Goal: Task Accomplishment & Management: Complete application form

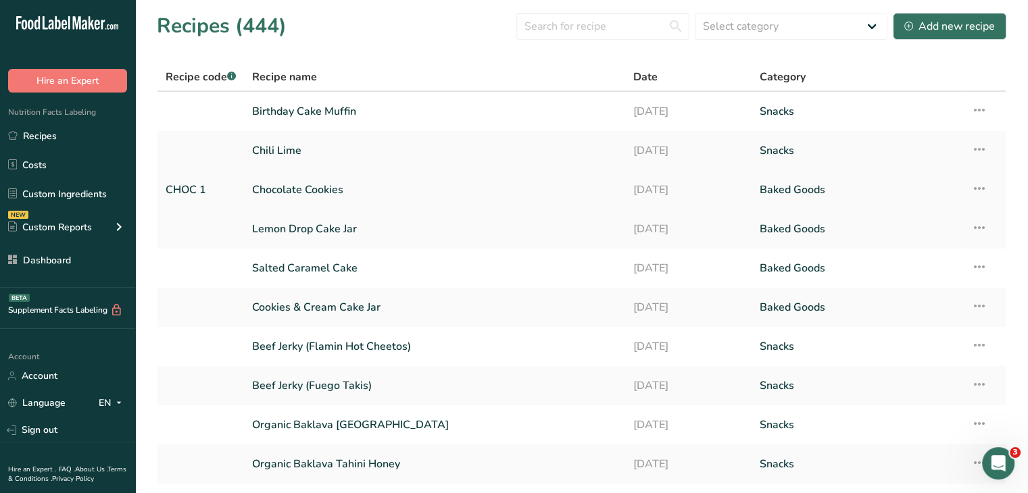
click at [979, 189] on icon at bounding box center [979, 188] width 16 height 24
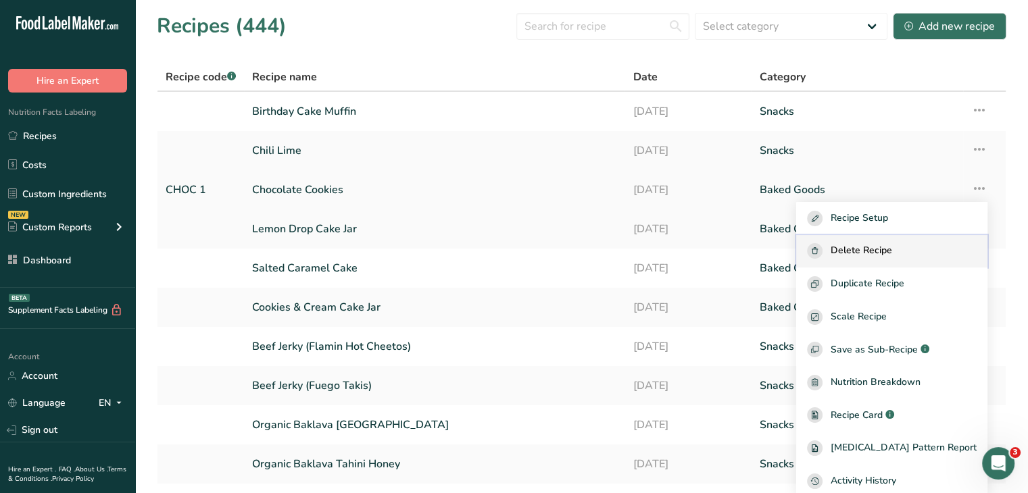
click at [918, 251] on div "Delete Recipe" at bounding box center [892, 251] width 170 height 16
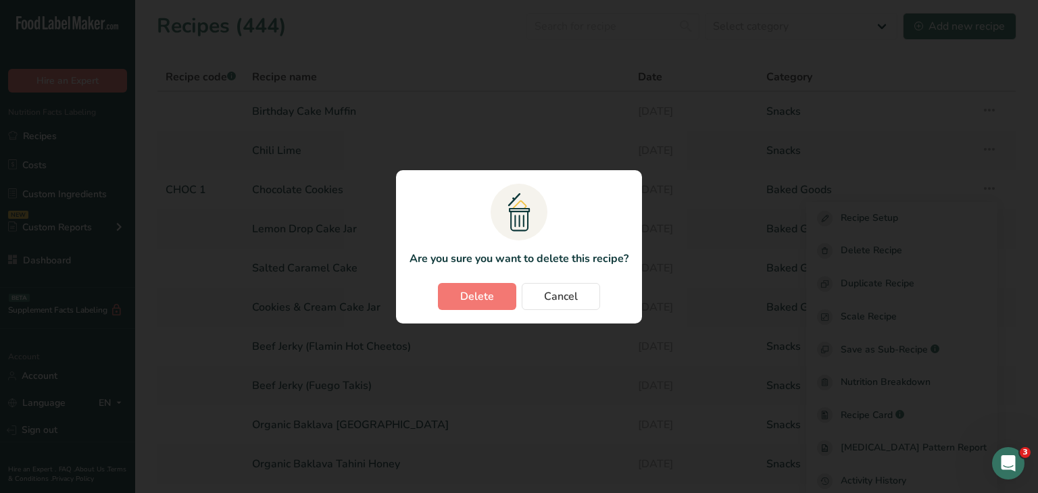
click at [472, 277] on section ".a{fill:#f5f3ed;}.b,.e{fill:#0f393a;}.c{fill:none;}.d{fill:#f2c549;}.e{stroke:r…" at bounding box center [519, 246] width 246 height 153
click at [484, 280] on section ".a{fill:#f5f3ed;}.b,.e{fill:#0f393a;}.c{fill:none;}.d{fill:#f2c549;}.e{stroke:r…" at bounding box center [519, 246] width 246 height 153
click at [509, 297] on button "Delete" at bounding box center [477, 296] width 78 height 27
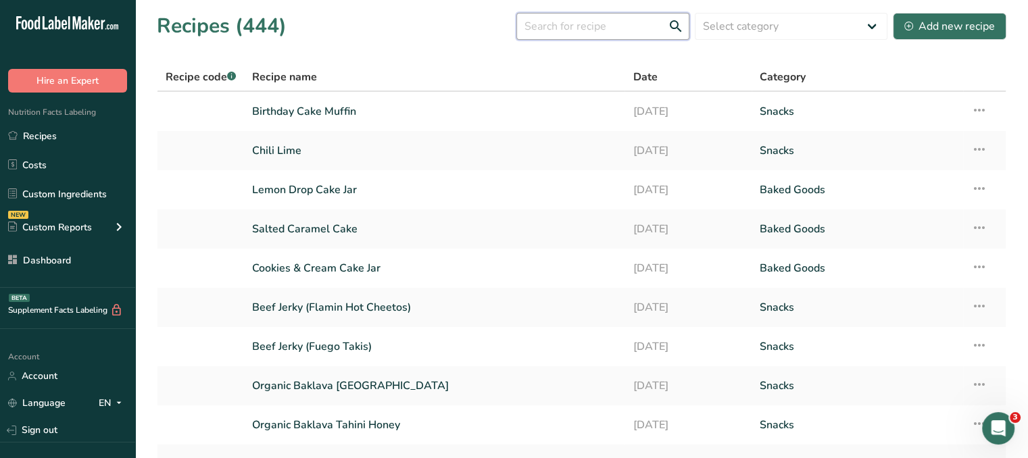
click at [552, 31] on input "text" at bounding box center [602, 26] width 173 height 27
click at [775, 21] on select "Select category All Baked Goods [GEOGRAPHIC_DATA] Cold Cuts Cold Cutss Condimen…" at bounding box center [791, 26] width 193 height 27
click at [415, 43] on section "Recipes (444) Select category All Baked Goods [GEOGRAPHIC_DATA] Cold Cuts Cold …" at bounding box center [581, 274] width 893 height 549
click at [924, 26] on div "Add new recipe" at bounding box center [949, 26] width 91 height 16
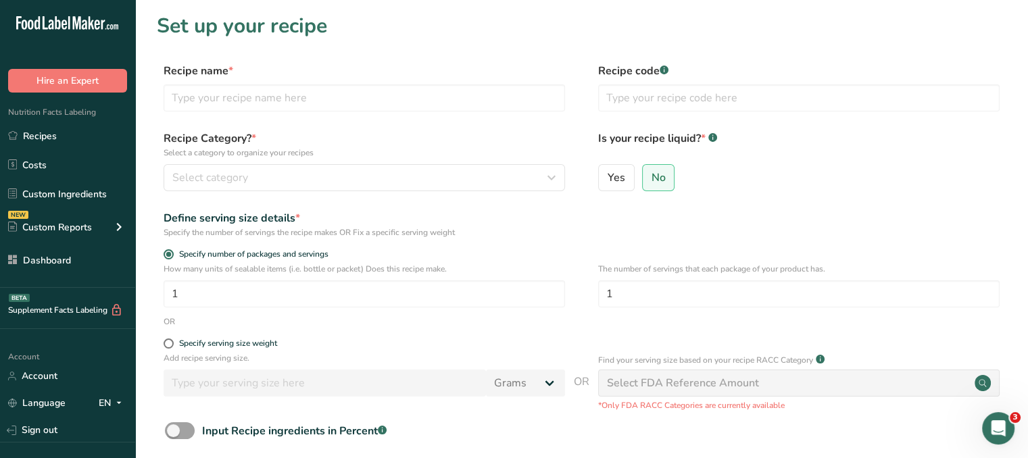
click at [238, 111] on div "Recipe name * Recipe code .a-a{fill:#347362;}.b-a{fill:#fff;}" at bounding box center [581, 91] width 849 height 57
click at [246, 103] on input "text" at bounding box center [364, 97] width 401 height 27
type input "Chocolate Cookies"
click at [688, 90] on input "text" at bounding box center [798, 97] width 401 height 27
type input "CHOC 1"
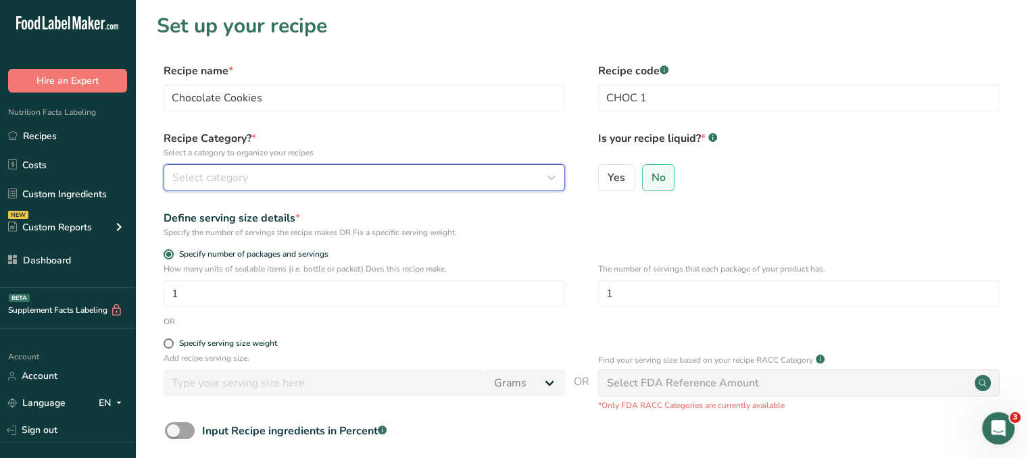
click at [423, 189] on button "Select category" at bounding box center [364, 177] width 401 height 27
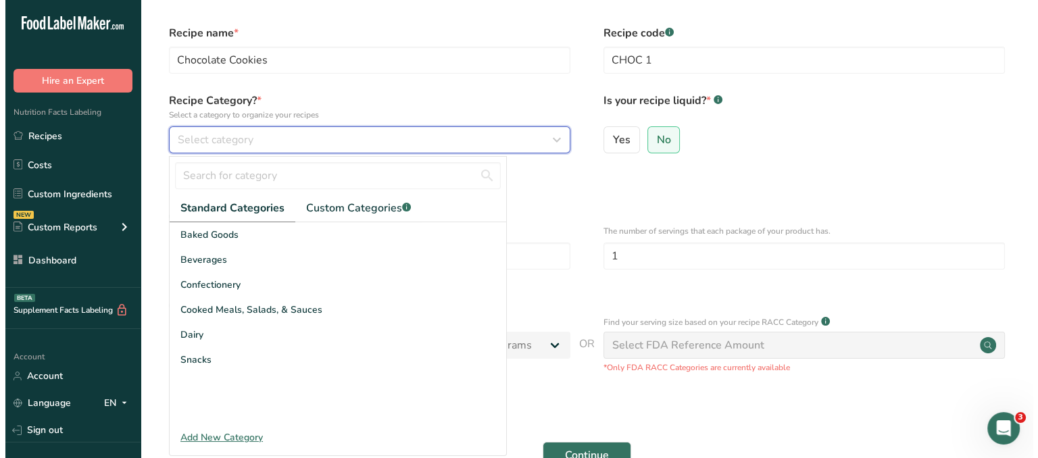
scroll to position [68, 0]
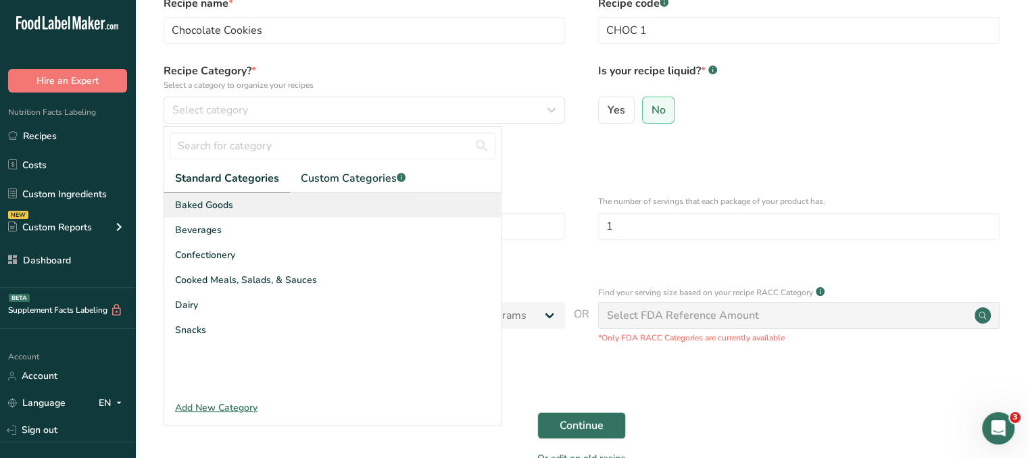
click at [244, 216] on div "Baked Goods" at bounding box center [332, 205] width 336 height 25
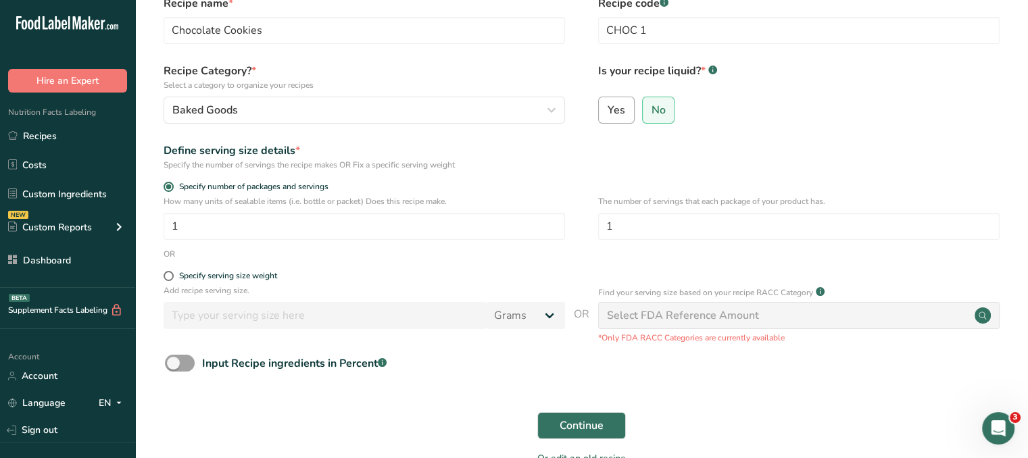
click at [627, 107] on label "Yes" at bounding box center [616, 110] width 36 height 27
click at [607, 107] on input "Yes" at bounding box center [603, 109] width 9 height 9
radio input "true"
radio input "false"
select select "22"
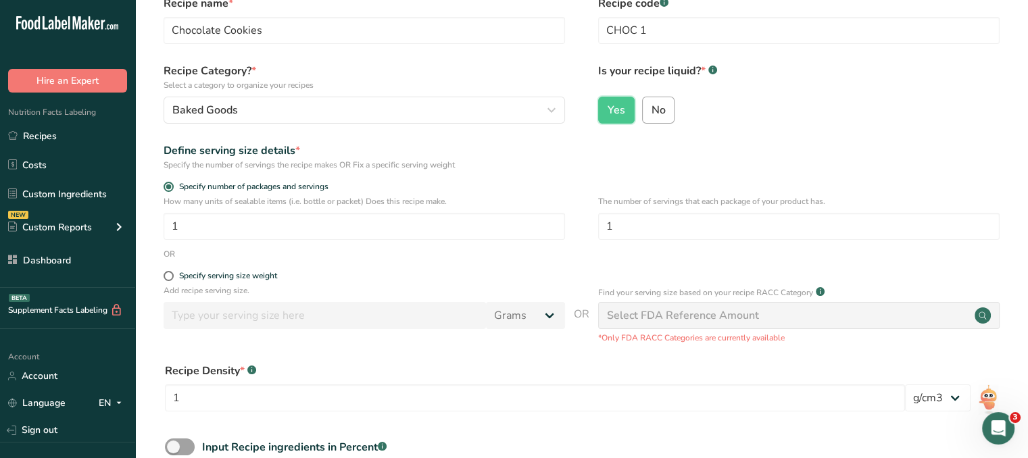
click at [649, 109] on input "No" at bounding box center [647, 109] width 9 height 9
radio input "true"
radio input "false"
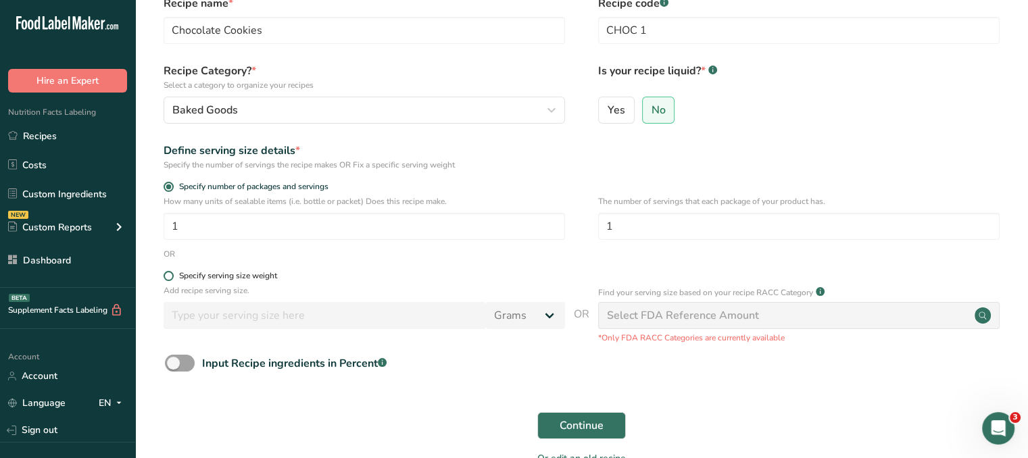
click at [186, 278] on div "Specify serving size weight" at bounding box center [228, 276] width 98 height 10
click at [172, 278] on input "Specify serving size weight" at bounding box center [168, 276] width 9 height 9
radio input "true"
radio input "false"
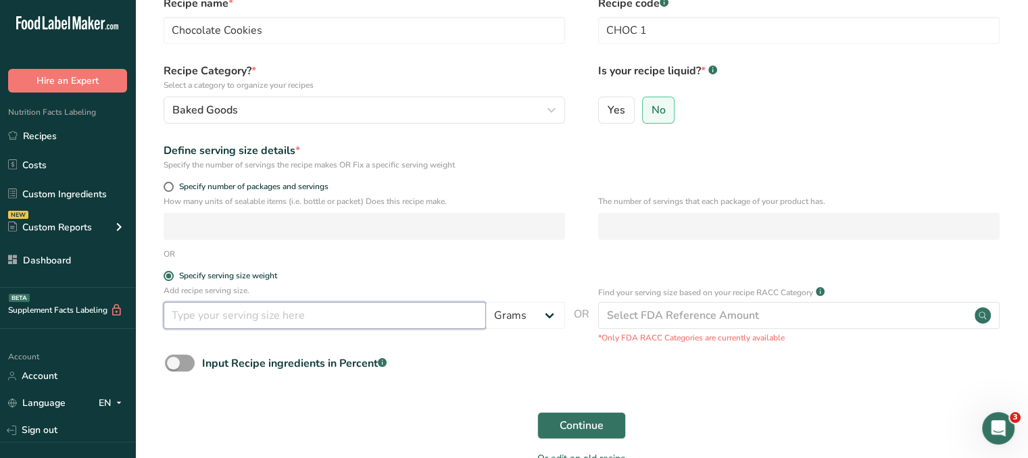
click at [459, 322] on input "number" at bounding box center [325, 315] width 322 height 27
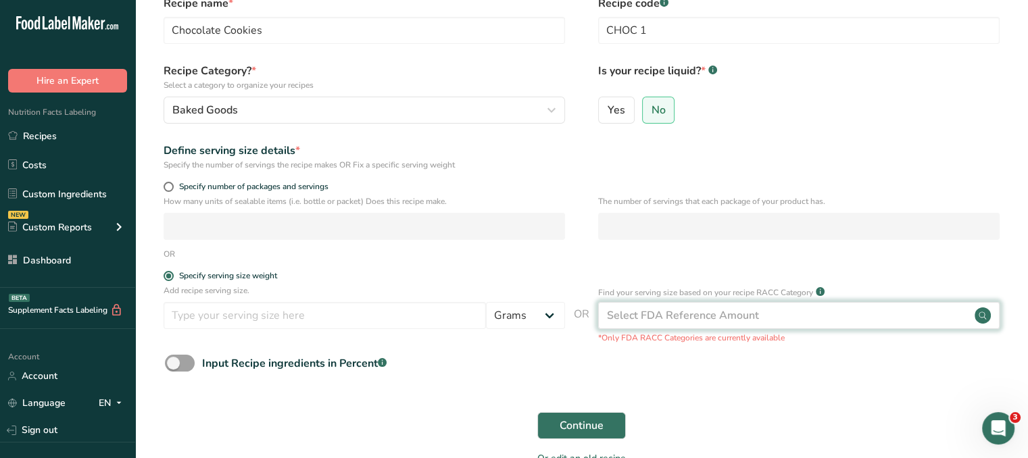
click at [800, 306] on div "Select FDA Reference Amount" at bounding box center [798, 315] width 401 height 27
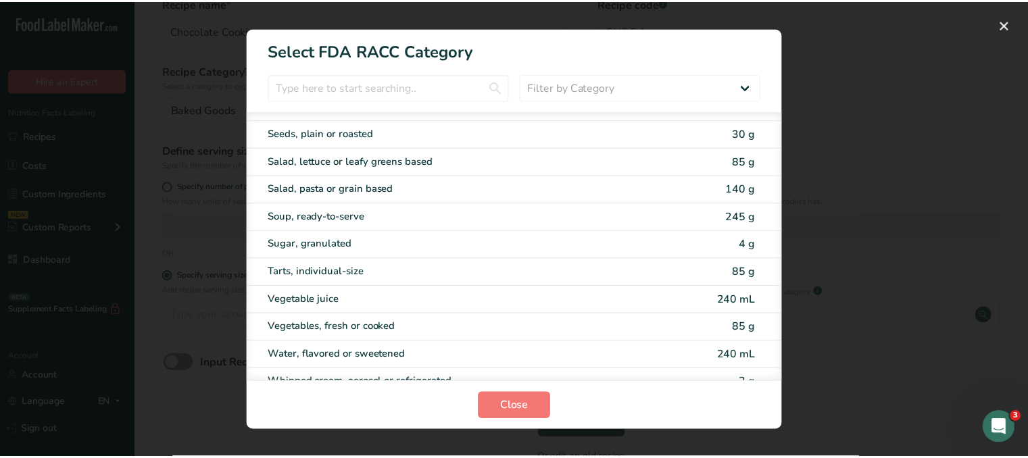
scroll to position [2635, 0]
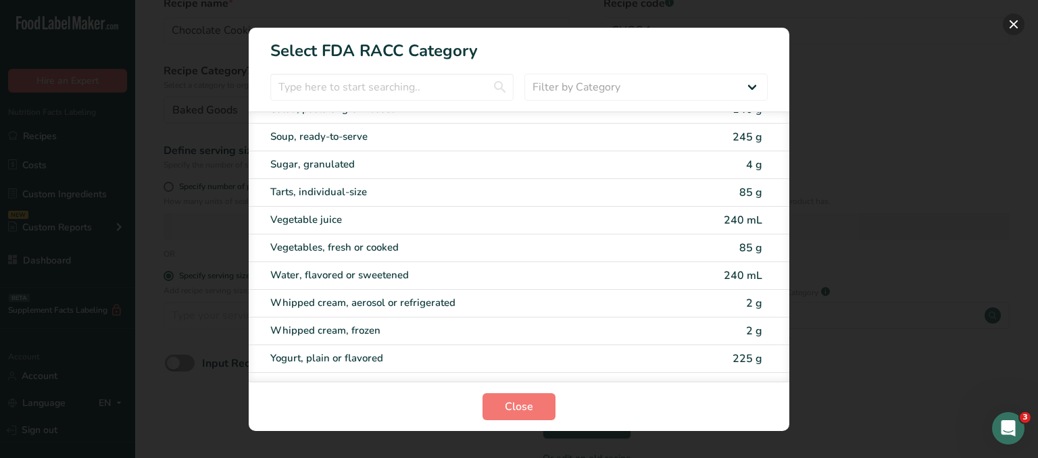
click at [1019, 18] on button "RACC Category Selection Modal" at bounding box center [1014, 25] width 22 height 22
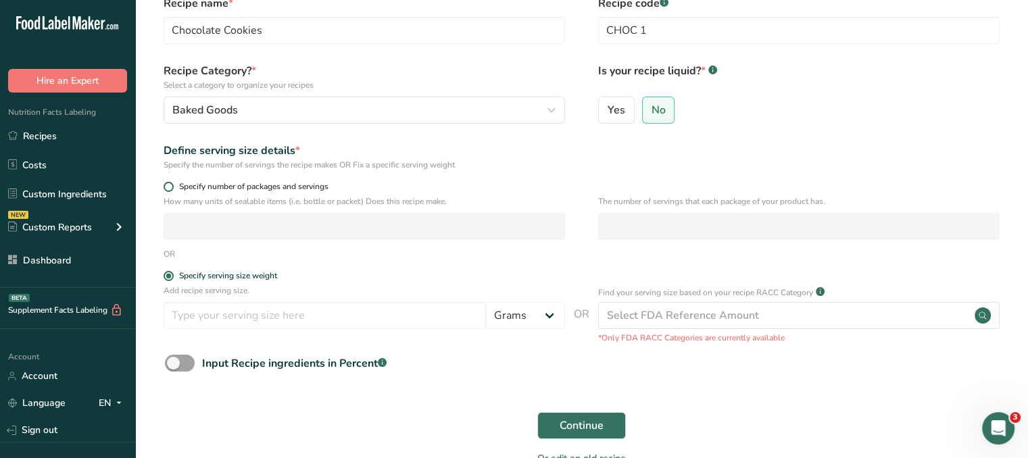
click at [170, 182] on span at bounding box center [169, 187] width 10 height 10
click at [170, 182] on input "Specify number of packages and servings" at bounding box center [168, 186] width 9 height 9
radio input "true"
radio input "false"
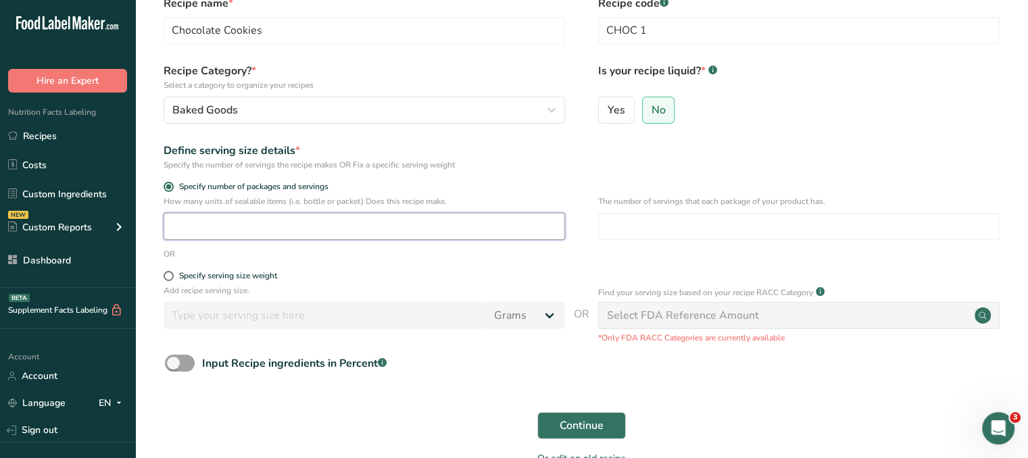
click at [258, 227] on input "number" at bounding box center [364, 226] width 401 height 27
type input "1"
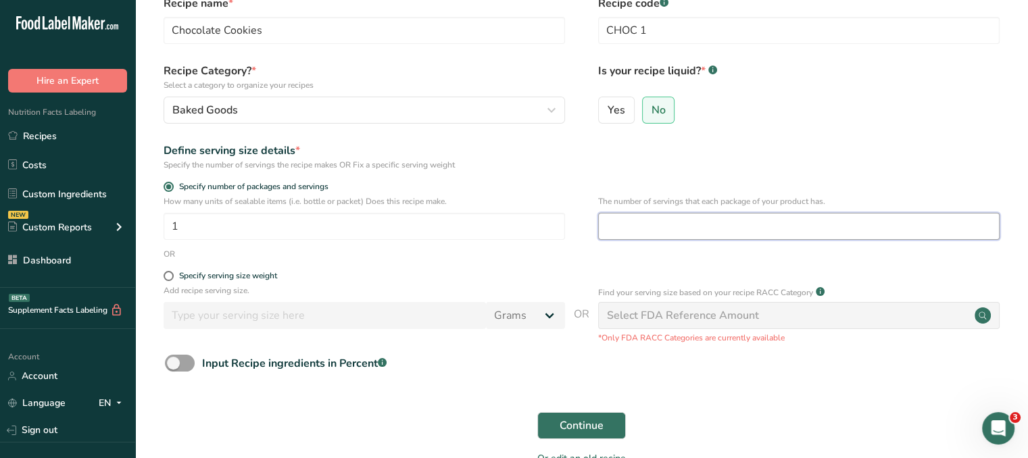
click at [694, 229] on input "number" at bounding box center [798, 226] width 401 height 27
type input "4"
click at [611, 425] on button "Continue" at bounding box center [581, 425] width 89 height 27
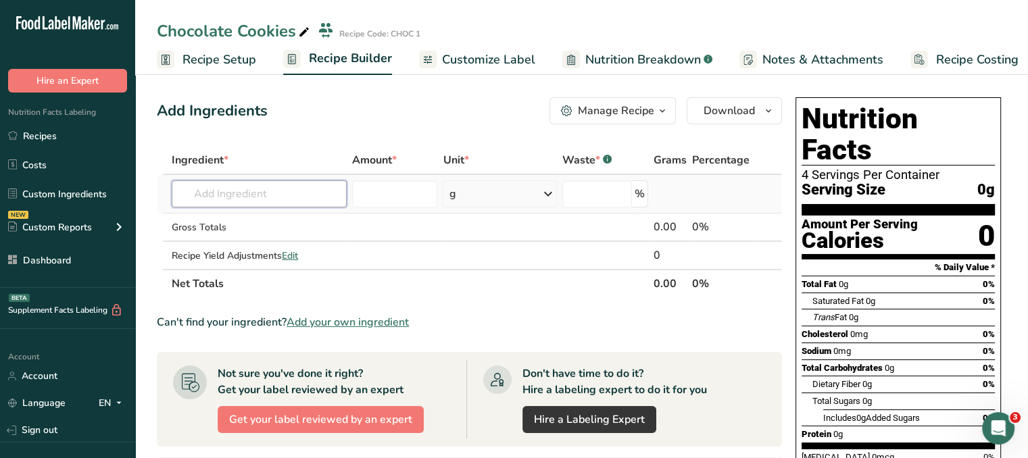
click at [322, 197] on input "text" at bounding box center [259, 193] width 175 height 27
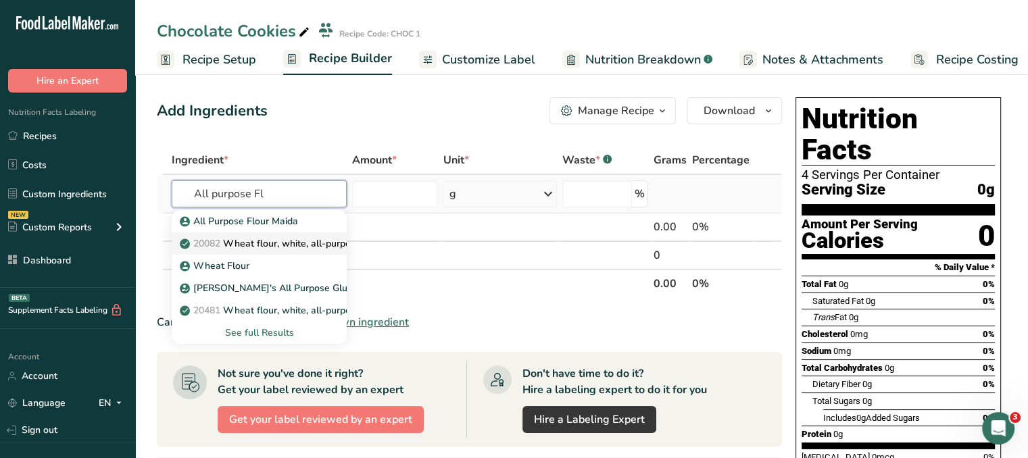
type input "All purpose Fl"
click at [322, 244] on p "20082 Wheat flour, white, all-purpose, self-rising, enriched" at bounding box center [316, 243] width 268 height 14
type input "Wheat flour, white, all-purpose, self-rising, enriched"
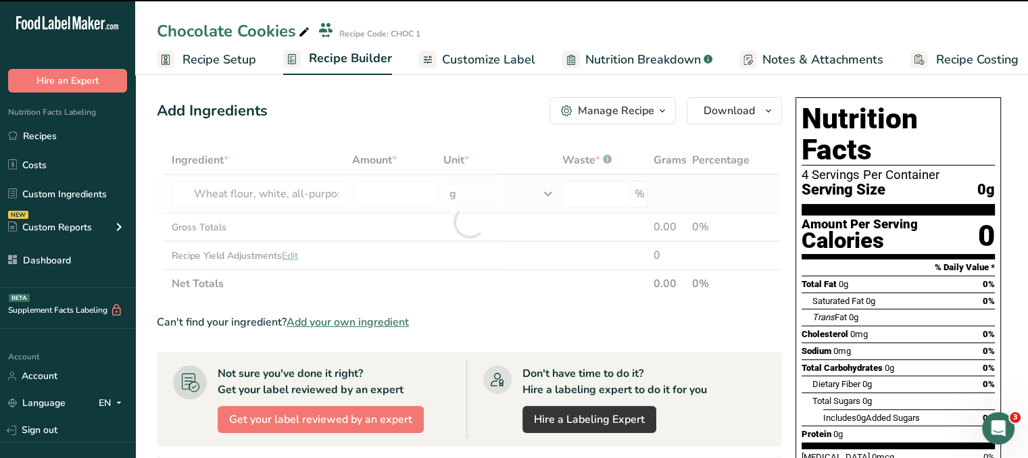
type input "0"
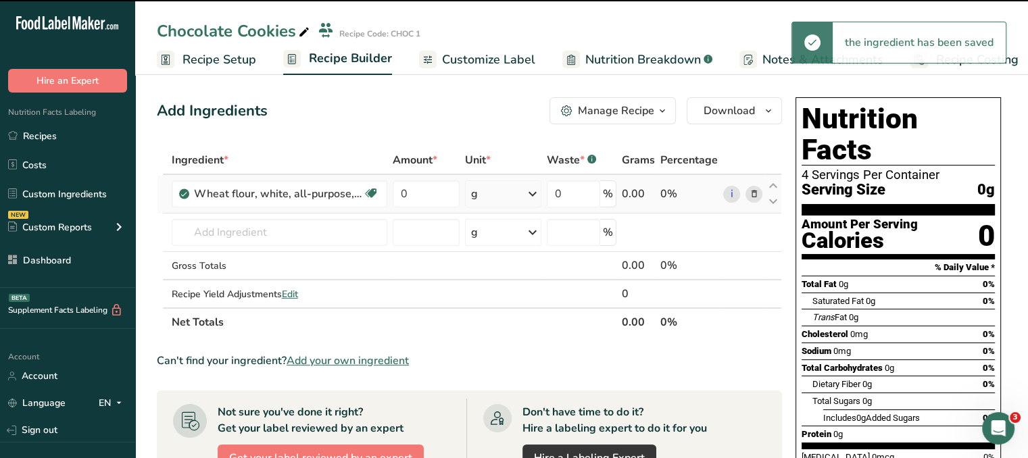
click at [491, 194] on div "g" at bounding box center [503, 193] width 76 height 27
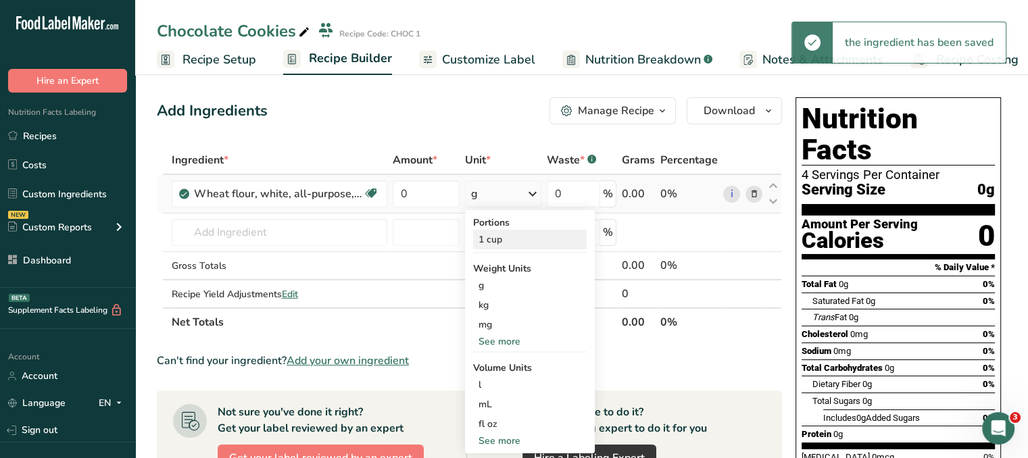
scroll to position [68, 0]
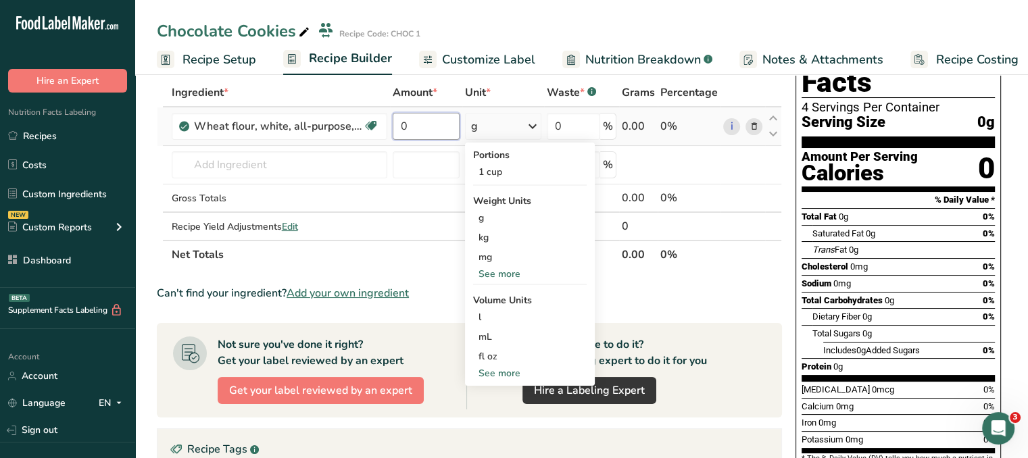
click at [427, 129] on input "0" at bounding box center [427, 126] width 68 height 27
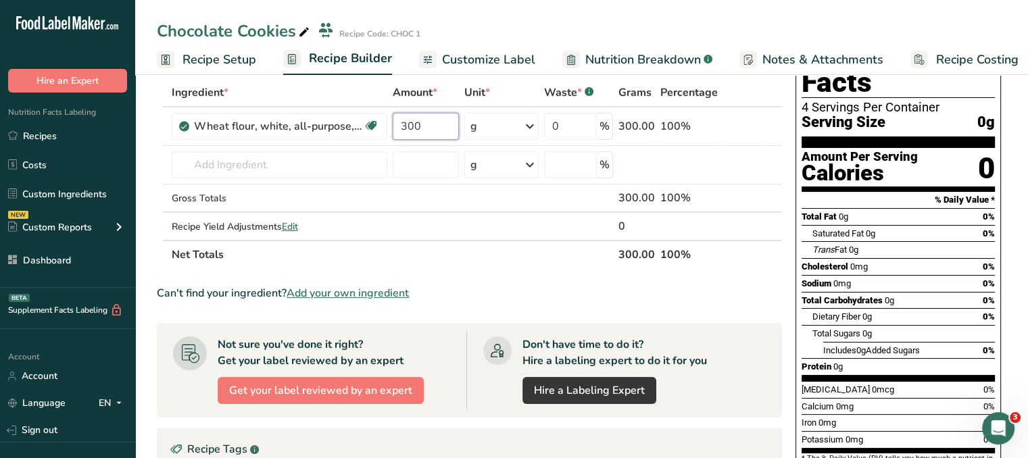
type input "300"
click at [876, 225] on div "Saturated Fat 0g 0%" at bounding box center [903, 233] width 182 height 17
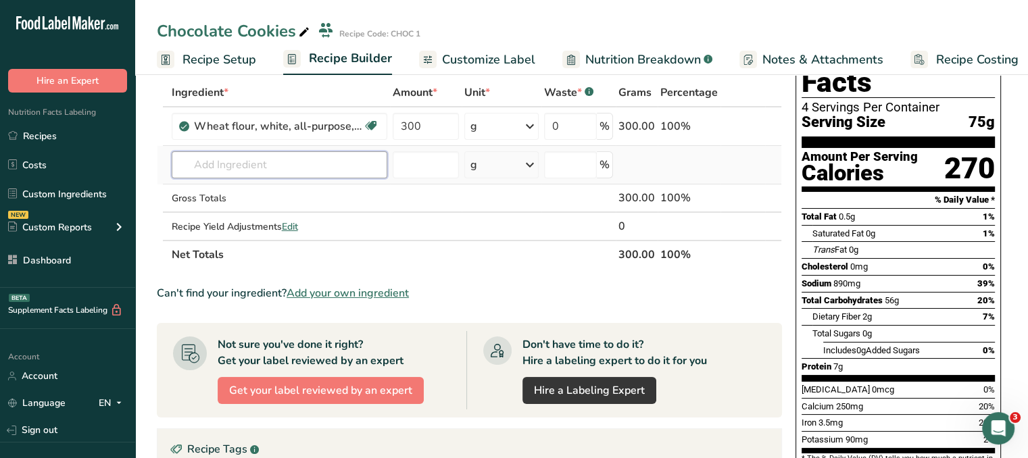
click at [276, 151] on input "text" at bounding box center [280, 164] width 216 height 27
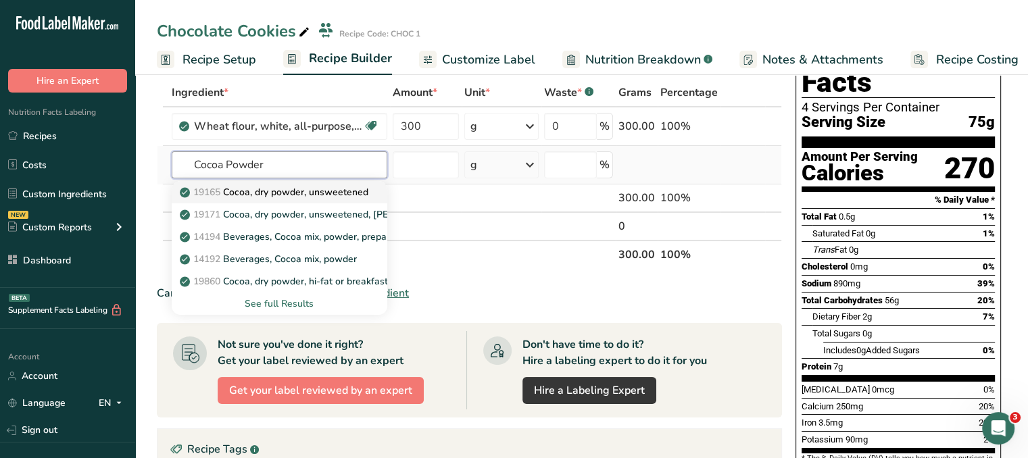
type input "Cocoa Powder"
click at [335, 188] on p "19165 Cocoa, dry powder, unsweetened" at bounding box center [275, 192] width 186 height 14
type input "Cocoa, dry powder, unsweetened"
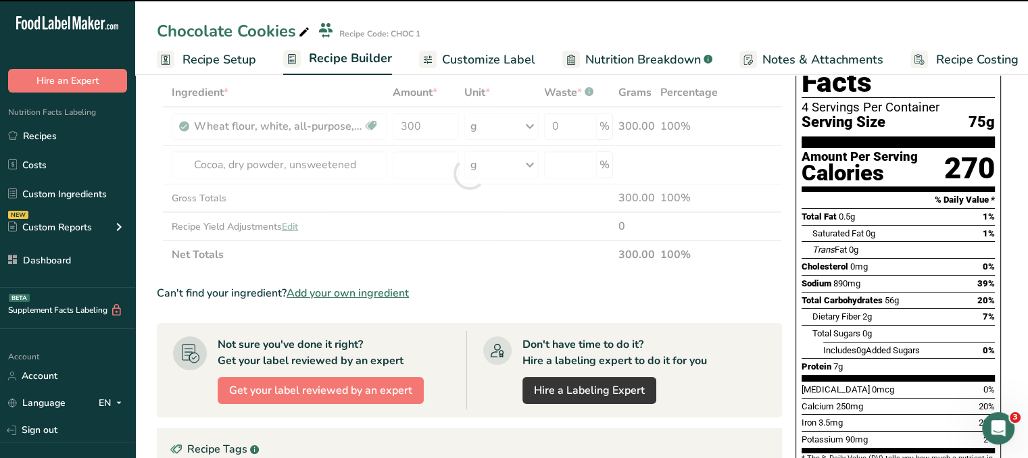
type input "0"
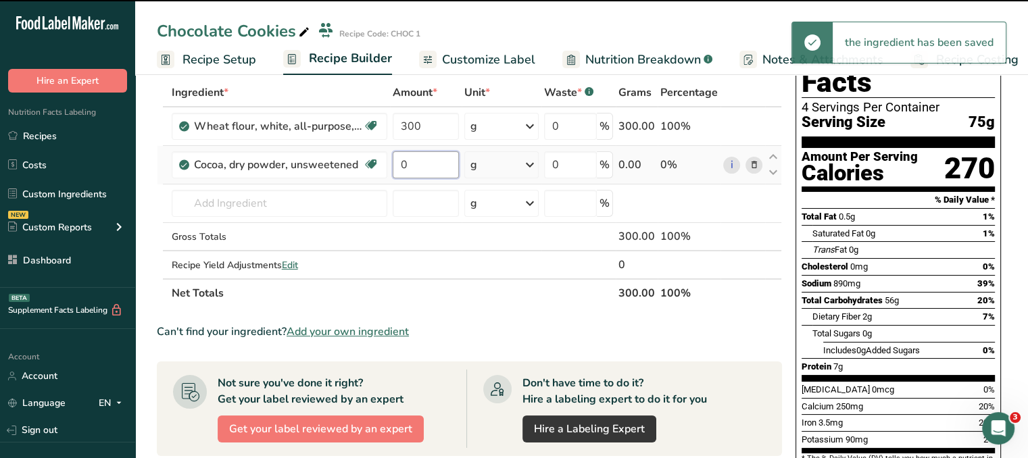
click at [419, 164] on input "0" at bounding box center [426, 164] width 66 height 27
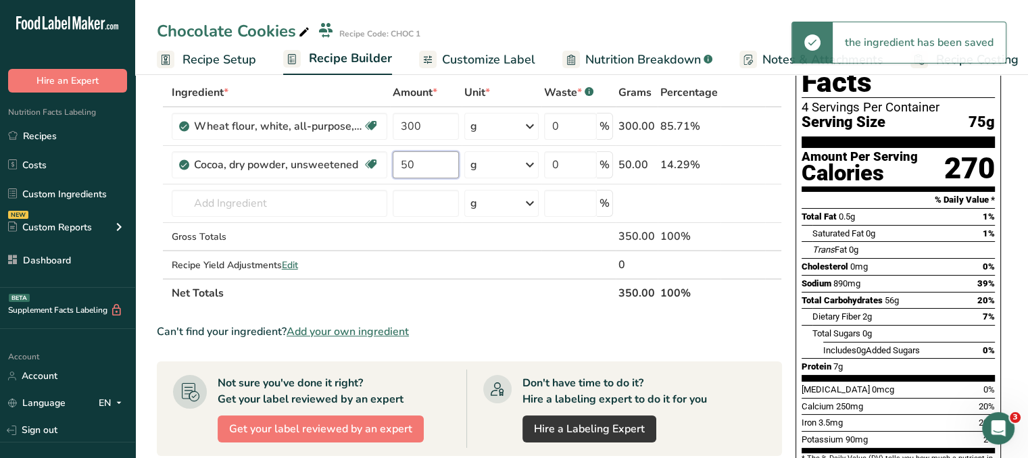
type input "50"
click at [819, 228] on span "Saturated Fat" at bounding box center [837, 233] width 51 height 10
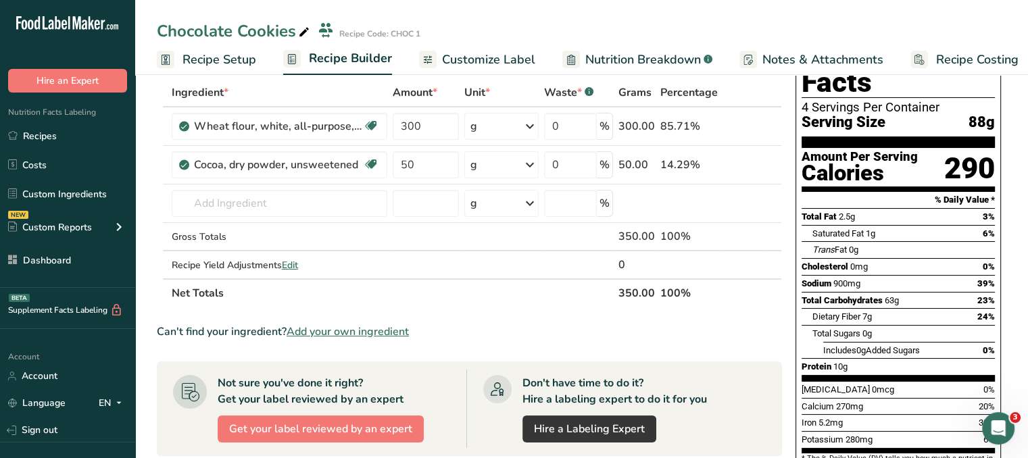
click at [319, 328] on span "Add your own ingredient" at bounding box center [347, 332] width 122 height 16
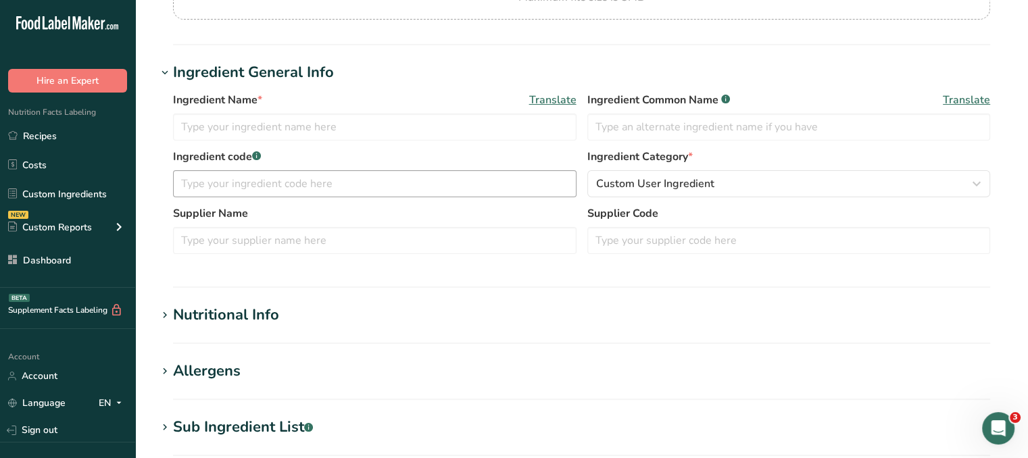
scroll to position [338, 0]
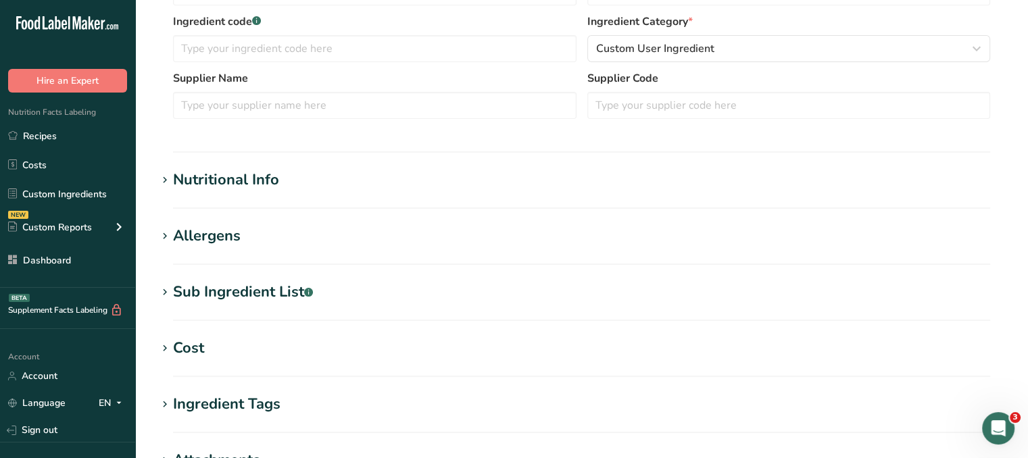
click at [273, 179] on div "Nutritional Info" at bounding box center [226, 180] width 106 height 22
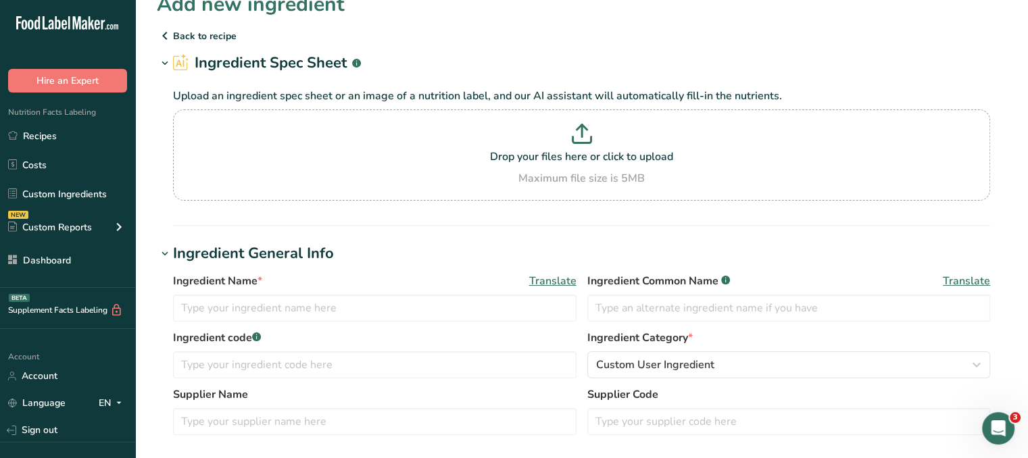
scroll to position [0, 0]
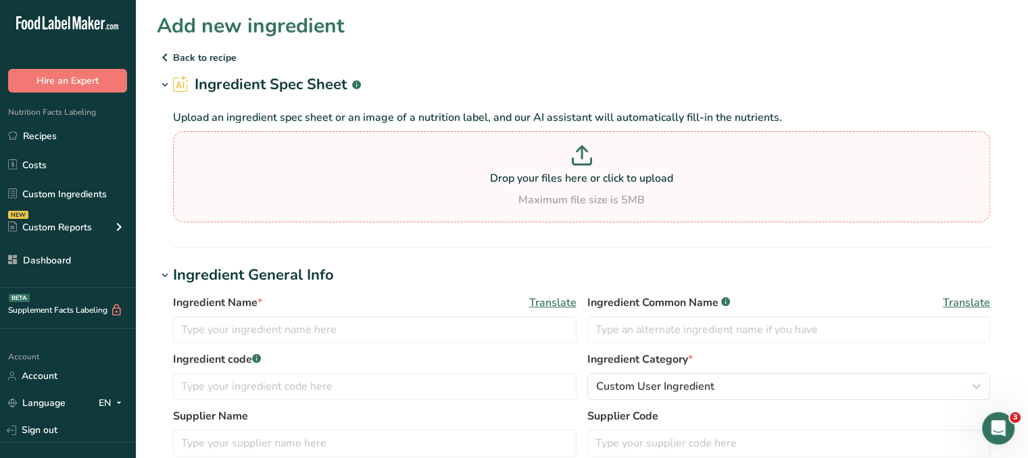
click at [618, 203] on div "Maximum file size is 5MB" at bounding box center [581, 200] width 810 height 16
click at [618, 203] on input "Drop your files here or click to upload Maximum file size is 5MB" at bounding box center [581, 176] width 817 height 91
type input "C:\fakepath\Maple Syrup.jpg"
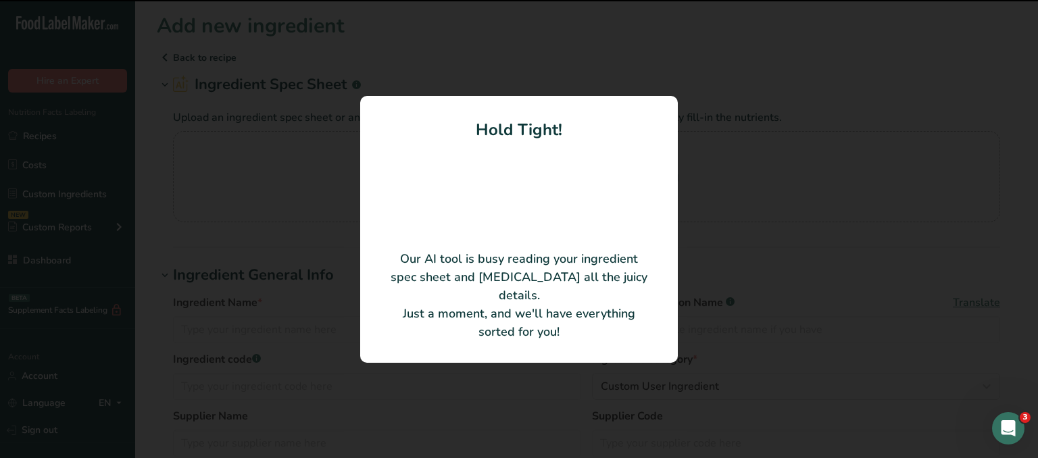
type input "30"
type input "110"
type KJ "460.24"
type Fat "0"
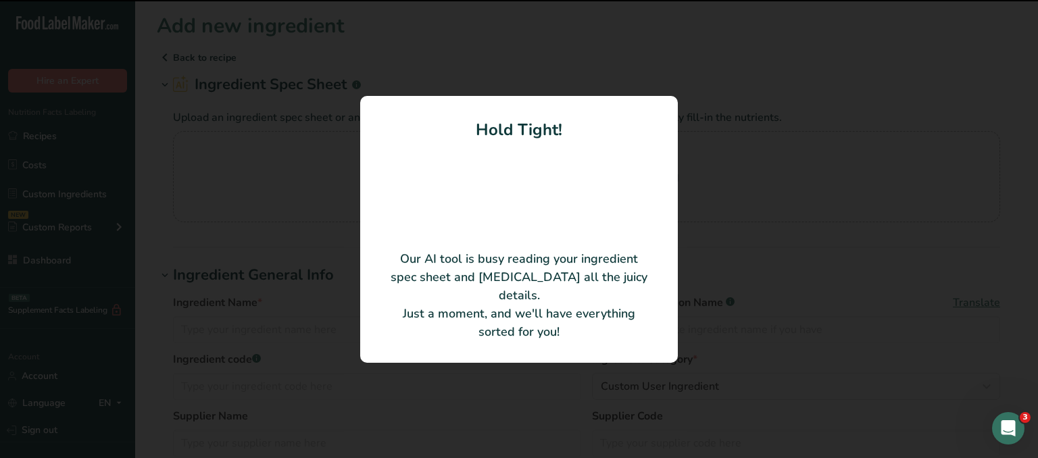
type Fat "0"
type input "0"
type Carbohydrates "27"
type Fiber "0"
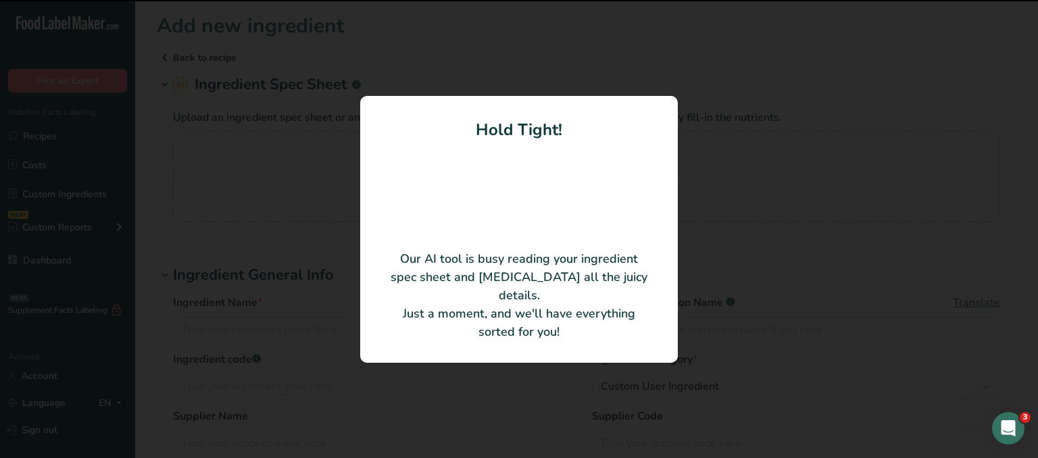
type Sugars "24"
type Sugars "0"
type input "0"
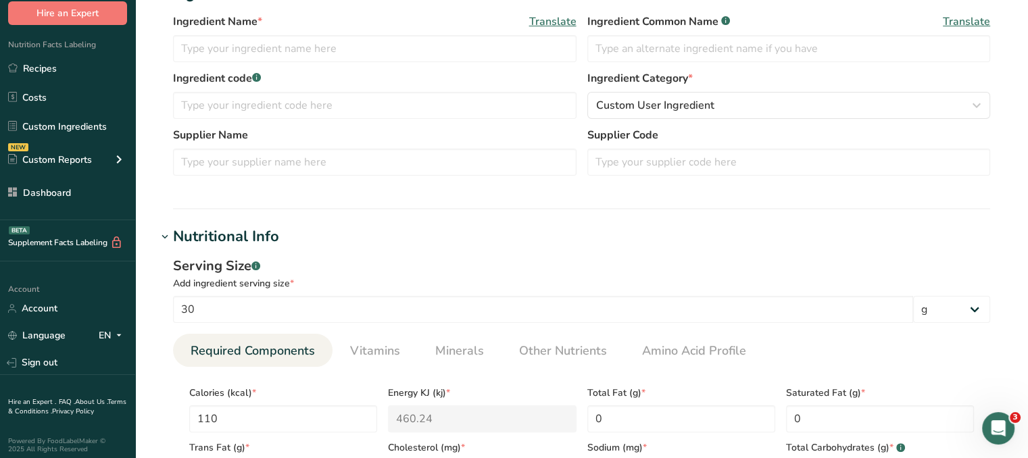
scroll to position [135, 0]
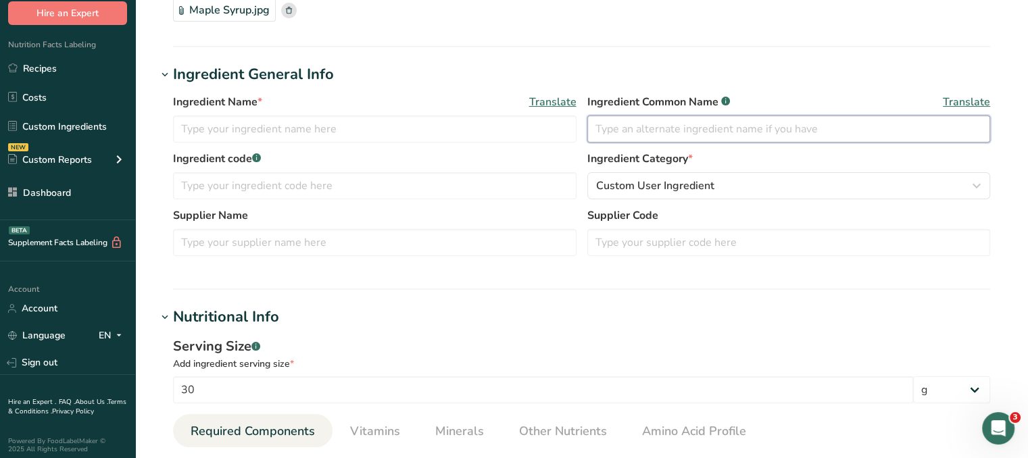
click at [684, 122] on input "text" at bounding box center [788, 129] width 403 height 27
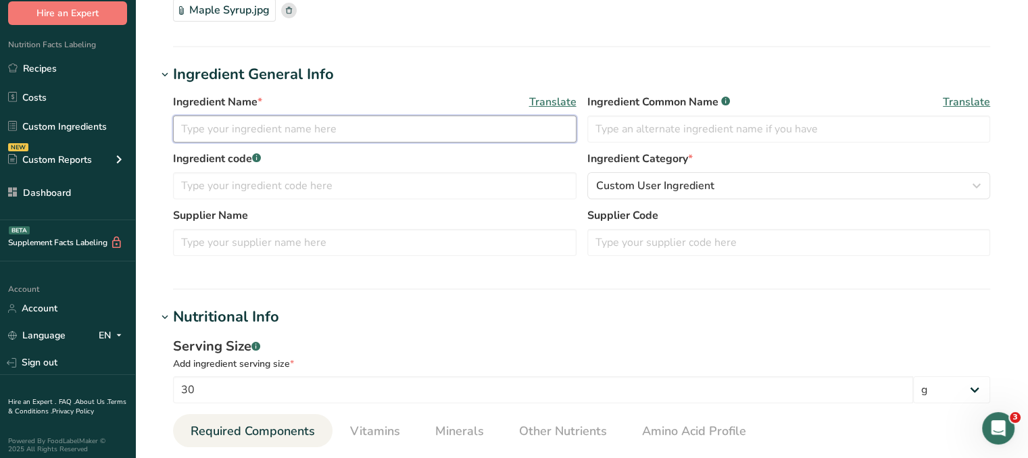
click at [523, 139] on input "text" at bounding box center [374, 129] width 403 height 27
type input "Maple Syrup"
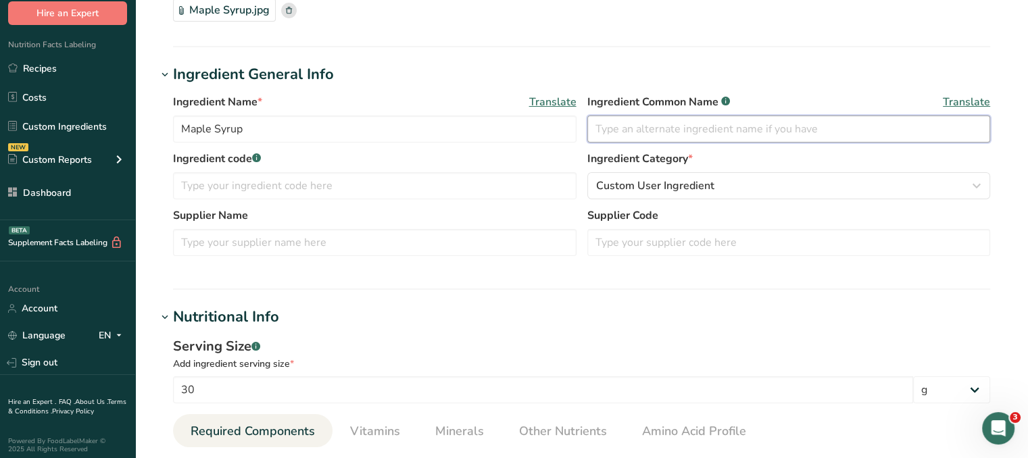
click at [624, 120] on input "text" at bounding box center [788, 129] width 403 height 27
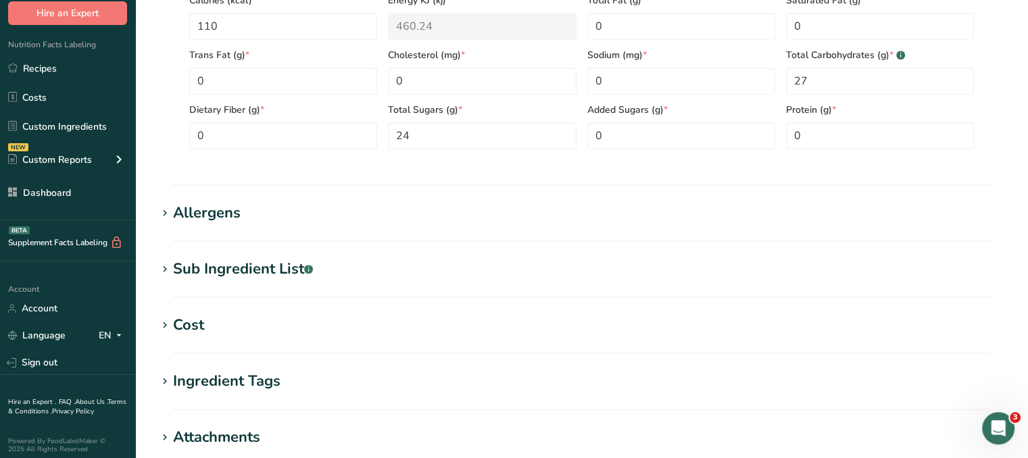
scroll to position [835, 0]
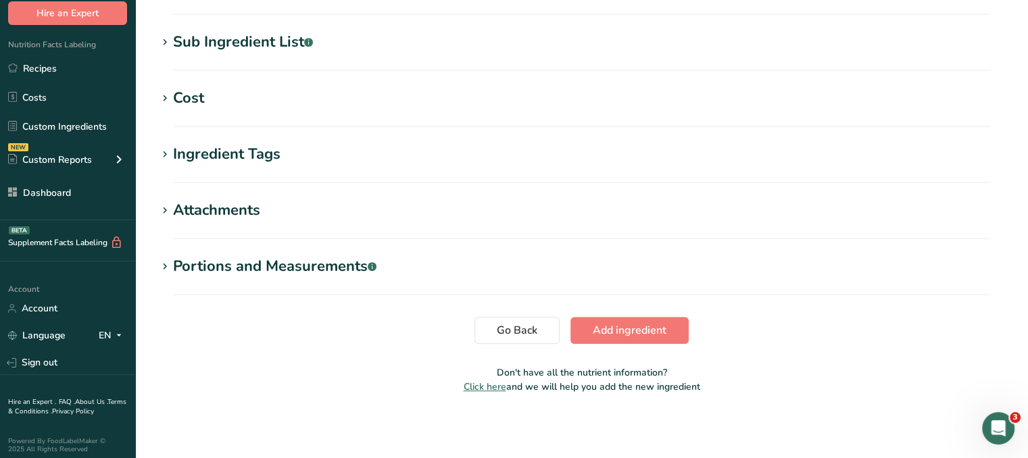
type input "Maple Syrup"
click at [661, 318] on button "Add ingredient" at bounding box center [629, 330] width 118 height 27
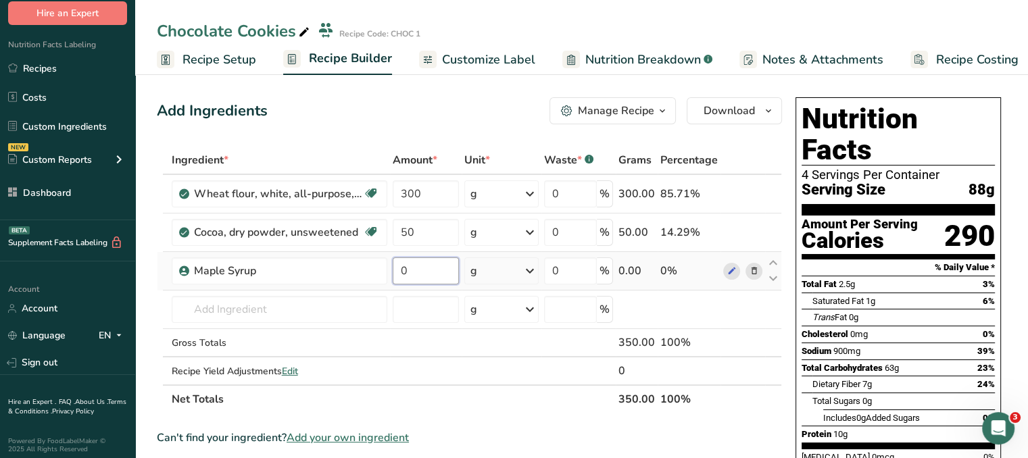
click at [441, 274] on input "0" at bounding box center [426, 270] width 66 height 27
type input "40"
click at [523, 122] on div "Add Ingredients Manage Recipe Delete Recipe Duplicate Recipe Scale Recipe Save …" at bounding box center [469, 110] width 625 height 27
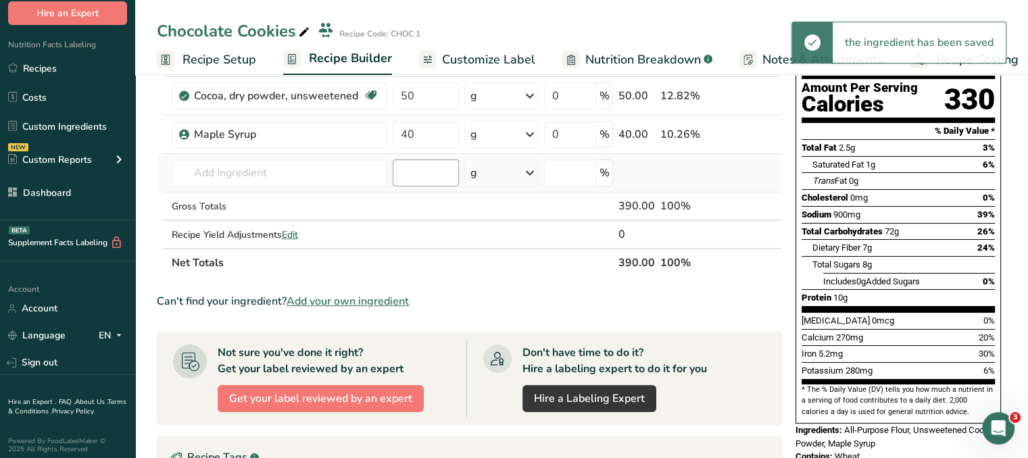
scroll to position [135, 0]
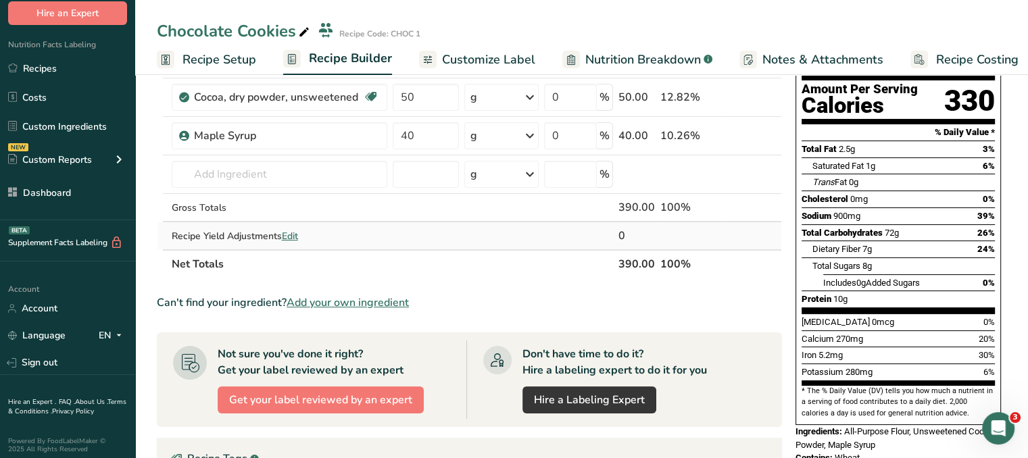
click at [297, 238] on span "Edit" at bounding box center [290, 236] width 16 height 13
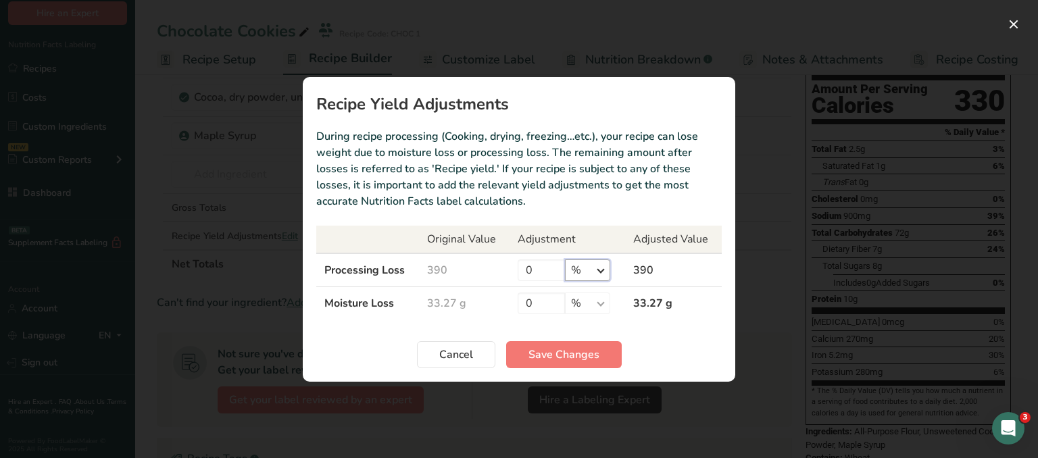
click at [592, 265] on select "% g kg mg mcg lb oz" at bounding box center [587, 270] width 45 height 22
click at [547, 274] on input "0" at bounding box center [541, 270] width 47 height 22
type input "10"
click at [606, 352] on button "Save Changes" at bounding box center [564, 354] width 116 height 27
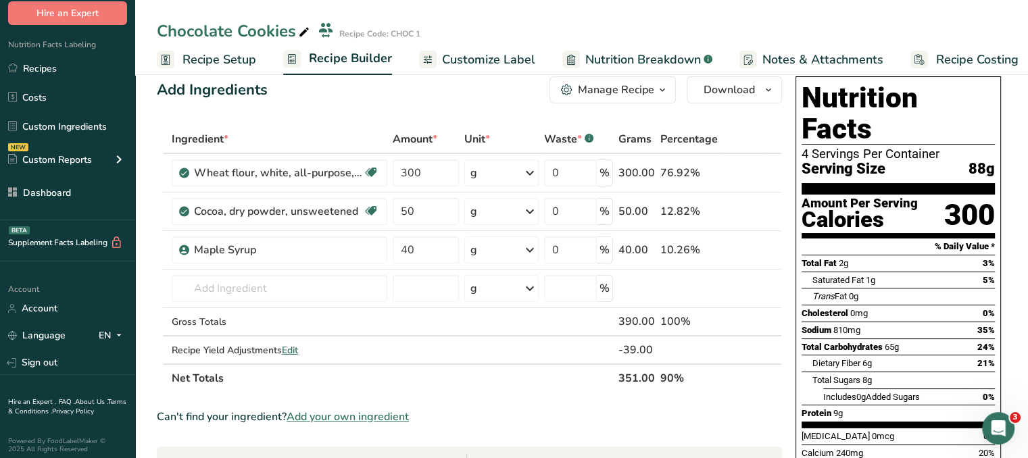
scroll to position [0, 0]
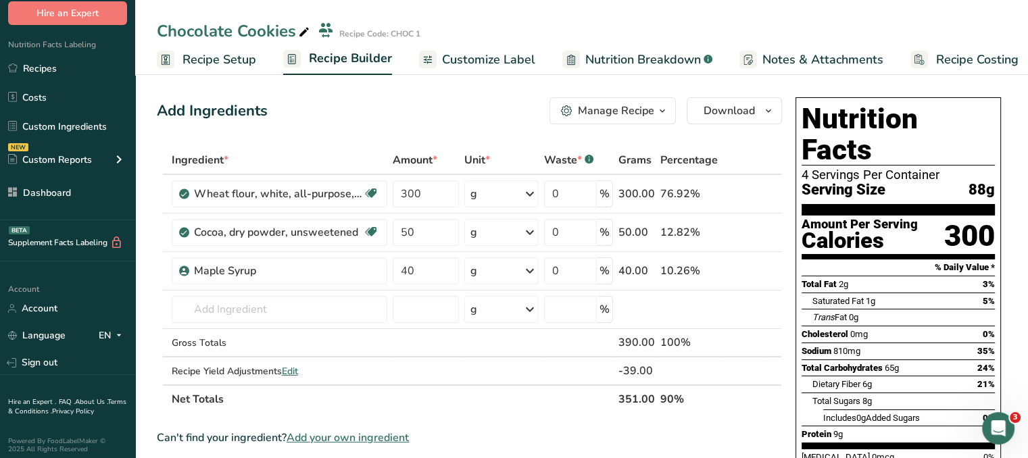
click at [635, 120] on button "Manage Recipe" at bounding box center [612, 110] width 126 height 27
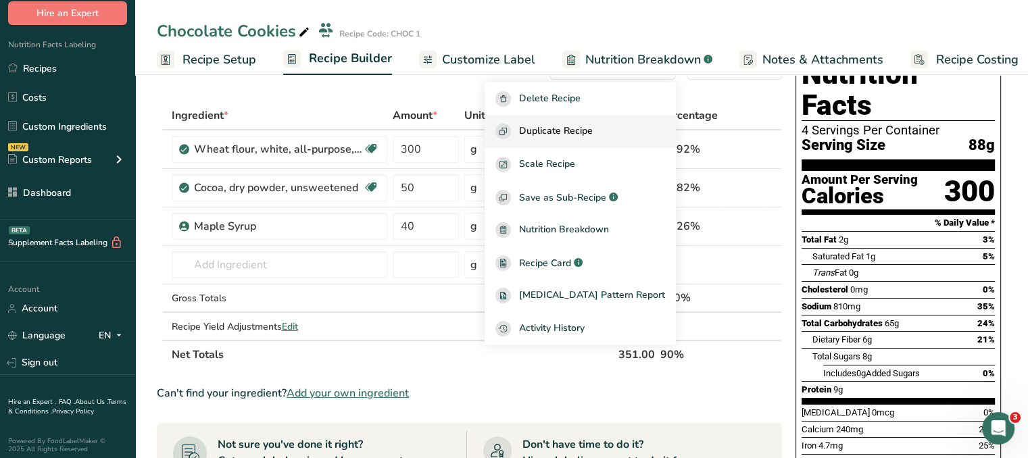
scroll to position [68, 0]
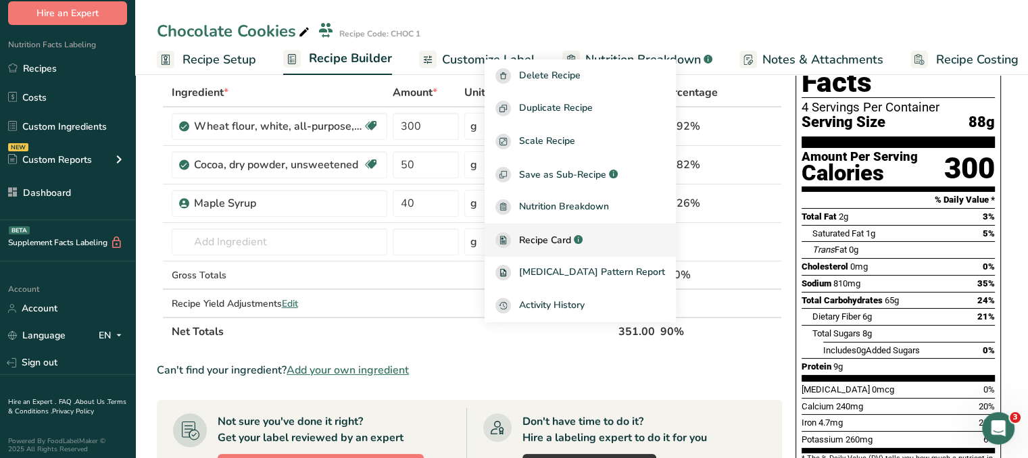
click at [571, 243] on span "Recipe Card" at bounding box center [545, 240] width 52 height 14
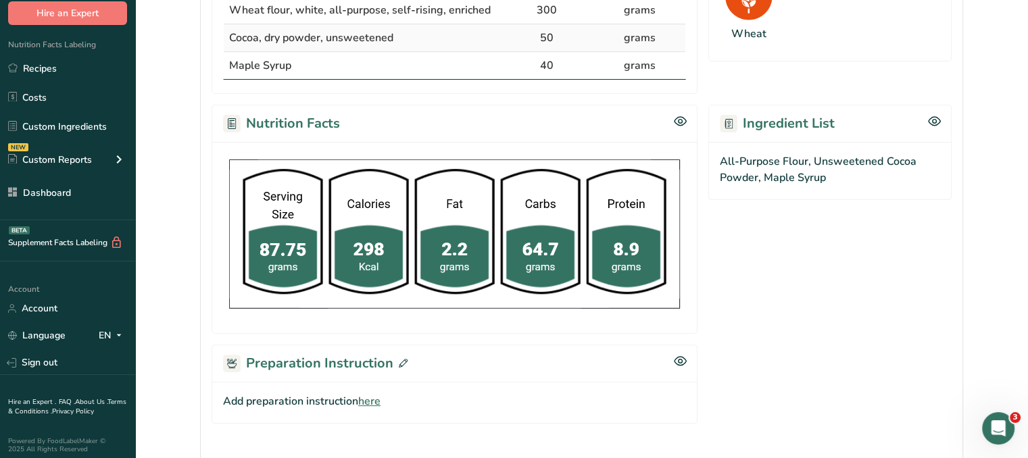
scroll to position [405, 0]
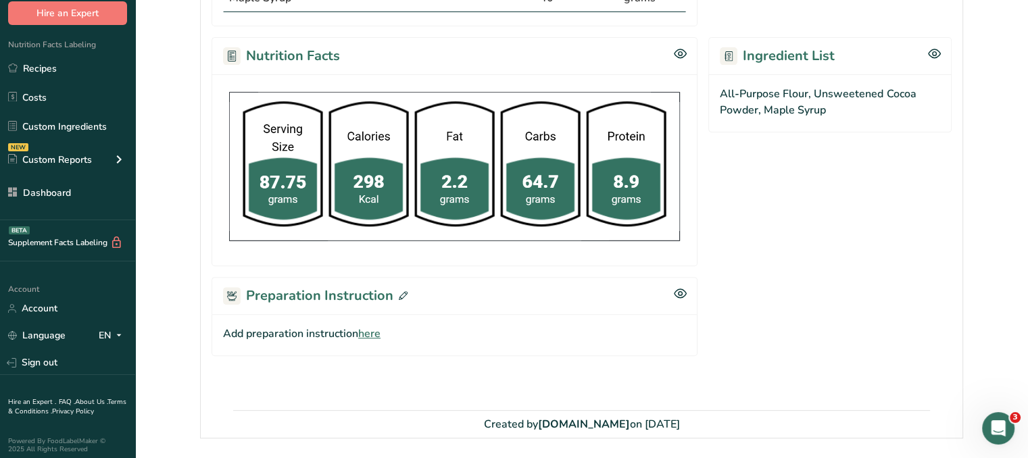
click at [374, 334] on span "here" at bounding box center [369, 334] width 22 height 16
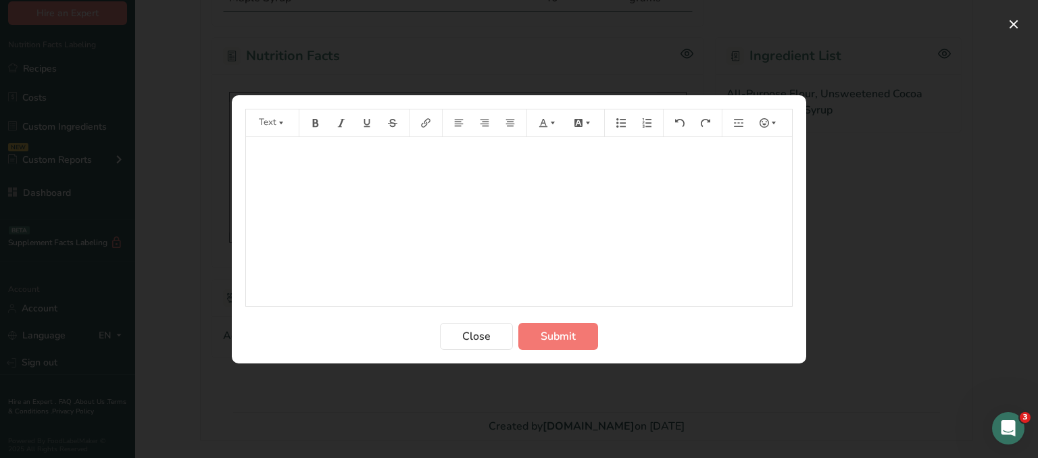
click at [403, 262] on div "﻿" at bounding box center [519, 221] width 546 height 169
click at [568, 328] on span "Submit" at bounding box center [558, 336] width 35 height 16
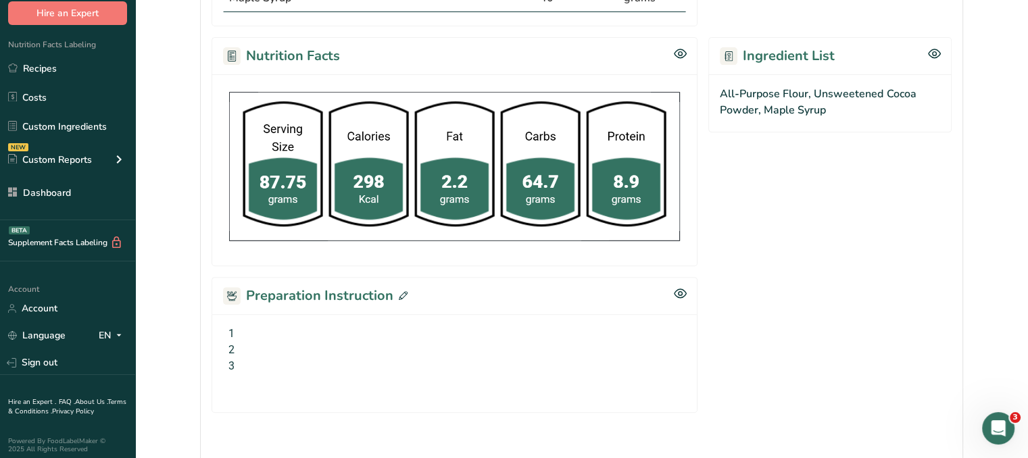
scroll to position [0, 0]
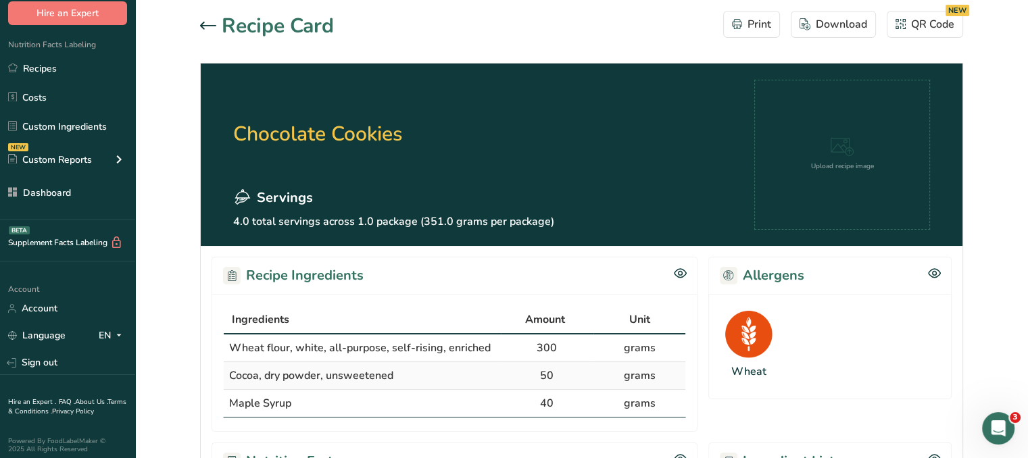
click at [203, 22] on icon at bounding box center [208, 25] width 16 height 7
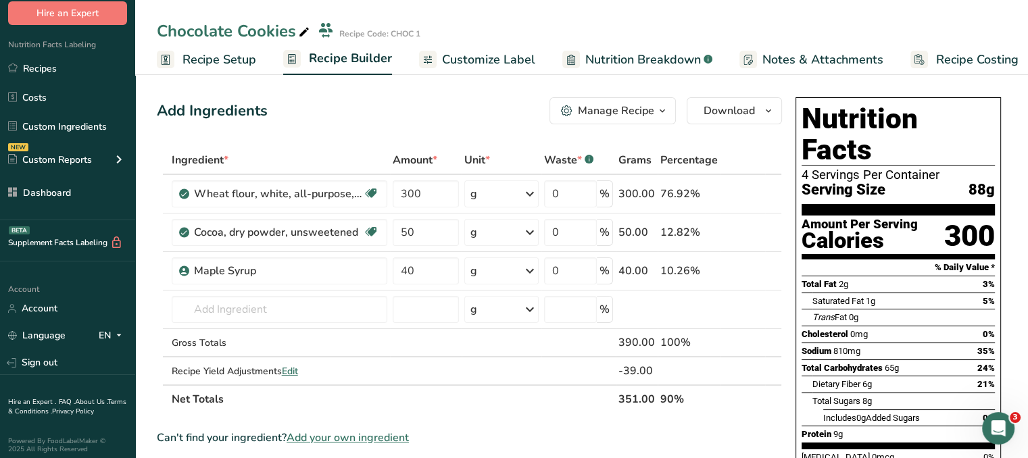
drag, startPoint x: 489, startPoint y: 48, endPoint x: 513, endPoint y: 65, distance: 29.1
click at [489, 48] on link "Customize Label" at bounding box center [477, 60] width 116 height 30
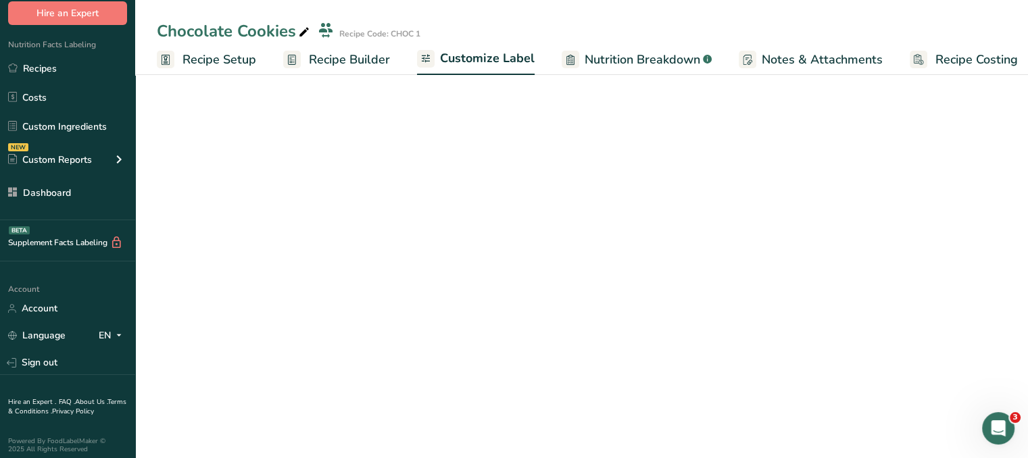
scroll to position [0, 11]
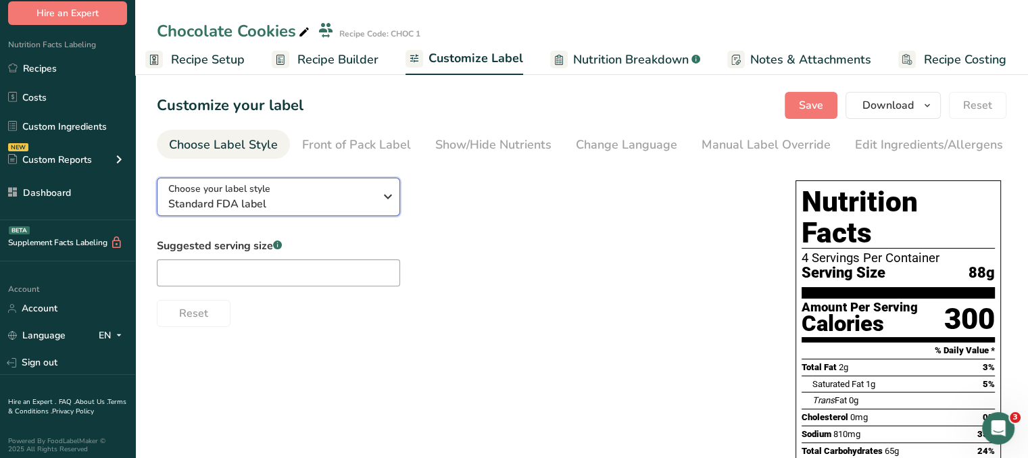
click at [344, 205] on span "Standard FDA label" at bounding box center [271, 204] width 206 height 16
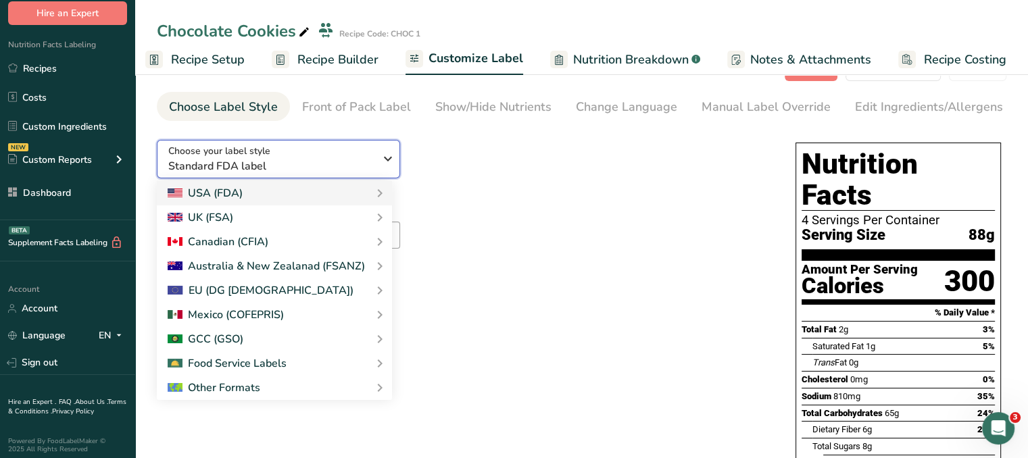
scroll to position [68, 0]
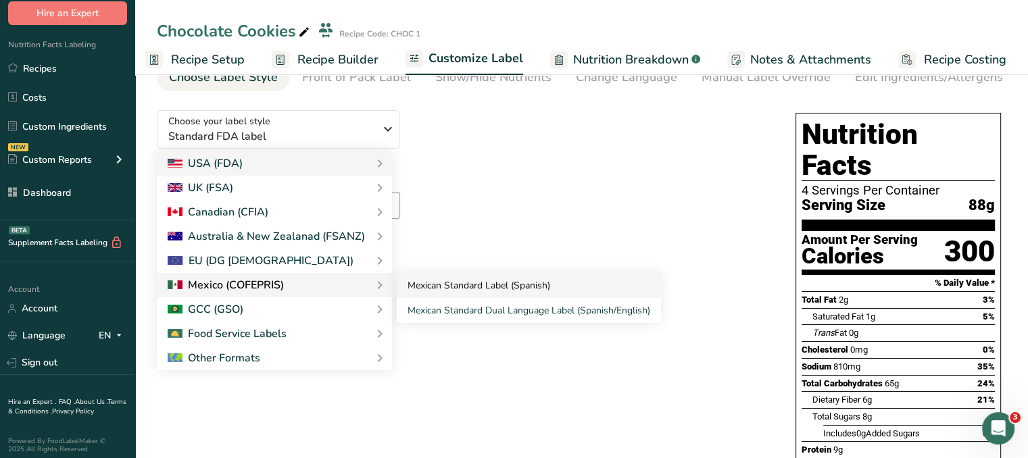
click at [416, 284] on link "Mexican Standard Label (Spanish)" at bounding box center [529, 285] width 264 height 25
checkbox input "false"
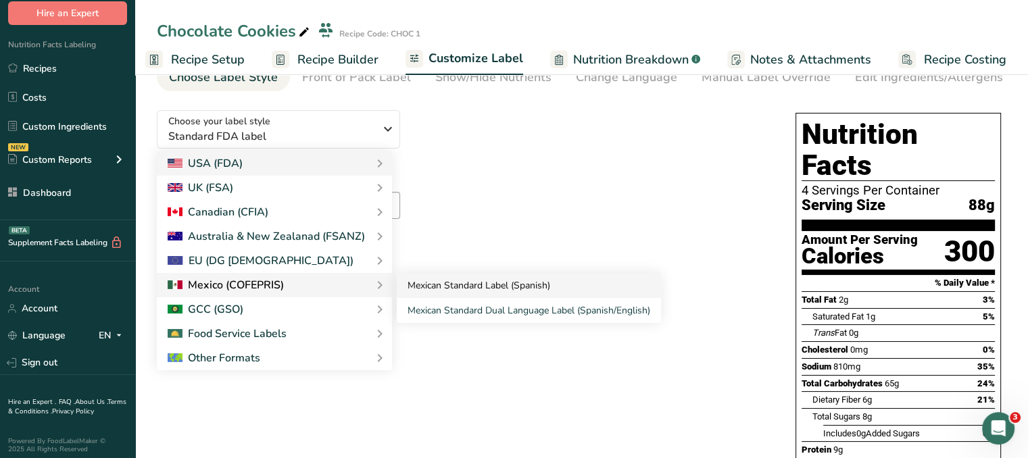
checkbox input "false"
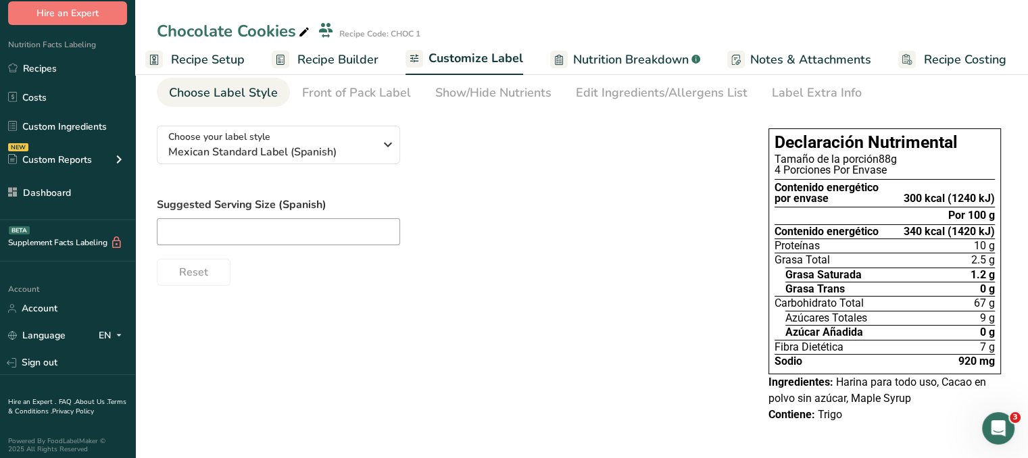
scroll to position [51, 0]
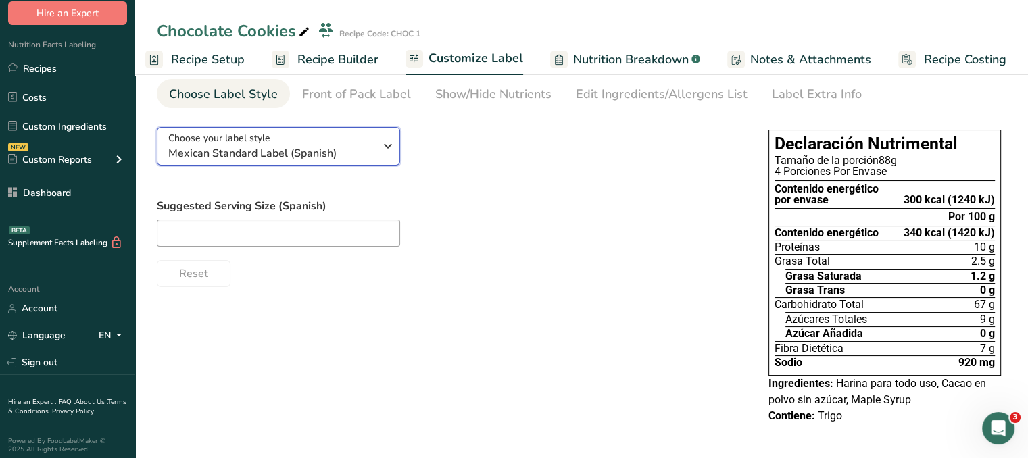
click at [278, 145] on span "Mexican Standard Label (Spanish)" at bounding box center [271, 153] width 206 height 16
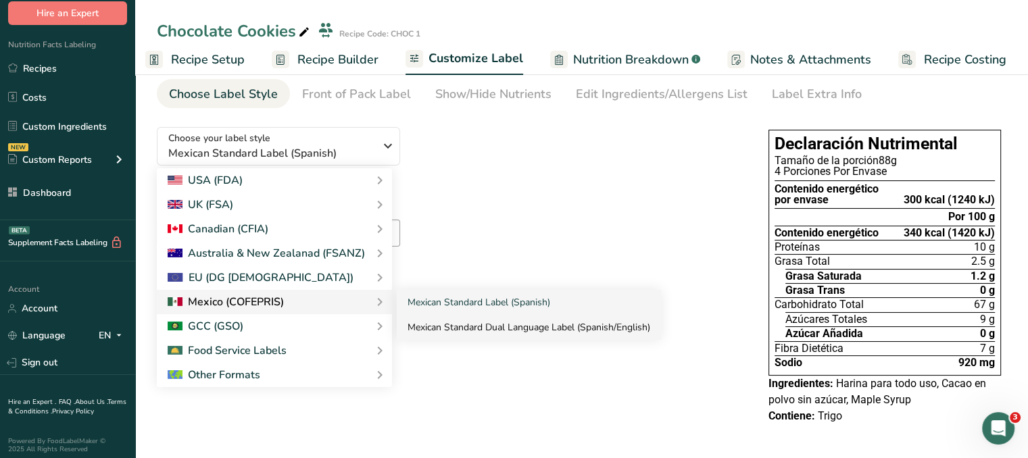
click at [473, 321] on link "Mexican Standard Dual Language Label (Spanish/English)" at bounding box center [529, 327] width 264 height 25
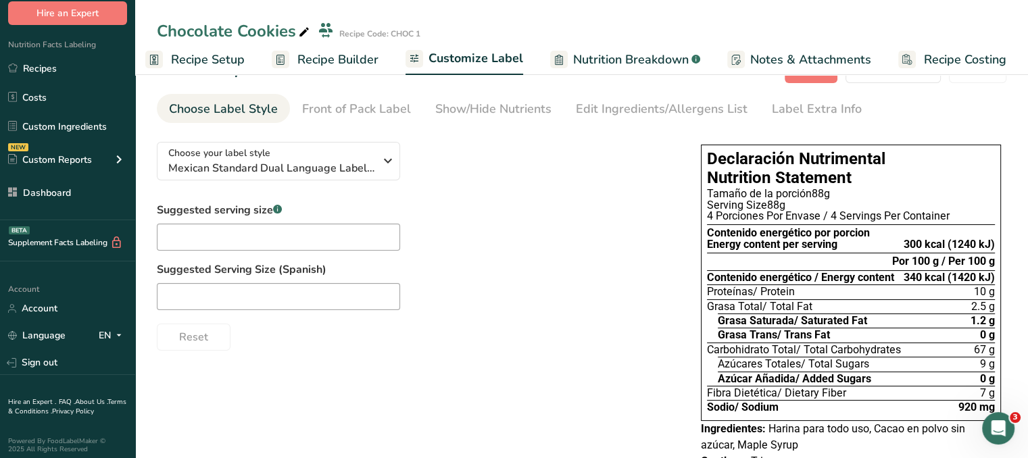
scroll to position [36, 0]
click at [273, 239] on input "text" at bounding box center [278, 236] width 243 height 27
type input "1 piece"
click at [553, 268] on label "Suggested Serving Size (Spanish)" at bounding box center [415, 269] width 517 height 16
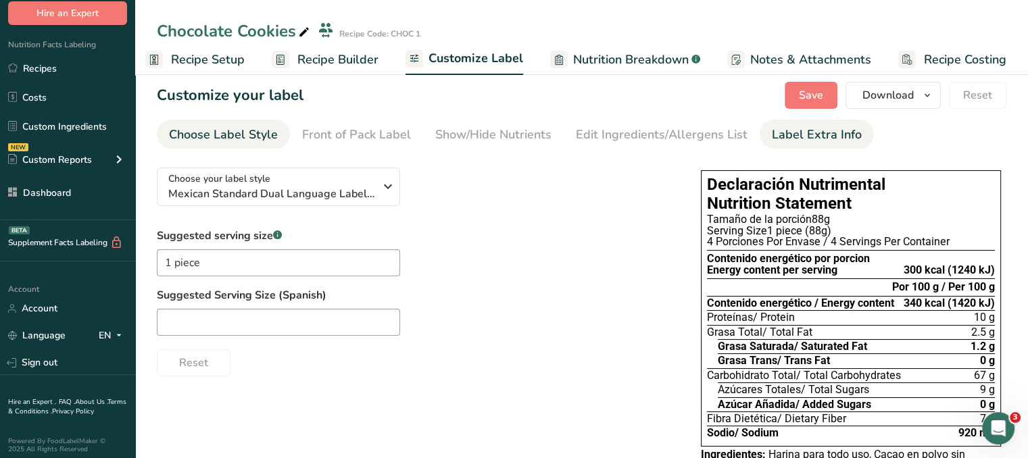
scroll to position [0, 0]
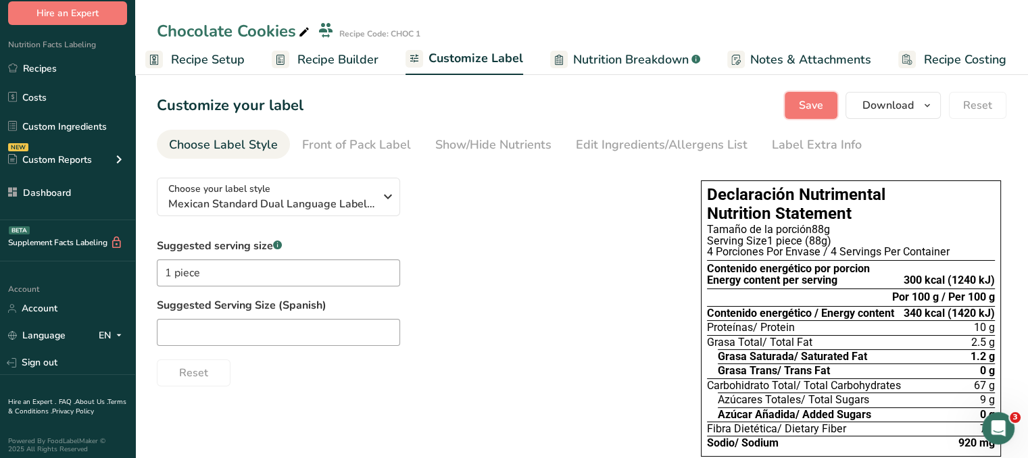
click at [820, 97] on span "Save" at bounding box center [811, 105] width 24 height 16
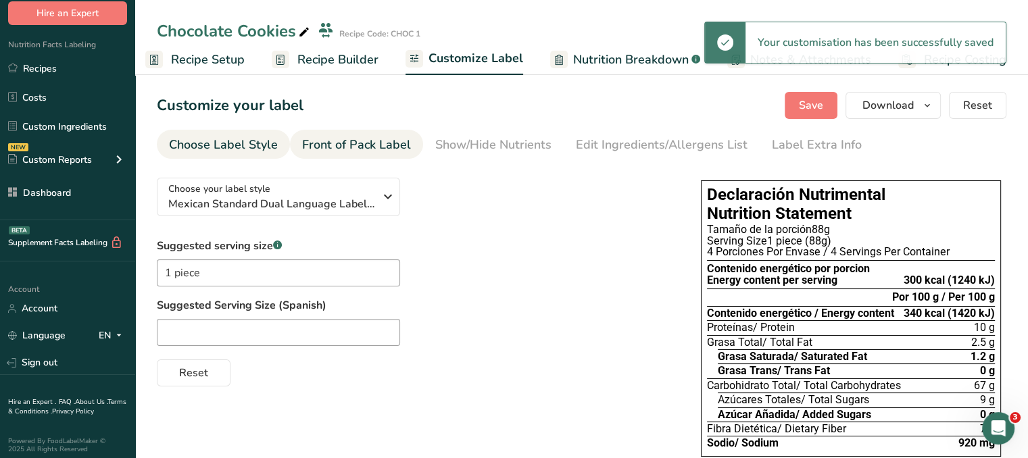
click at [400, 144] on div "Front of Pack Label" at bounding box center [356, 145] width 109 height 18
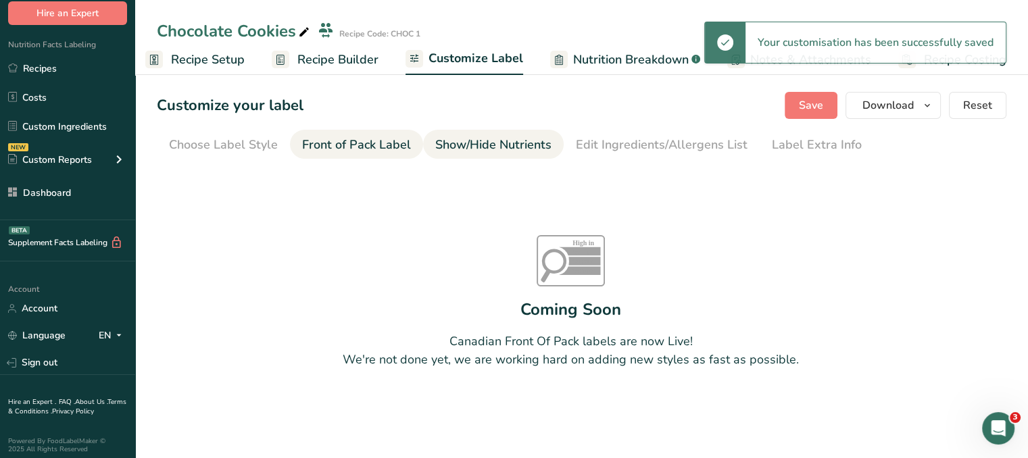
click at [468, 144] on div "Show/Hide Nutrients" at bounding box center [493, 145] width 116 height 18
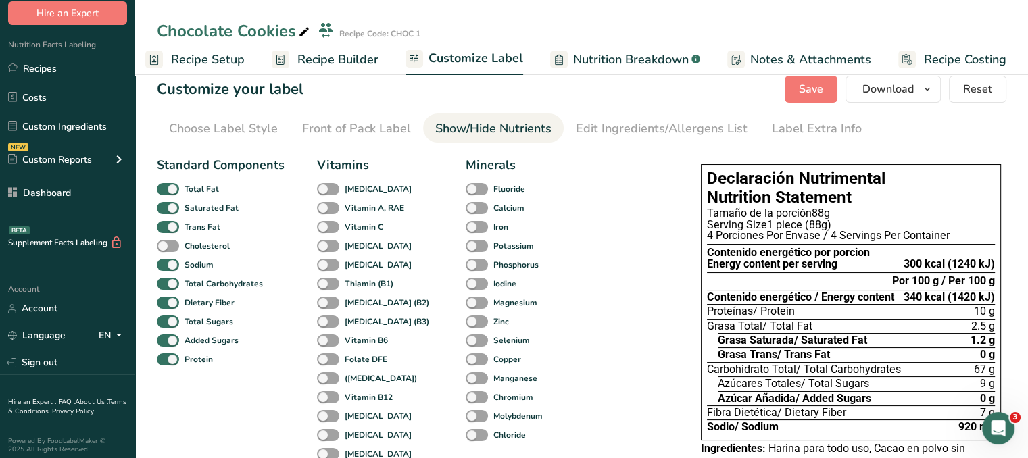
scroll to position [68, 0]
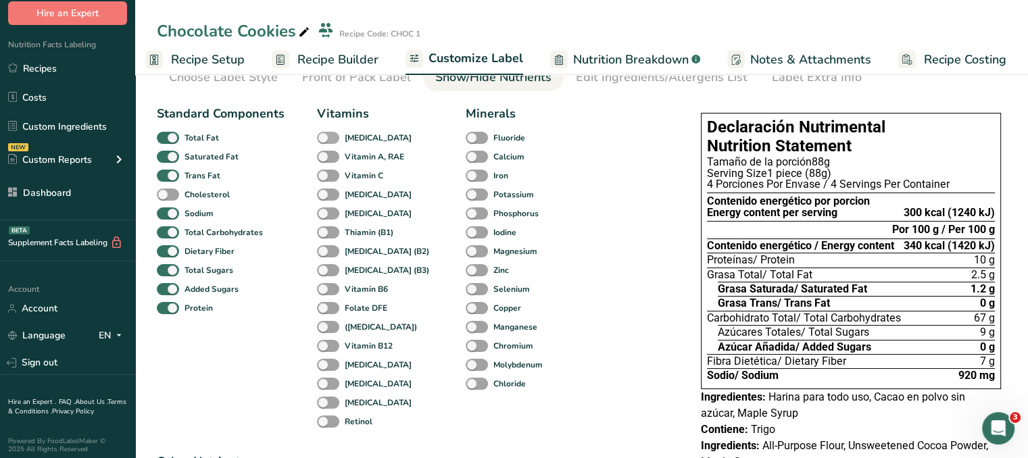
click at [330, 141] on span at bounding box center [328, 138] width 22 height 13
click at [326, 141] on input "[MEDICAL_DATA]" at bounding box center [321, 137] width 9 height 9
checkbox input "true"
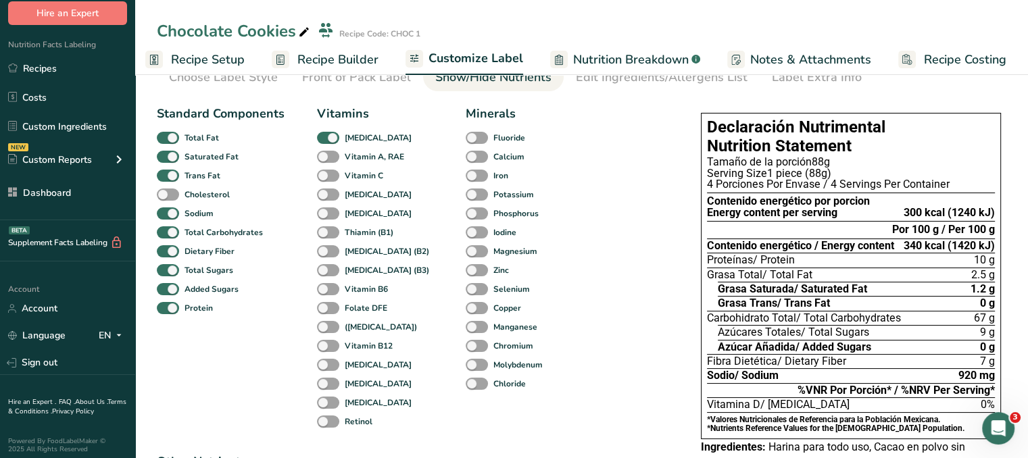
click at [328, 203] on div "[MEDICAL_DATA]" at bounding box center [331, 194] width 29 height 19
click at [333, 194] on span at bounding box center [328, 195] width 22 height 13
click at [326, 194] on input "[MEDICAL_DATA]" at bounding box center [321, 194] width 9 height 9
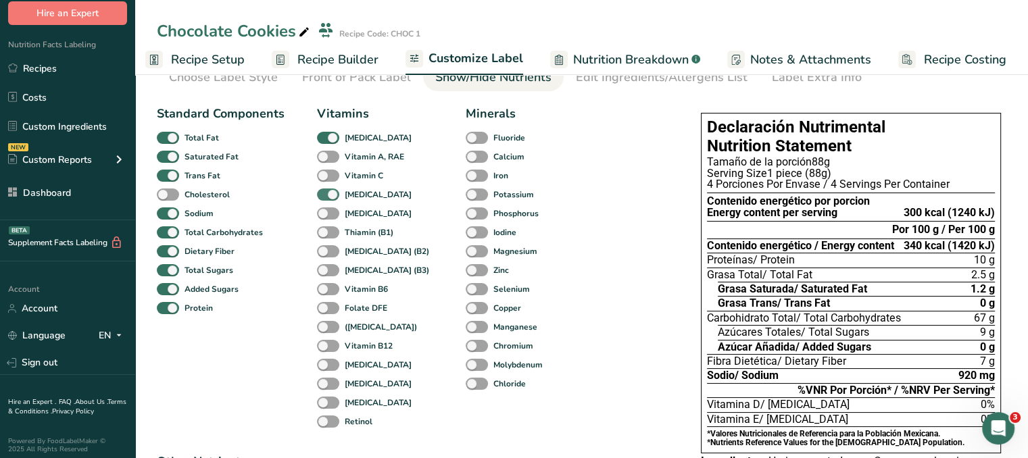
click at [328, 195] on span at bounding box center [328, 195] width 22 height 13
click at [326, 195] on input "[MEDICAL_DATA]" at bounding box center [321, 194] width 9 height 9
checkbox input "false"
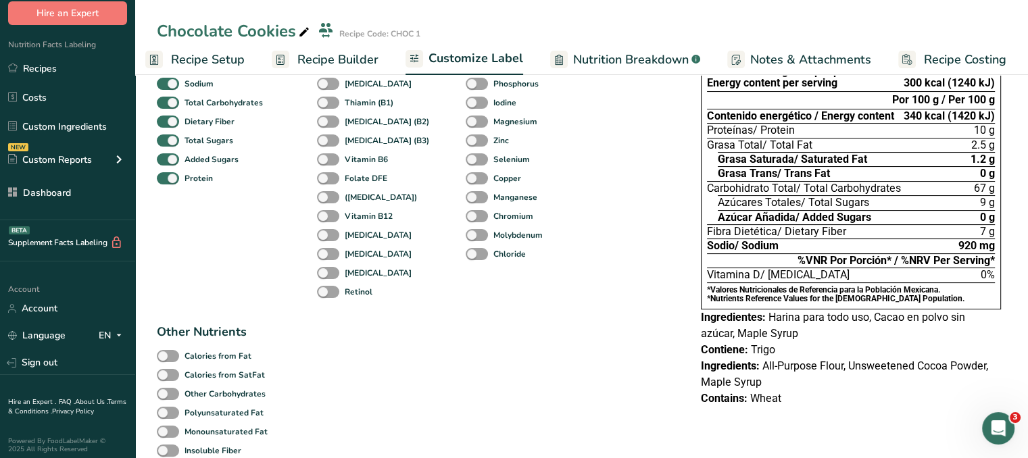
scroll to position [259, 0]
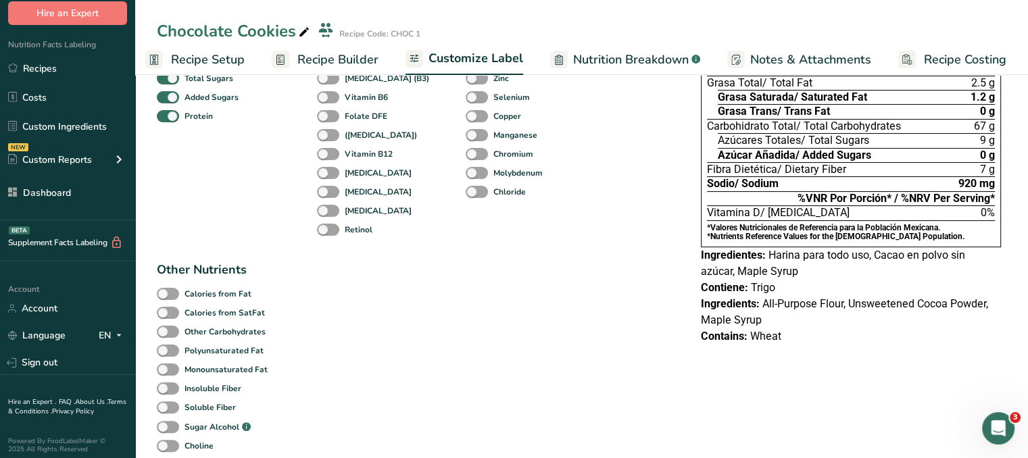
checkbox input "true"
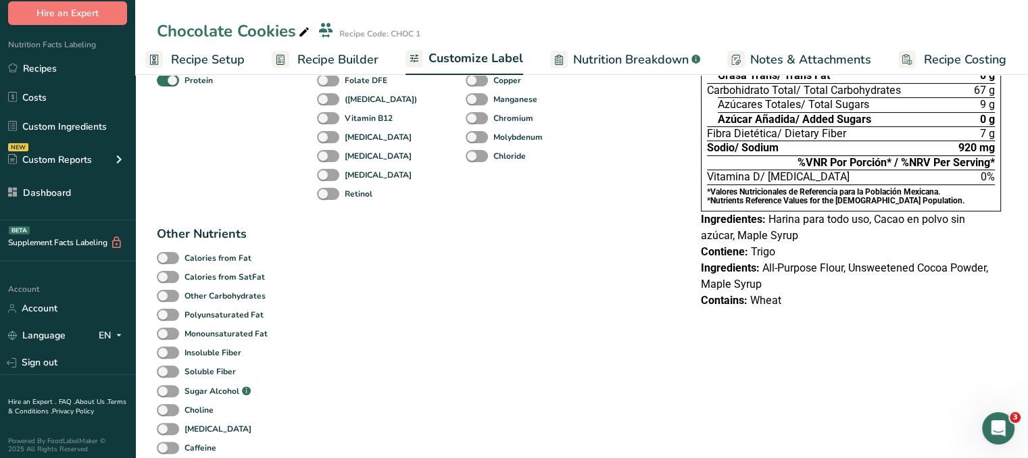
scroll to position [314, 0]
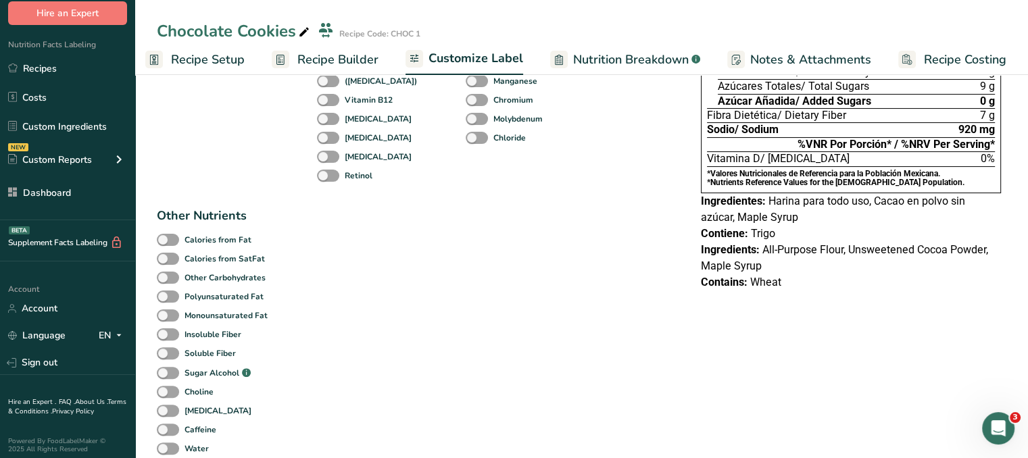
checkbox input "false"
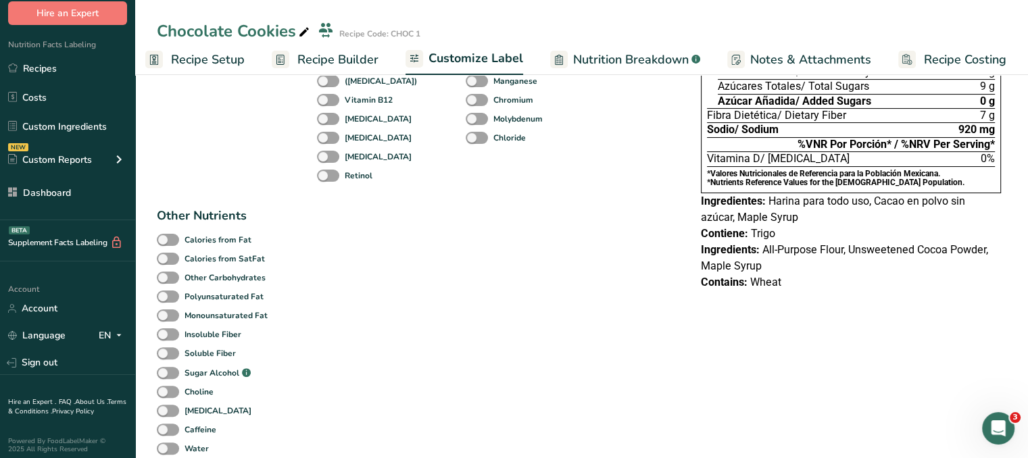
checkbox input "false"
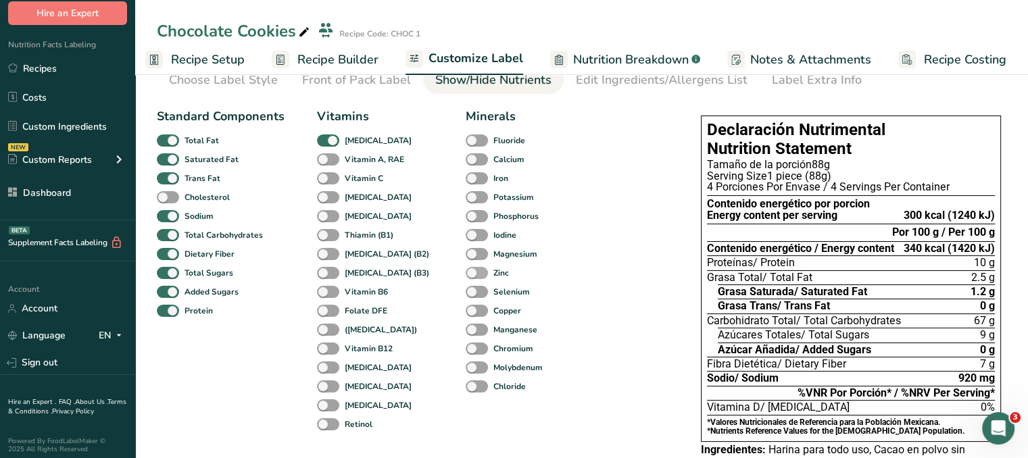
scroll to position [0, 0]
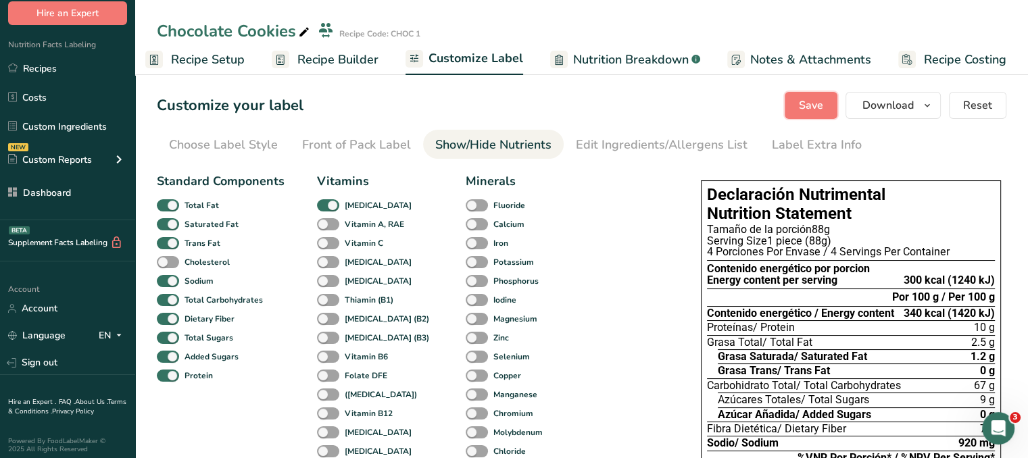
click at [797, 110] on button "Save" at bounding box center [810, 105] width 53 height 27
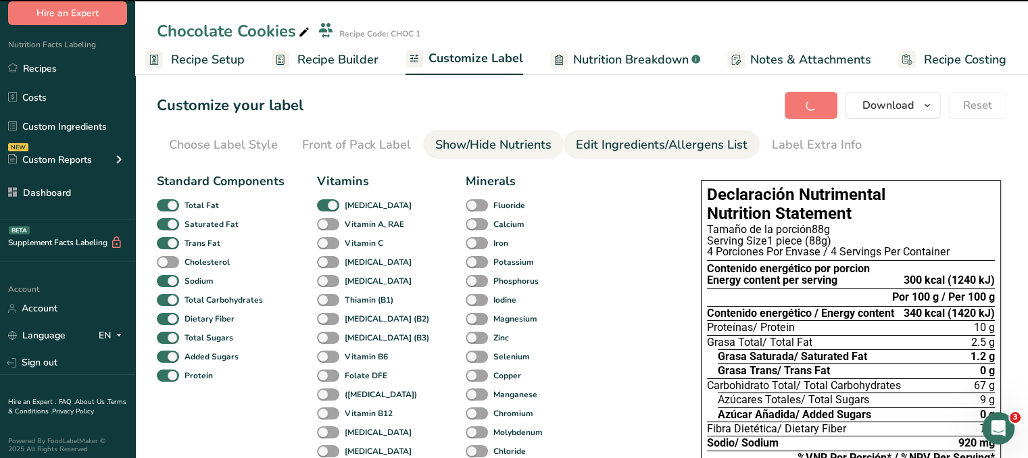
click at [658, 142] on div "Edit Ingredients/Allergens List" at bounding box center [662, 145] width 172 height 18
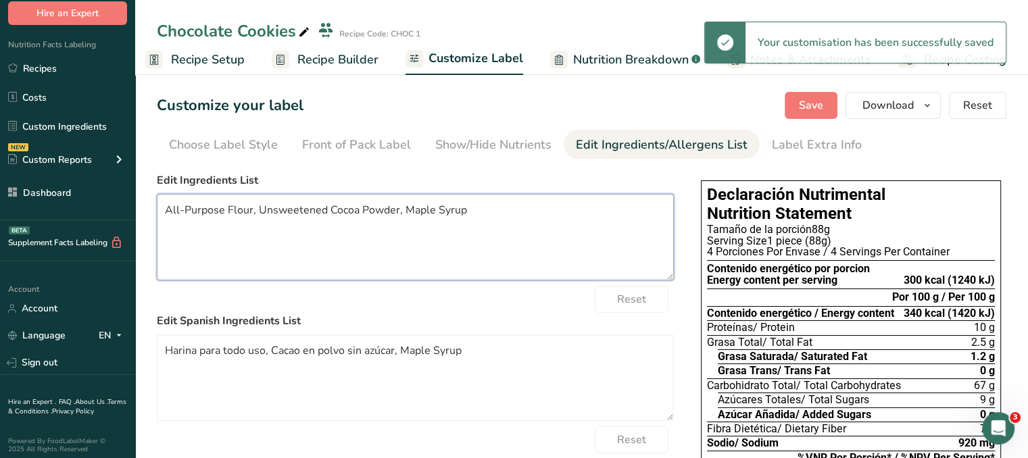
click at [264, 223] on textarea "All-Purpose Flour, Unsweetened Cocoa Powder, Maple Syrup" at bounding box center [415, 237] width 517 height 86
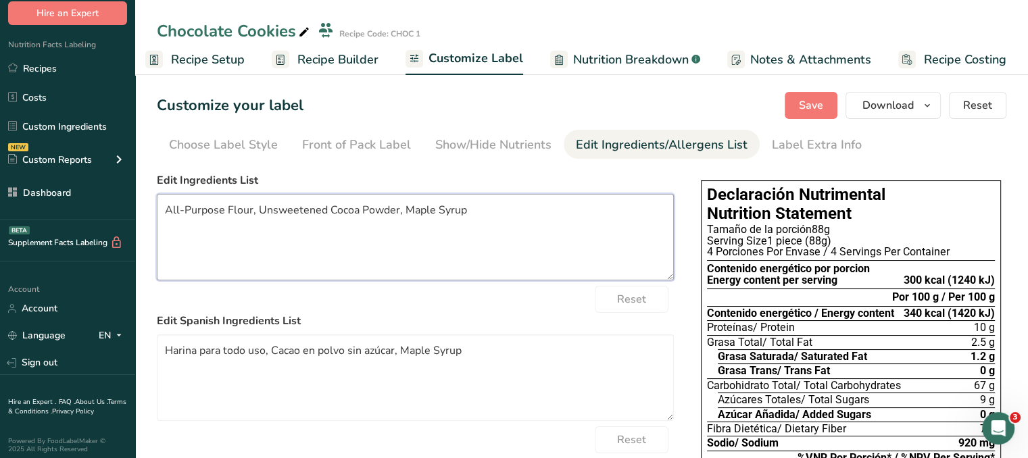
click at [229, 218] on textarea "All-Purpose Flour, Unsweetened Cocoa Powder, Maple Syrup" at bounding box center [415, 237] width 517 height 86
drag, startPoint x: 225, startPoint y: 211, endPoint x: 159, endPoint y: 212, distance: 66.2
click at [163, 211] on textarea "All-Purpose Flour, Unsweetened Cocoa Powder, Maple Syrup" at bounding box center [415, 237] width 517 height 86
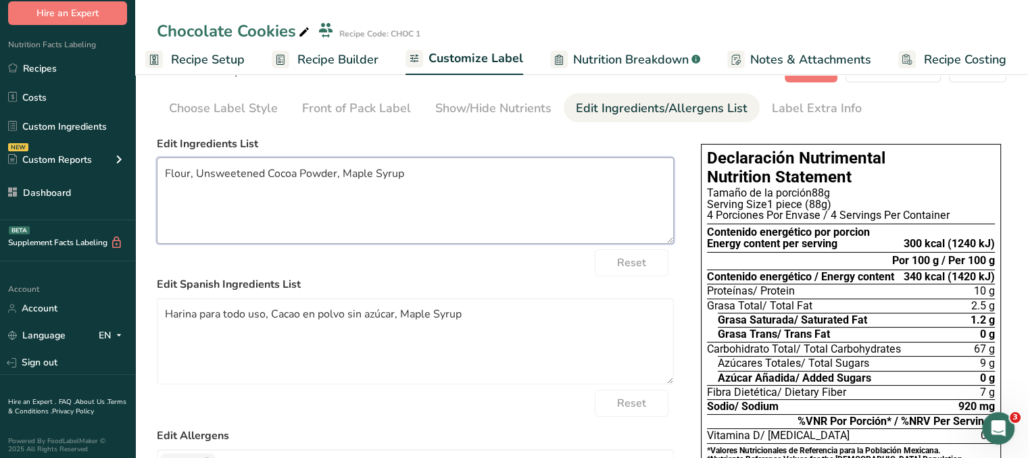
scroll to position [68, 0]
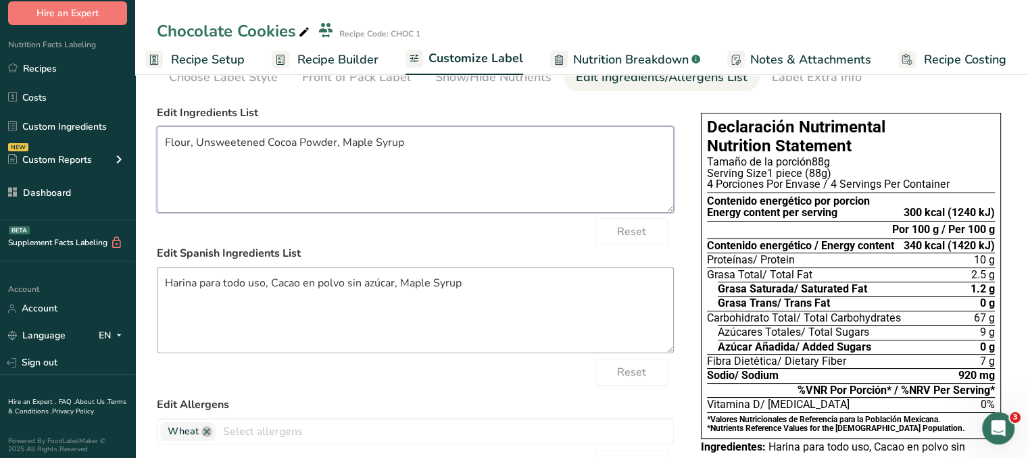
type textarea "Flour, Unsweetened Cocoa Powder, Maple Syrup"
click at [309, 276] on textarea "Harina para todo uso, Cacao en polvo sin azúcar, Maple Syrup" at bounding box center [415, 310] width 517 height 86
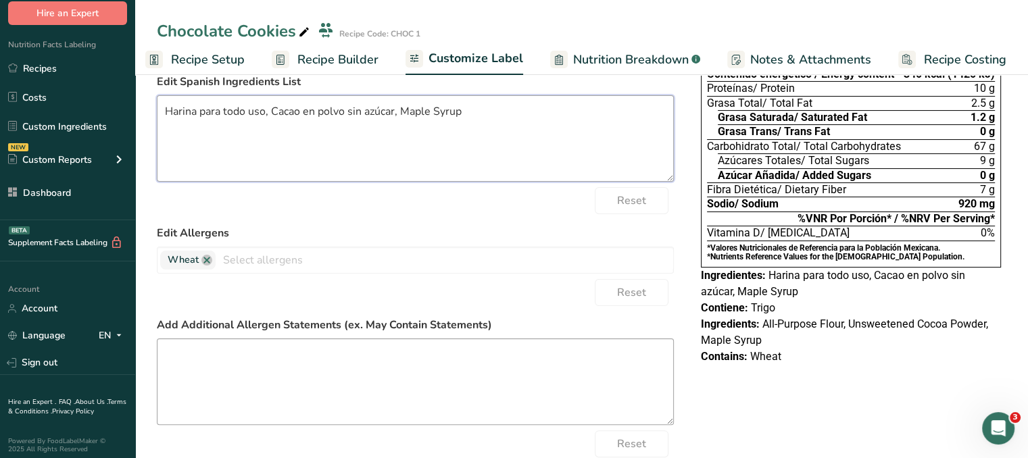
scroll to position [270, 0]
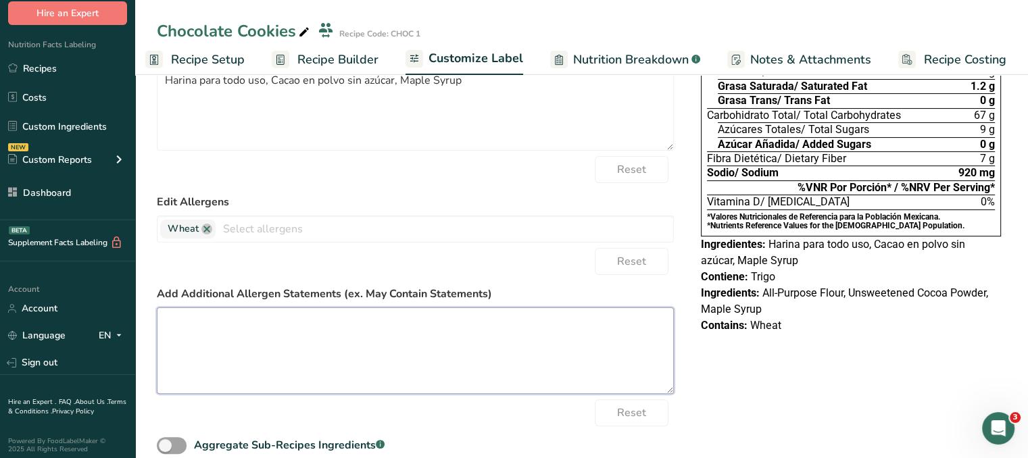
click at [486, 341] on textarea at bounding box center [415, 350] width 517 height 86
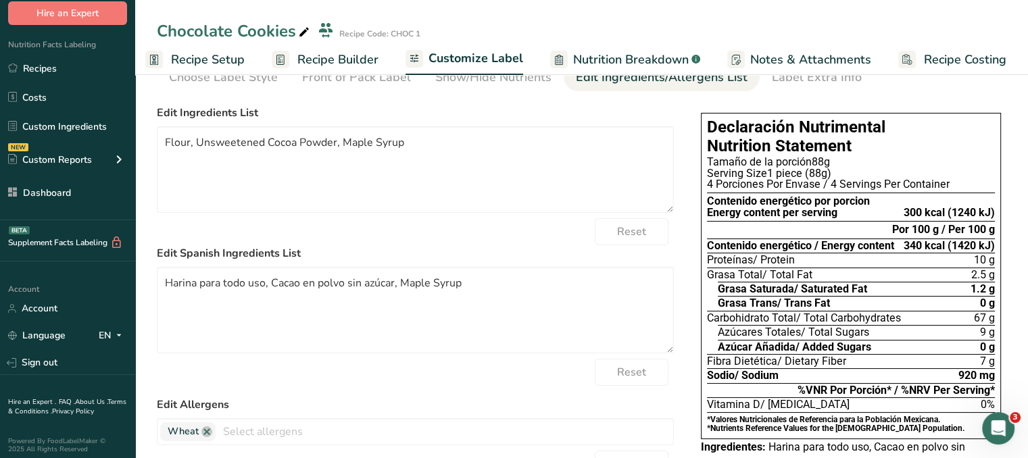
scroll to position [0, 0]
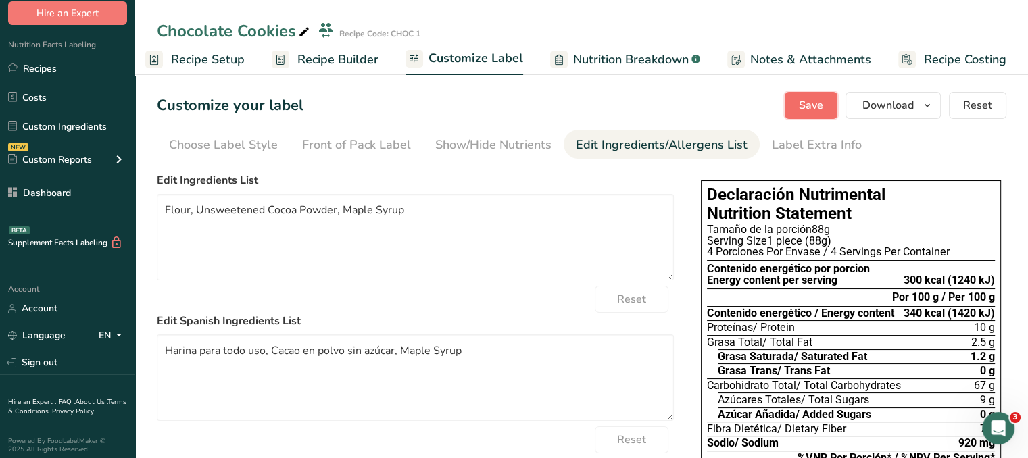
click at [830, 108] on button "Save" at bounding box center [810, 105] width 53 height 27
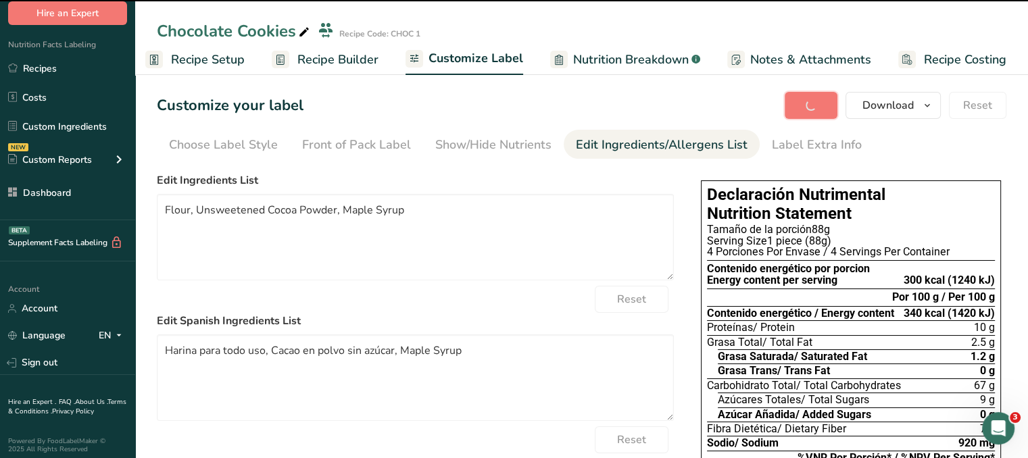
type textarea "May Contain Traces of Nuts"
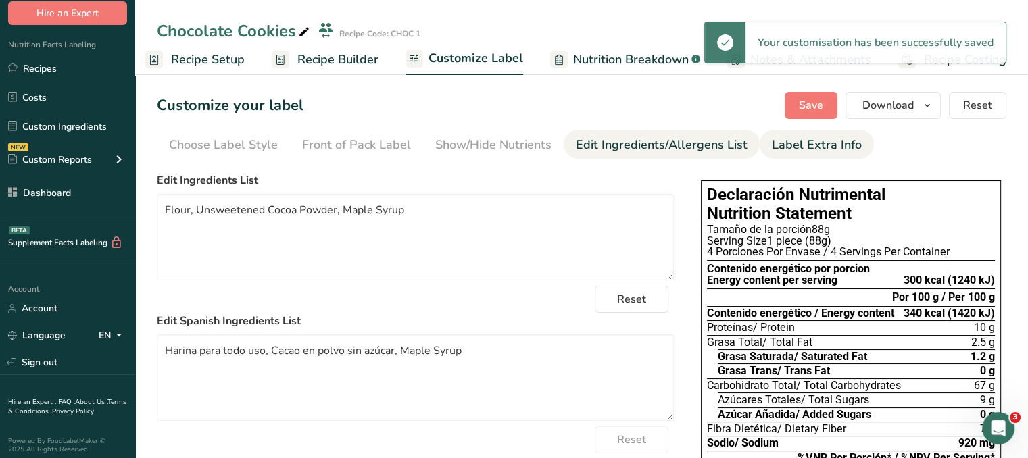
click at [836, 134] on link "Label Extra Info" at bounding box center [817, 145] width 90 height 30
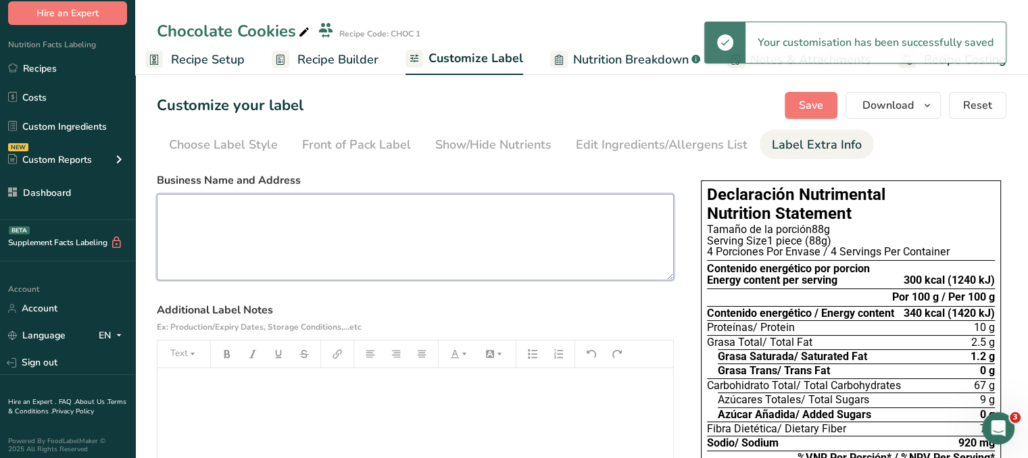
click at [574, 216] on textarea at bounding box center [415, 237] width 517 height 86
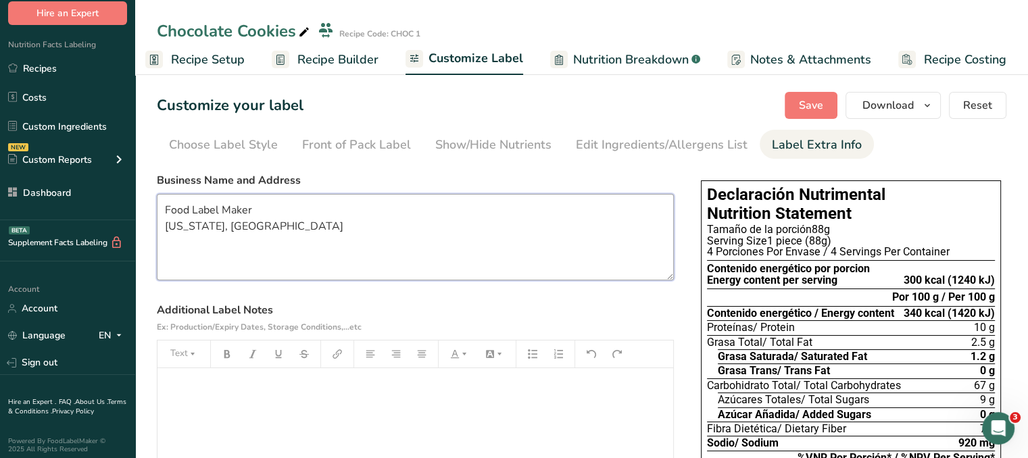
type textarea "Food Label Maker [US_STATE], [GEOGRAPHIC_DATA]"
click at [531, 395] on p "﻿" at bounding box center [415, 387] width 502 height 16
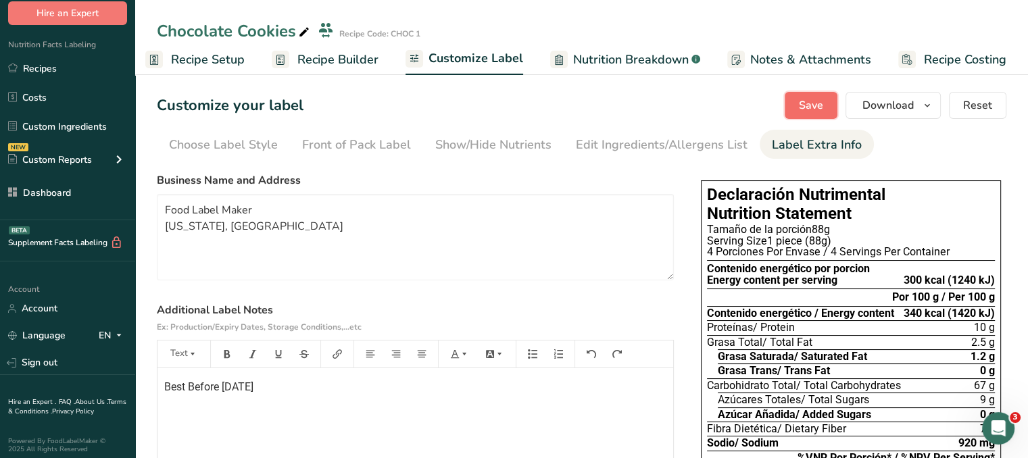
click at [827, 114] on button "Save" at bounding box center [810, 105] width 53 height 27
click at [655, 61] on span "Nutrition Breakdown" at bounding box center [631, 60] width 116 height 18
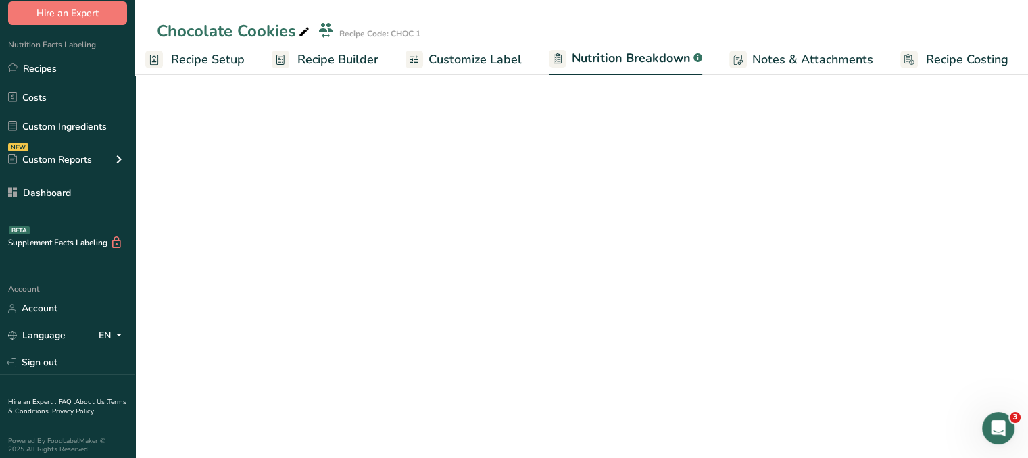
scroll to position [0, 13]
select select "Calories"
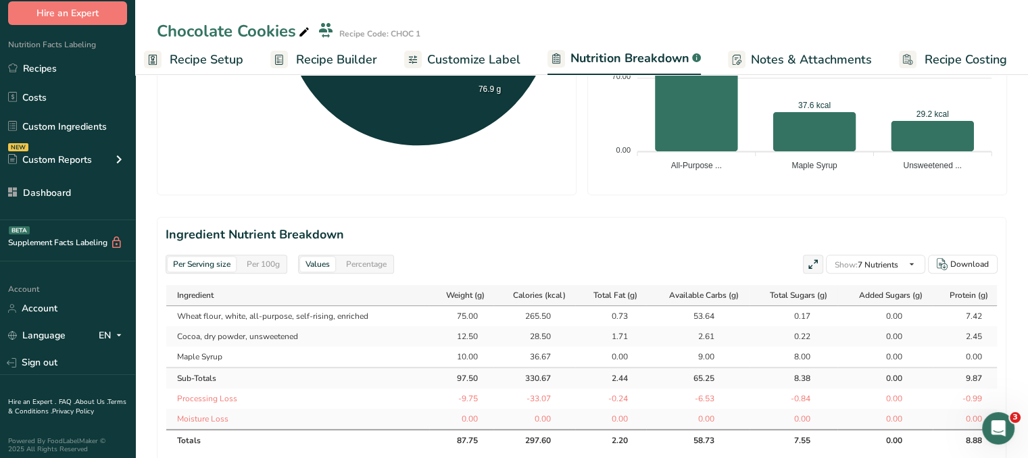
scroll to position [541, 0]
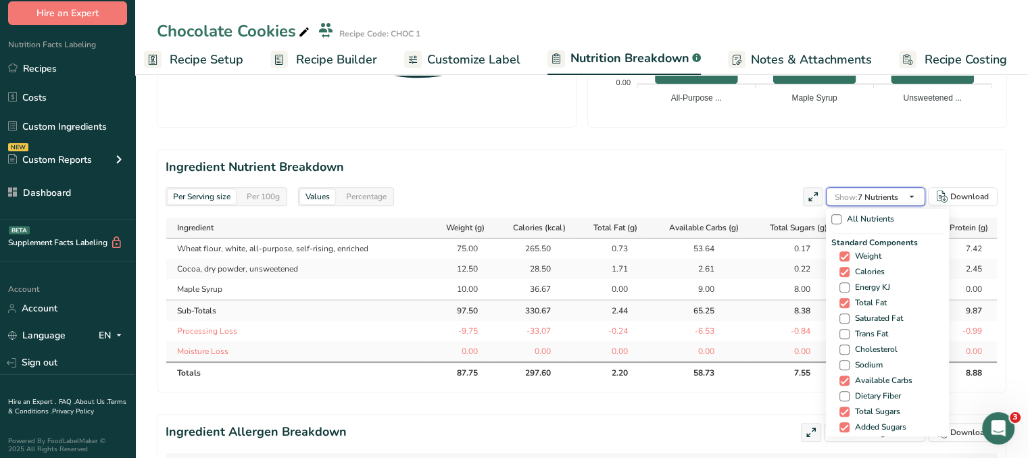
click at [878, 201] on span "Show: 7 Nutrients" at bounding box center [866, 197] width 64 height 16
click at [845, 284] on span at bounding box center [844, 287] width 10 height 10
click at [845, 284] on input "Energy KJ" at bounding box center [843, 287] width 9 height 9
checkbox input "true"
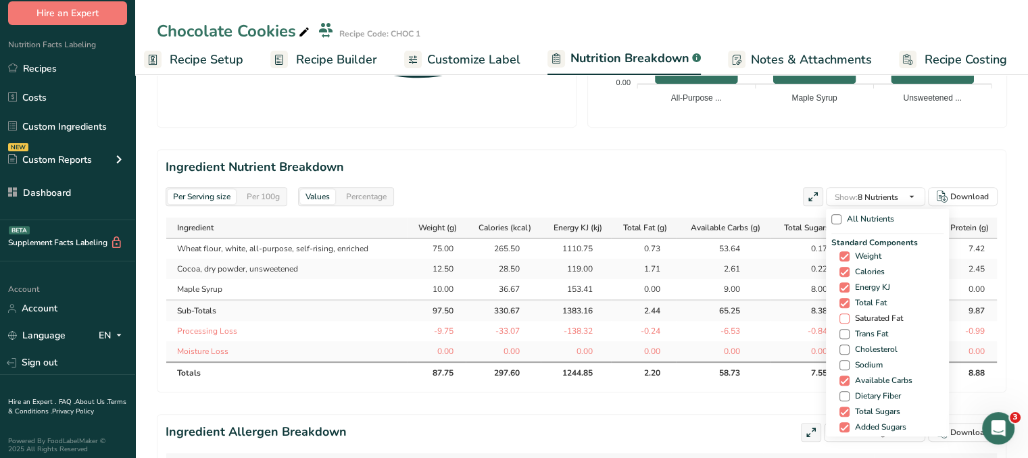
click at [845, 318] on span at bounding box center [844, 319] width 10 height 10
click at [845, 318] on input "Saturated Fat" at bounding box center [843, 318] width 9 height 9
checkbox input "true"
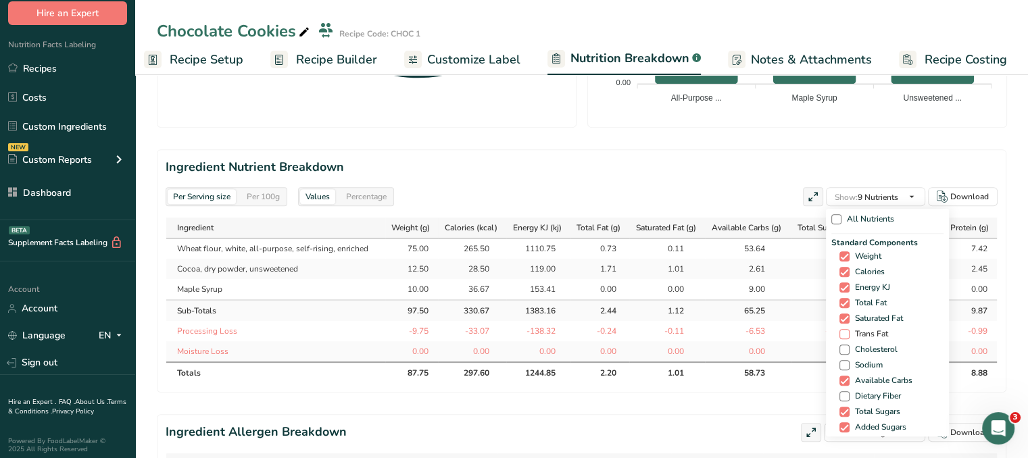
click at [845, 338] on span at bounding box center [844, 334] width 10 height 10
click at [845, 338] on input "Trans Fat" at bounding box center [843, 334] width 9 height 9
checkbox input "true"
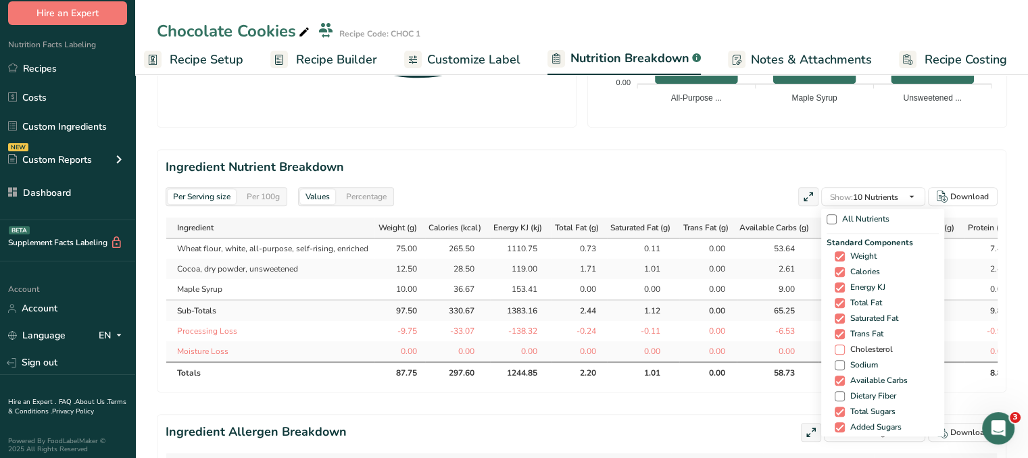
click at [838, 347] on span at bounding box center [839, 350] width 10 height 10
click at [838, 347] on input "Cholesterol" at bounding box center [838, 349] width 9 height 9
checkbox input "true"
click at [840, 365] on span at bounding box center [839, 365] width 10 height 10
click at [840, 365] on input "Sodium" at bounding box center [838, 365] width 9 height 9
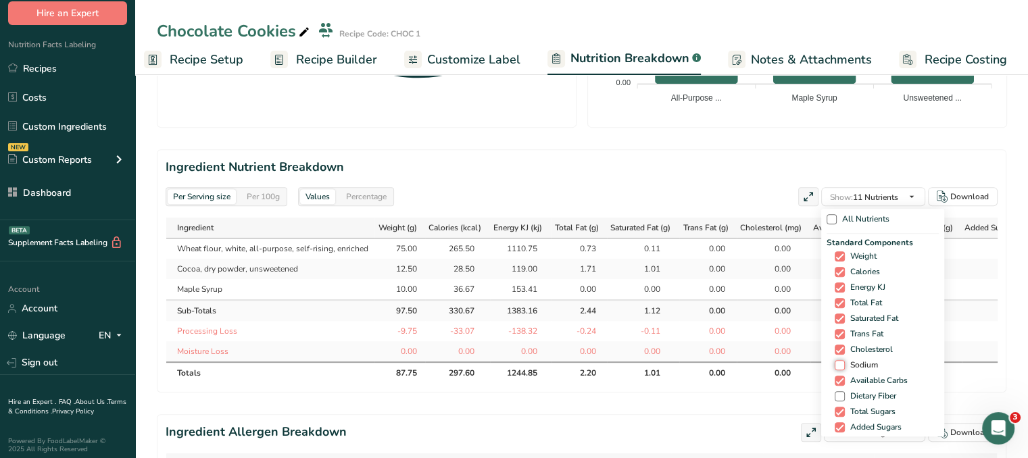
checkbox input "true"
click at [903, 203] on button "Show: 12 Nutrients" at bounding box center [873, 196] width 104 height 19
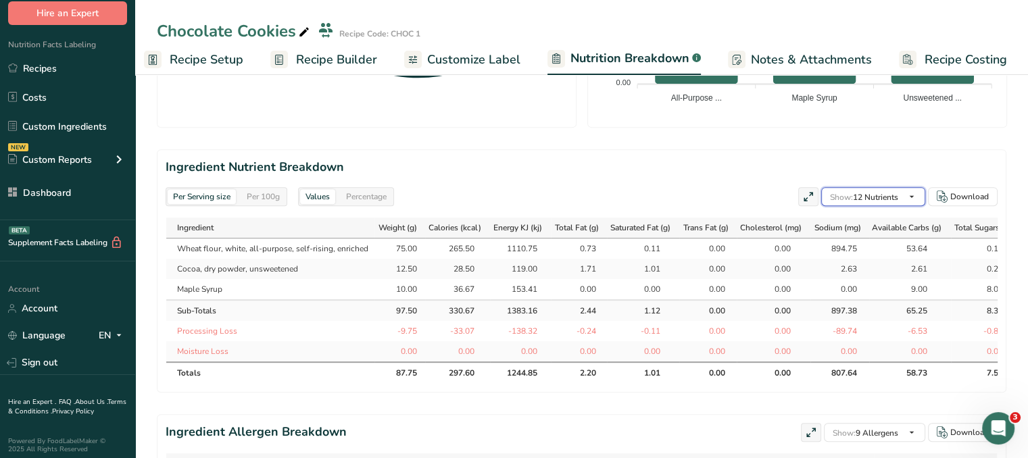
scroll to position [0, 0]
click at [271, 194] on div "Per 100g" at bounding box center [263, 196] width 44 height 15
click at [359, 193] on div "Percentage" at bounding box center [366, 196] width 51 height 15
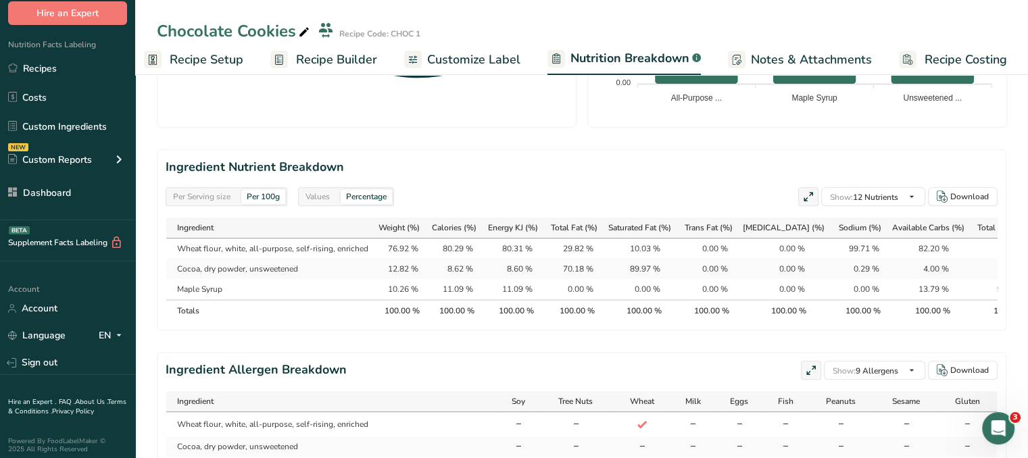
click at [317, 191] on div "Values" at bounding box center [317, 196] width 35 height 15
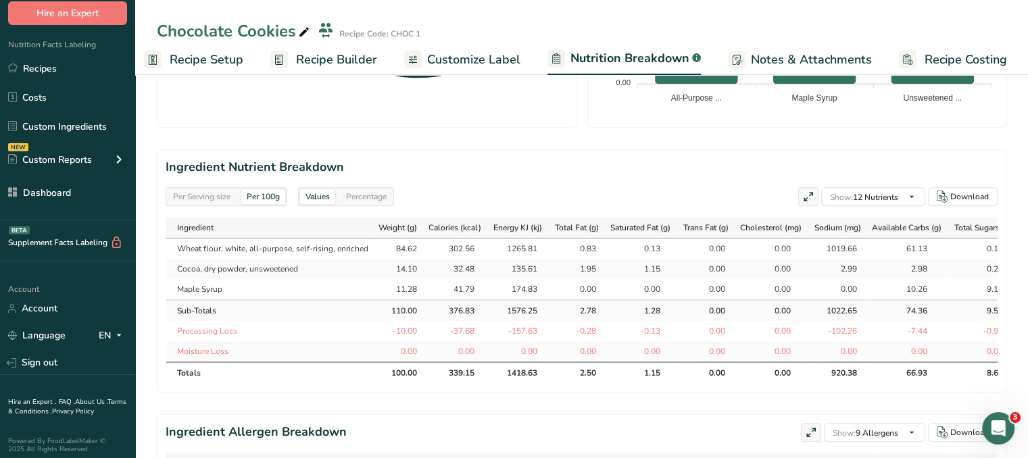
click at [222, 194] on div "Per Serving size" at bounding box center [202, 196] width 68 height 15
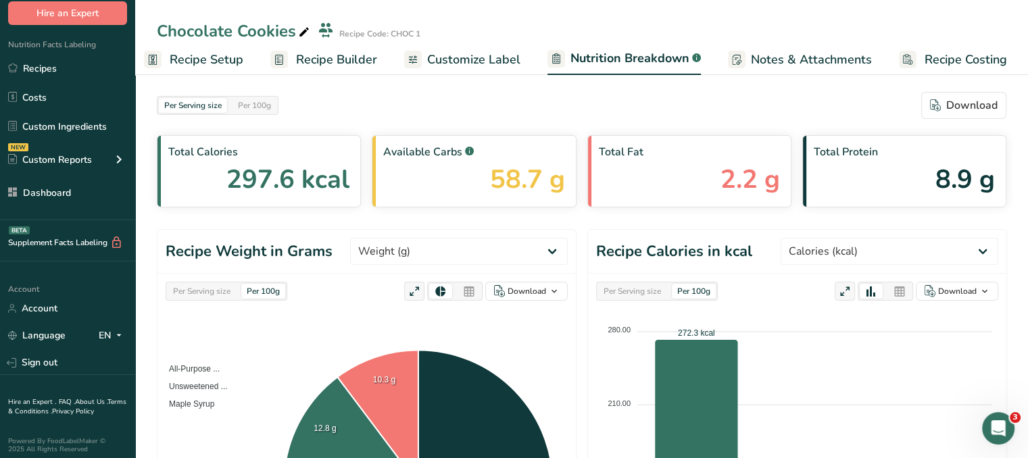
click at [799, 54] on span "Notes & Attachments" at bounding box center [811, 60] width 121 height 18
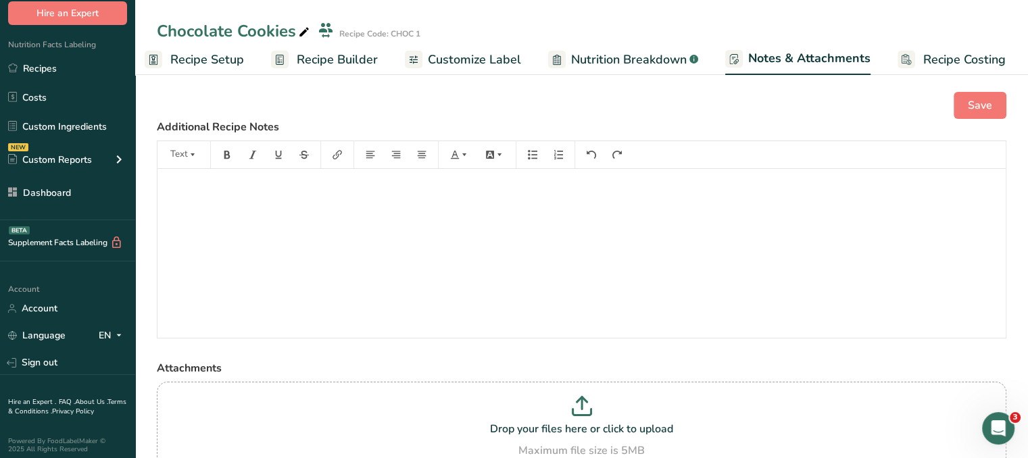
click at [982, 54] on span "Recipe Costing" at bounding box center [964, 60] width 82 height 18
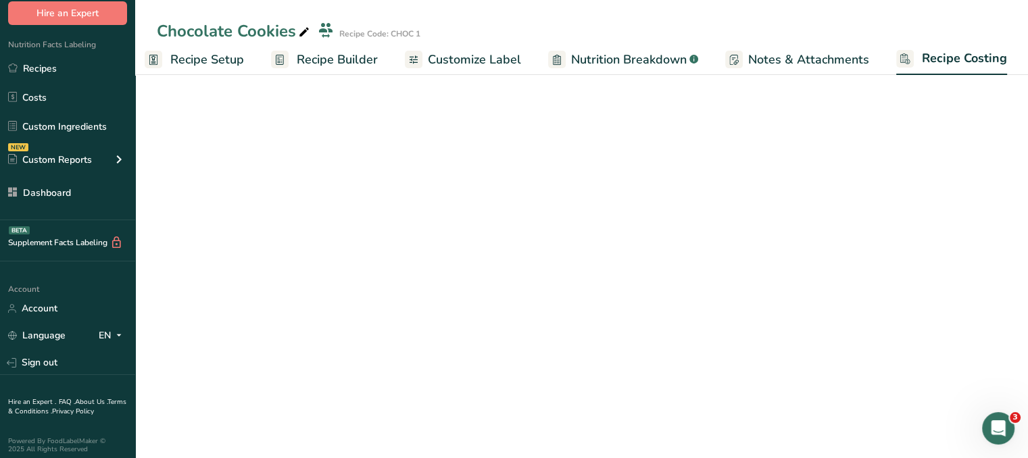
scroll to position [0, 11]
select select "1"
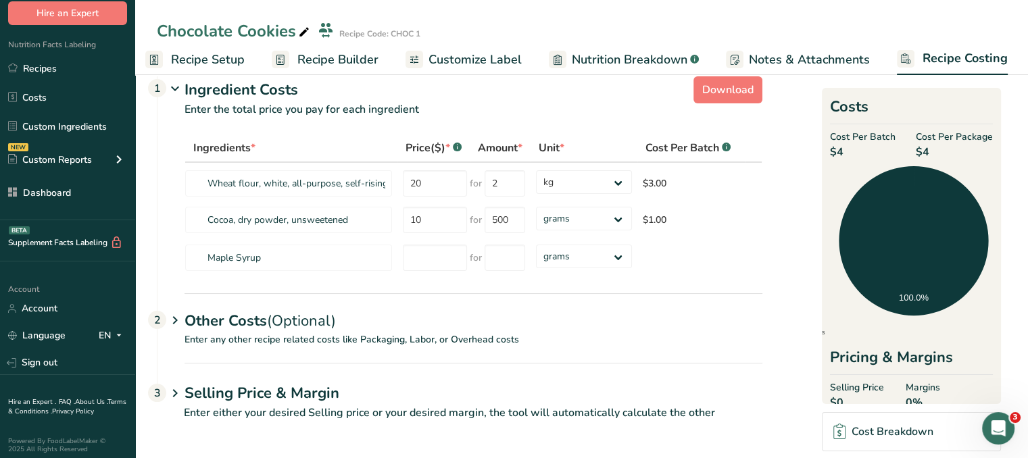
click at [289, 316] on span "(Optional)" at bounding box center [301, 321] width 69 height 20
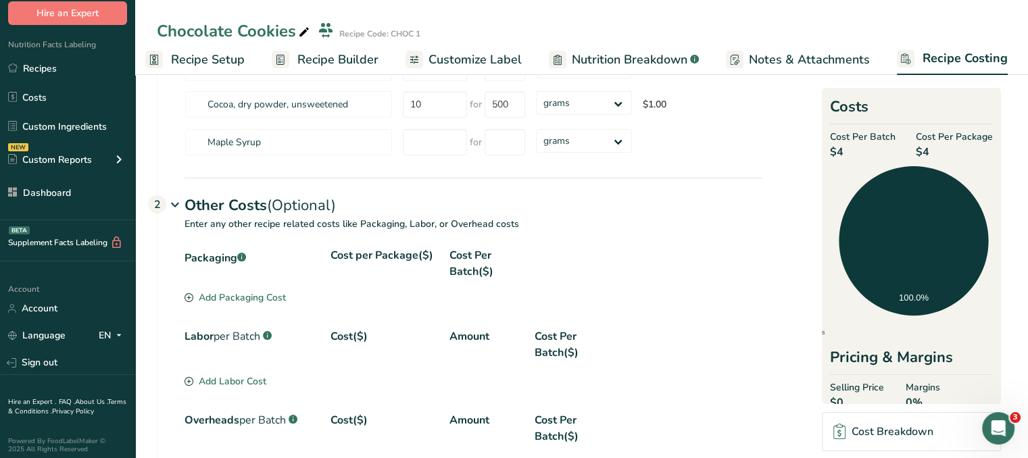
scroll to position [286, 0]
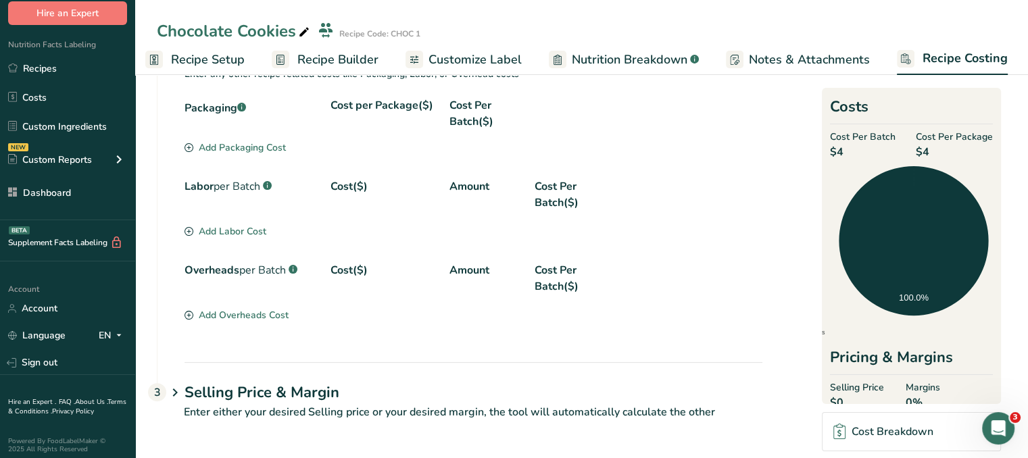
click at [303, 390] on h1 "Selling Price & Margin" at bounding box center [473, 393] width 578 height 22
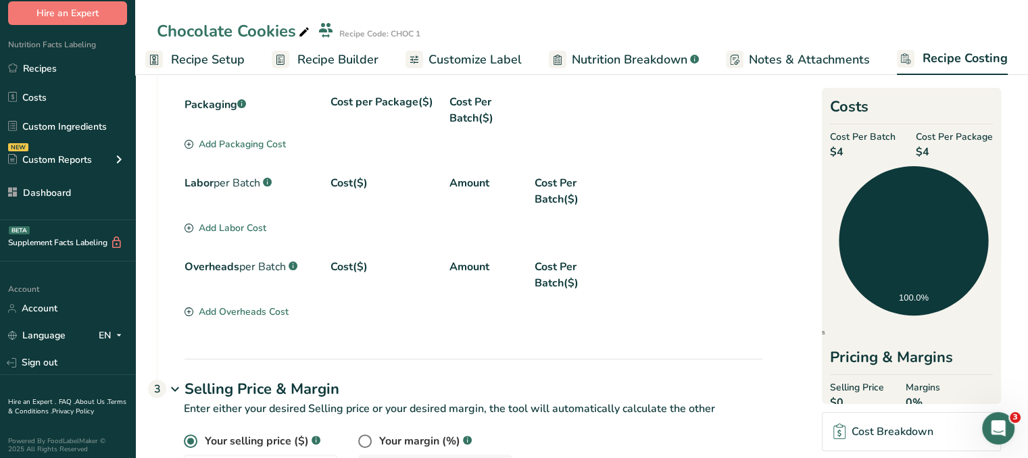
scroll to position [351, 0]
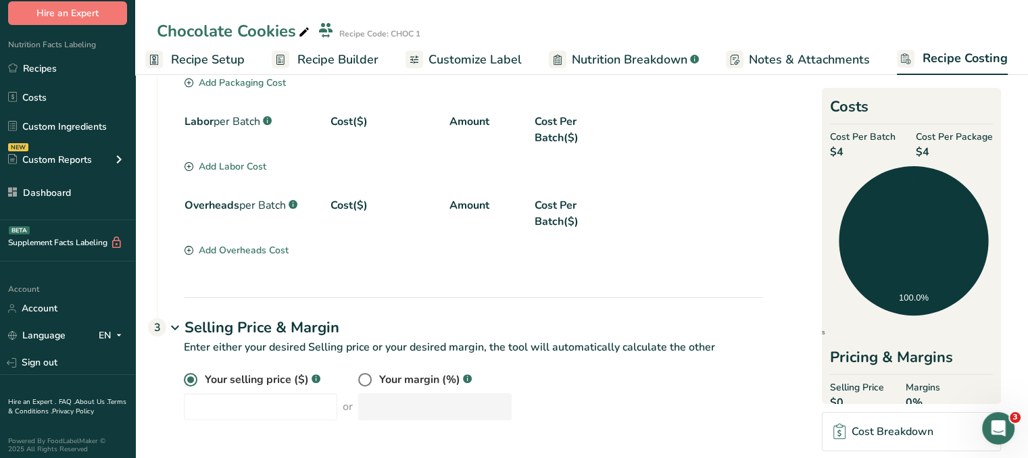
click at [401, 380] on span "Your margin (%)" at bounding box center [419, 380] width 81 height 16
click at [367, 380] on input "radio" at bounding box center [362, 380] width 9 height 9
radio input "true"
radio input "false"
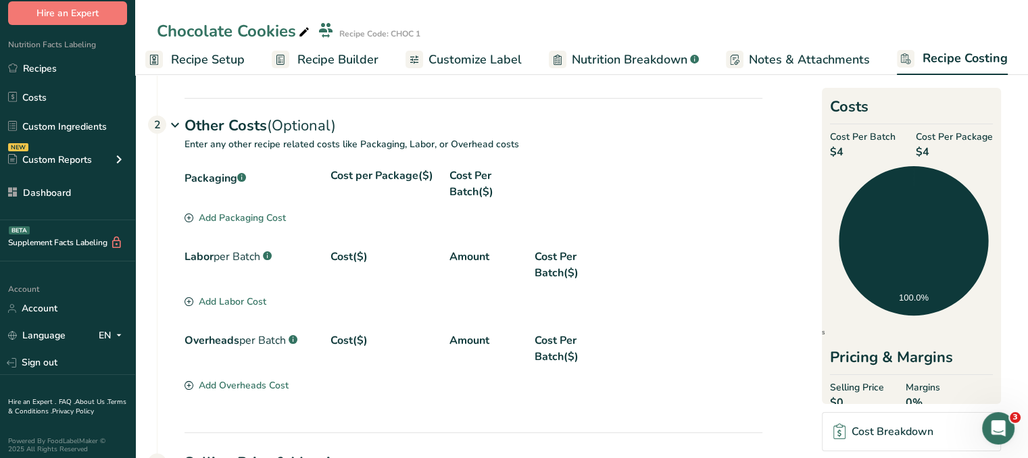
scroll to position [81, 0]
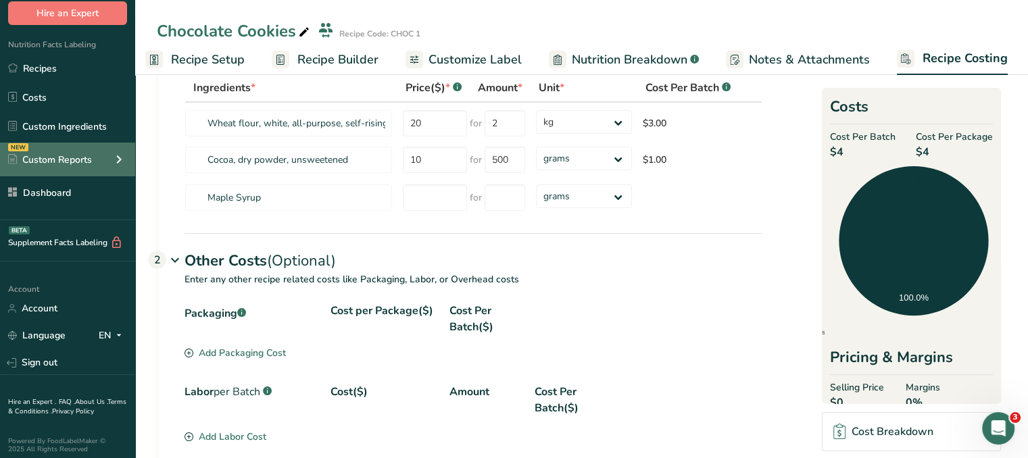
click at [61, 152] on div "NEW Custom Reports" at bounding box center [67, 160] width 135 height 34
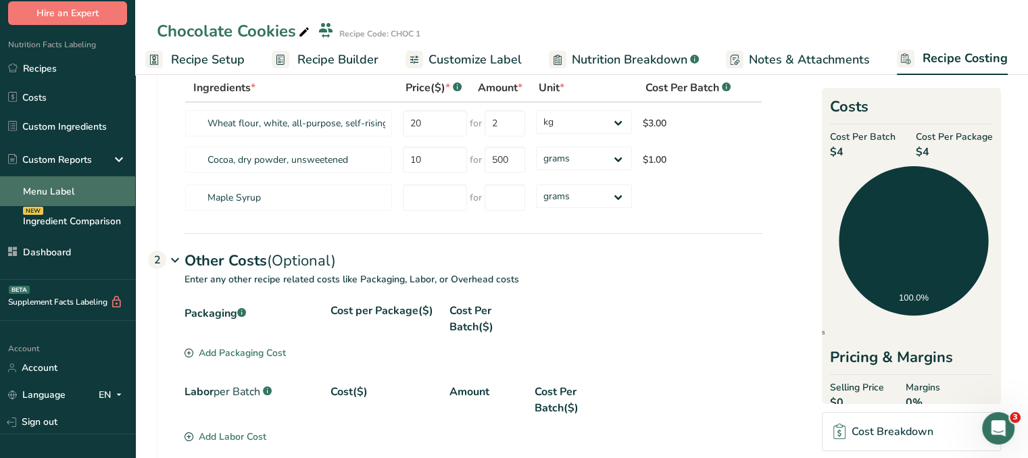
click at [59, 195] on link "Menu Label" at bounding box center [67, 191] width 135 height 30
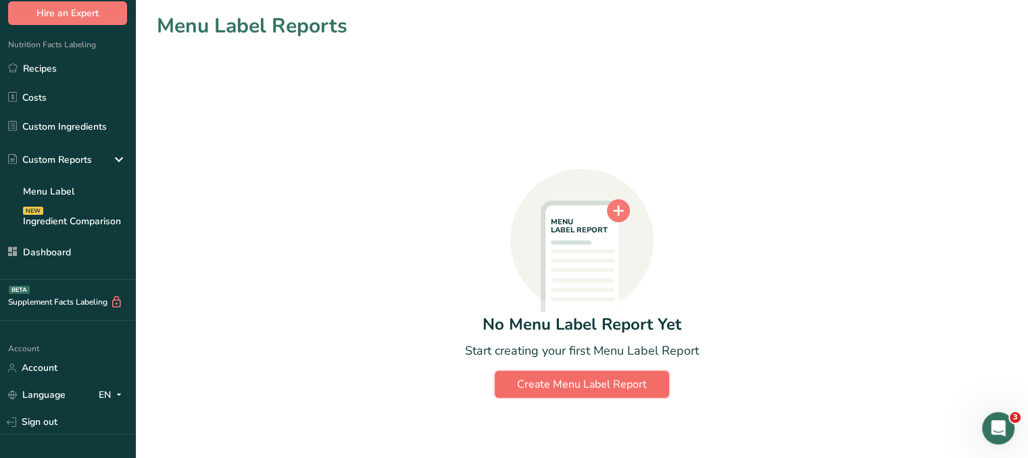
click at [595, 389] on div "Create Menu Label Report" at bounding box center [582, 384] width 130 height 16
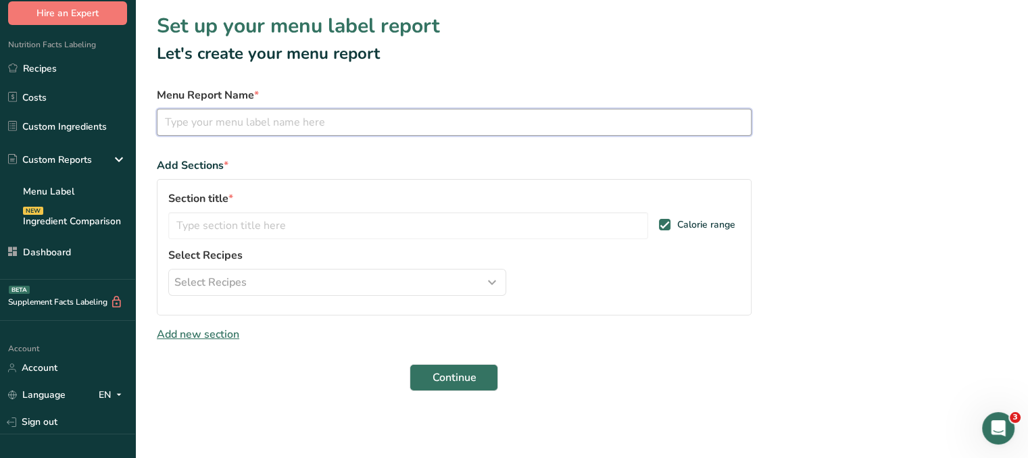
click at [273, 113] on input "text" at bounding box center [454, 122] width 595 height 27
type input "Sausages"
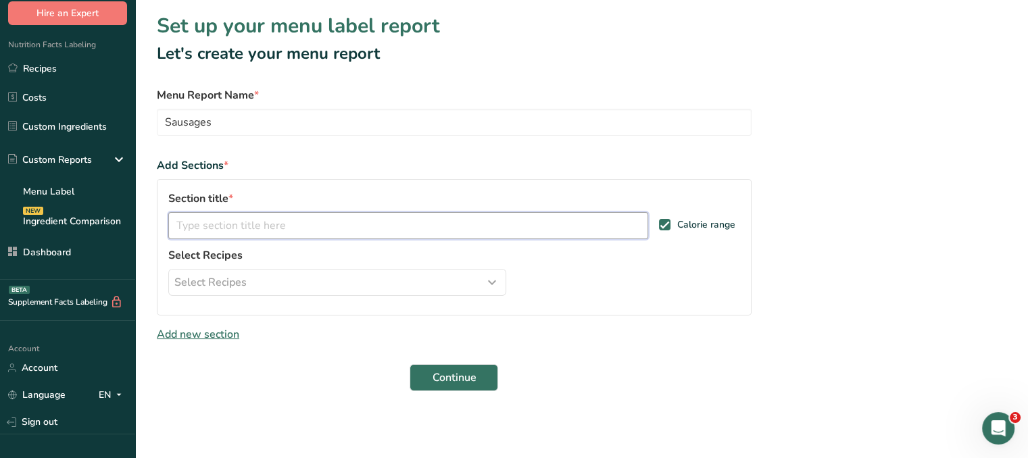
click at [351, 228] on input "text" at bounding box center [408, 225] width 480 height 27
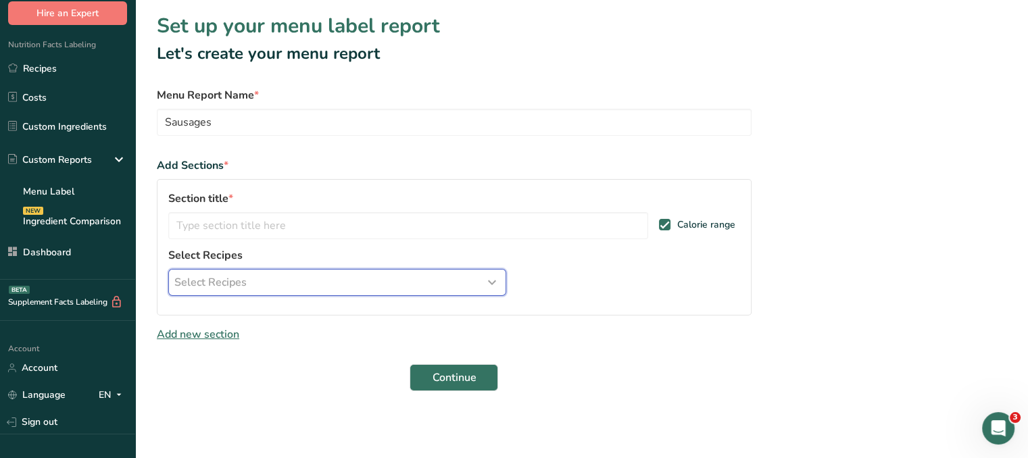
click at [395, 274] on div "Select Recipes" at bounding box center [337, 282] width 326 height 16
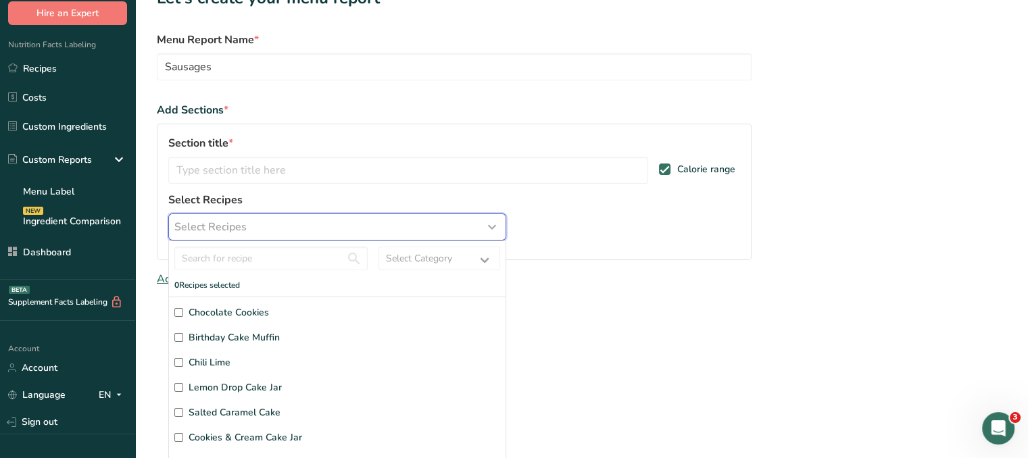
scroll to position [97, 0]
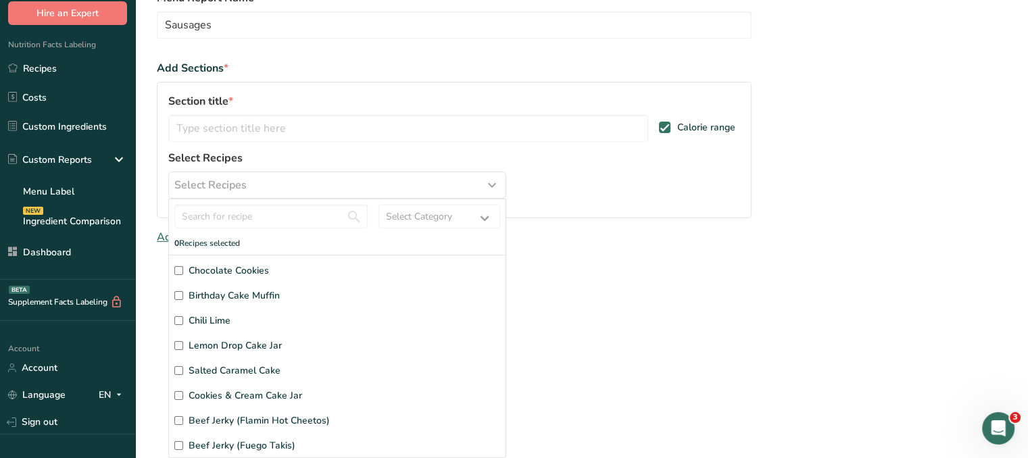
click at [747, 366] on main "Set up your menu label report Let's create your menu report Menu Report Name * …" at bounding box center [514, 229] width 1028 height 458
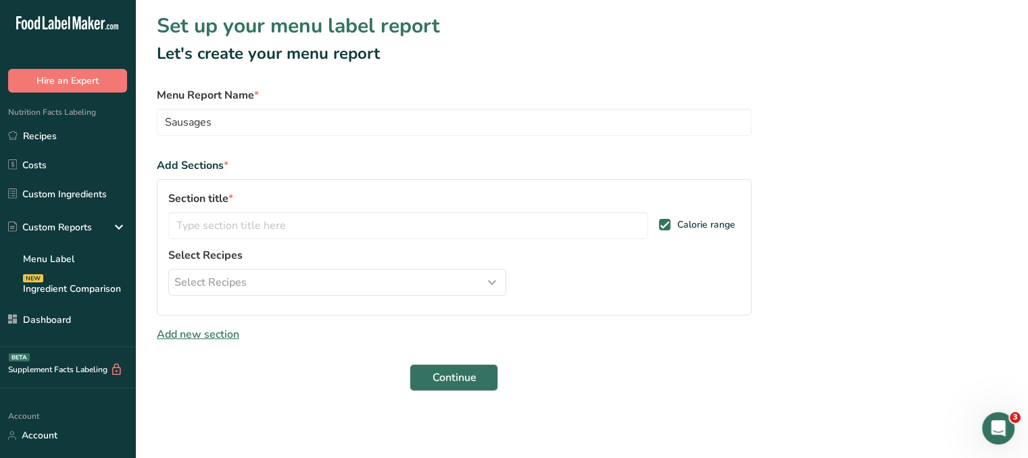
scroll to position [0, 0]
click at [107, 133] on link "Recipes" at bounding box center [67, 136] width 135 height 26
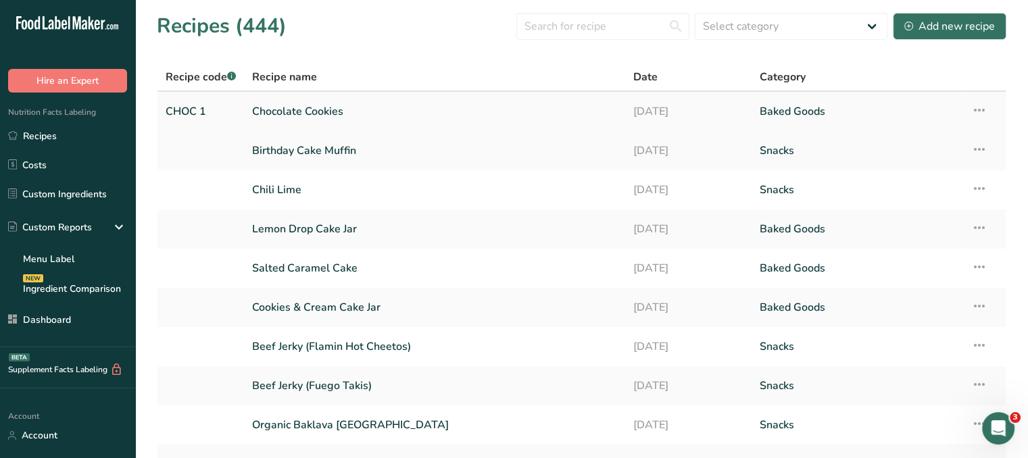
click at [675, 102] on link "[DATE]" at bounding box center [687, 111] width 111 height 28
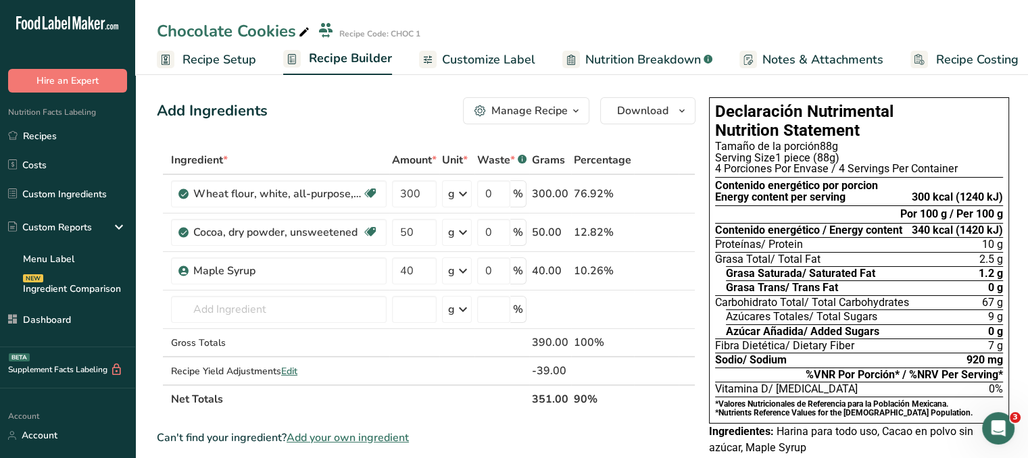
click at [468, 51] on span "Customize Label" at bounding box center [488, 60] width 93 height 18
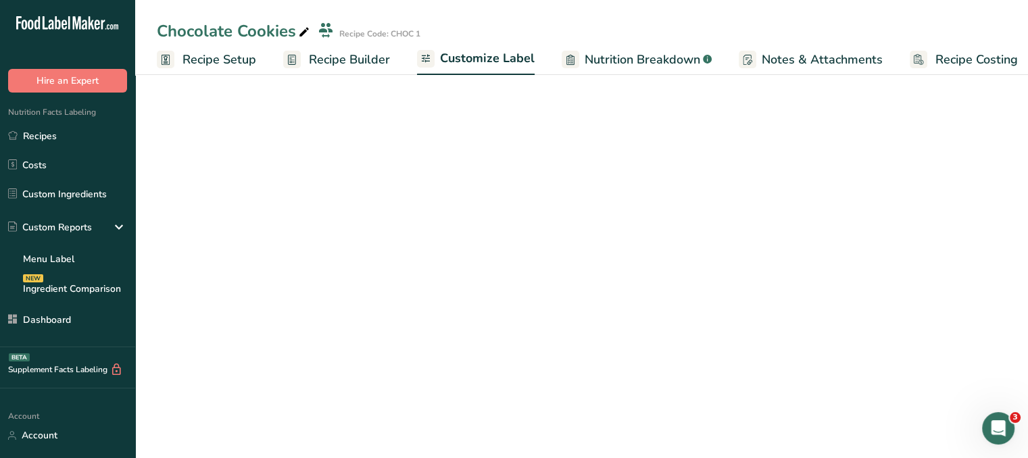
scroll to position [0, 11]
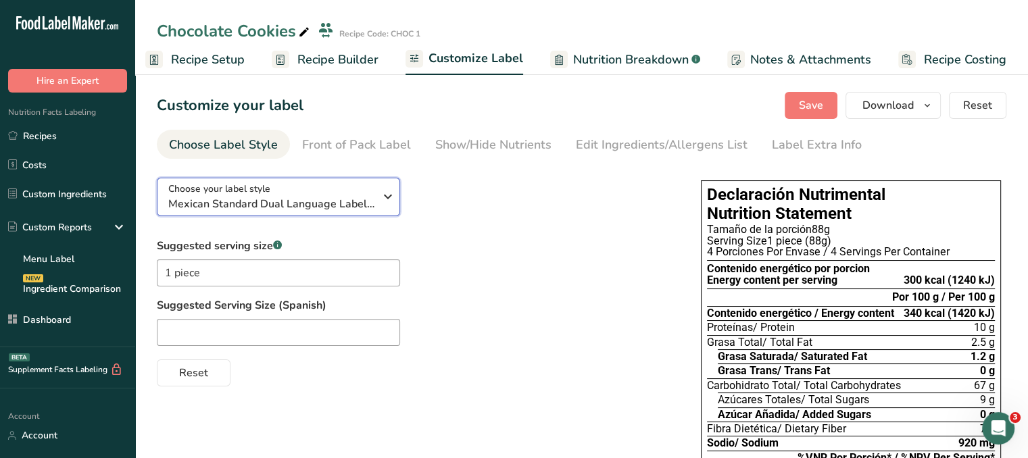
click at [357, 199] on span "Mexican Standard Dual Language Label (Spanish/English)" at bounding box center [271, 204] width 206 height 16
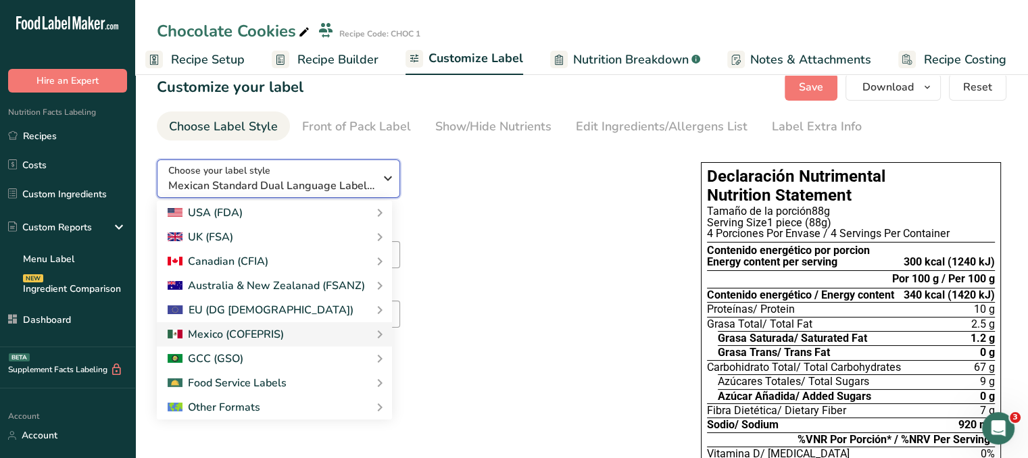
scroll to position [68, 0]
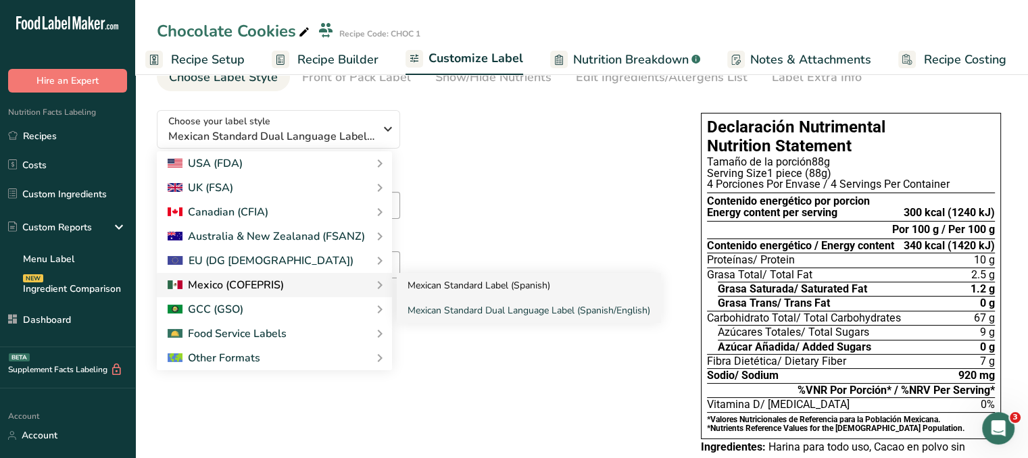
click at [449, 282] on link "Mexican Standard Label (Spanish)" at bounding box center [529, 285] width 264 height 25
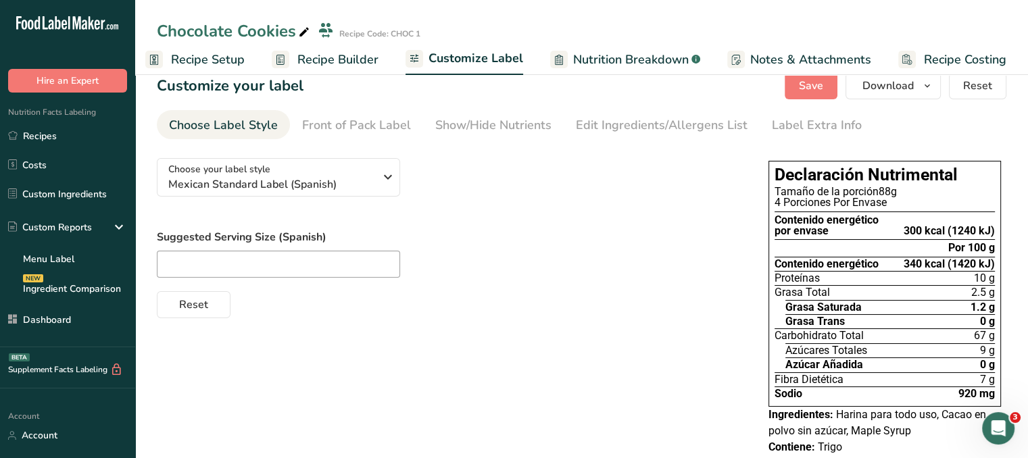
scroll to position [22, 0]
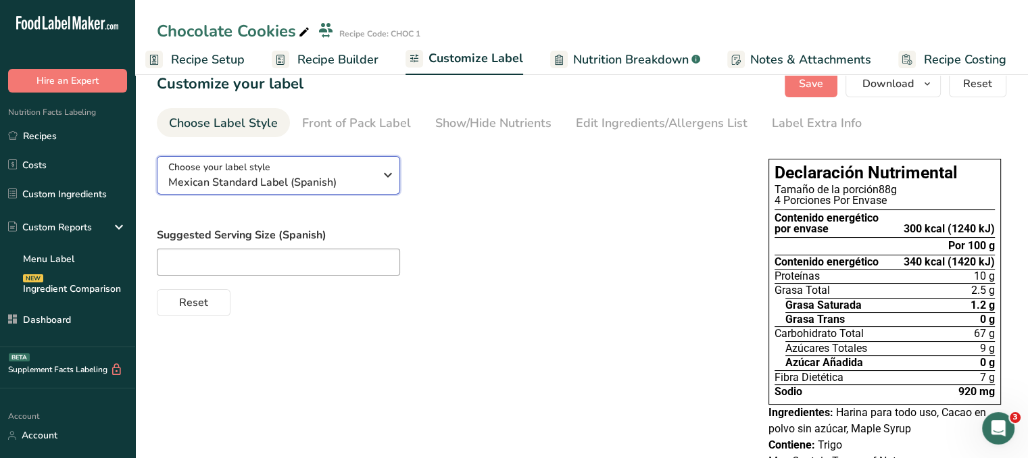
click at [263, 182] on span "Mexican Standard Label (Spanish)" at bounding box center [271, 182] width 206 height 16
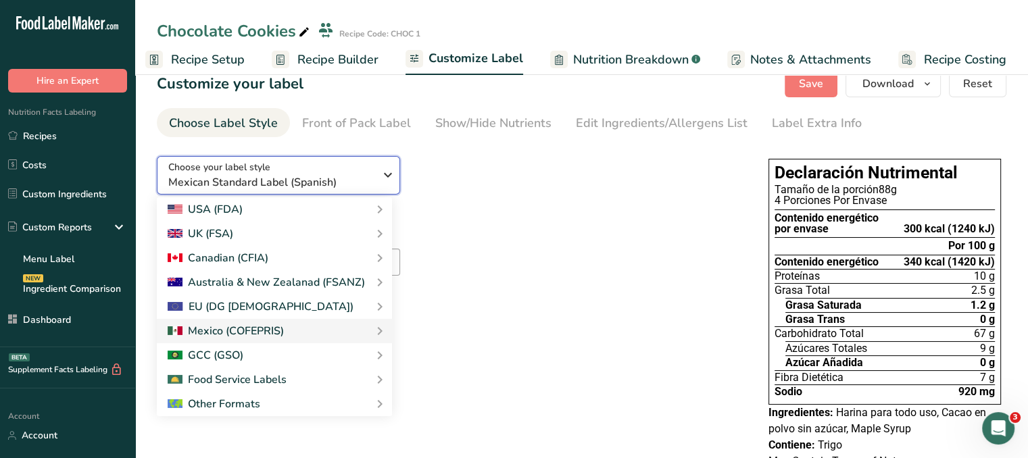
scroll to position [0, 0]
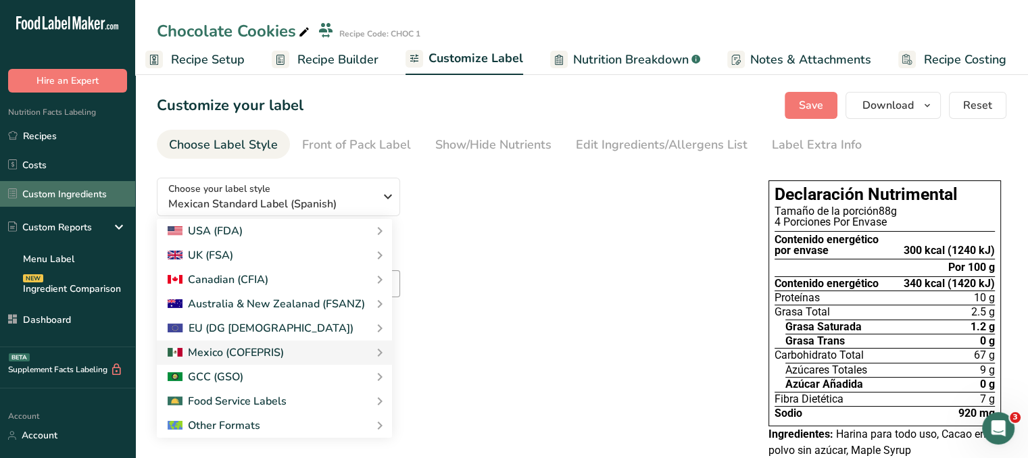
click at [94, 201] on link "Custom Ingredients" at bounding box center [67, 194] width 135 height 26
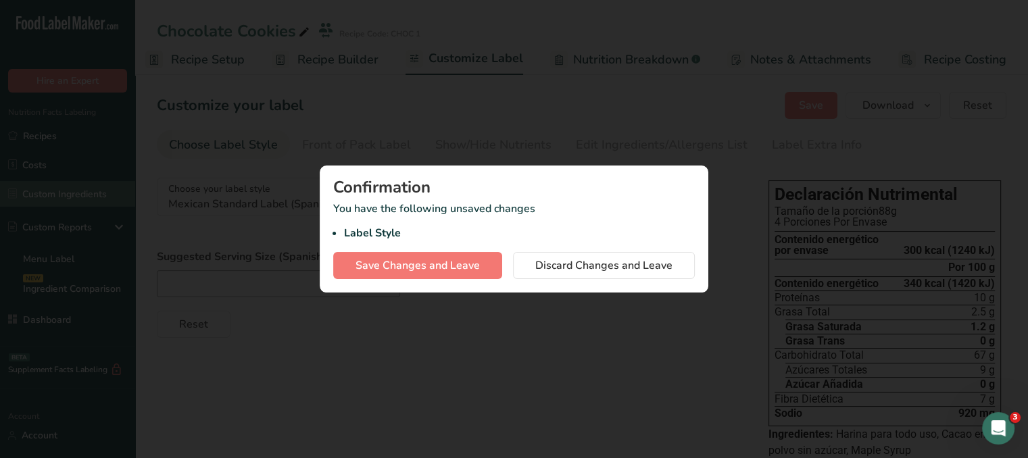
scroll to position [0, 1]
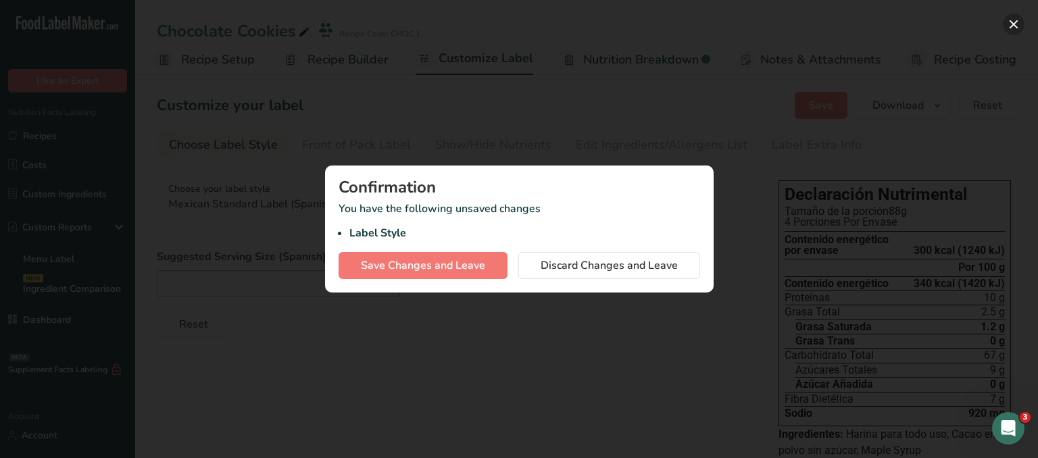
click at [1012, 25] on button "button" at bounding box center [1014, 25] width 22 height 22
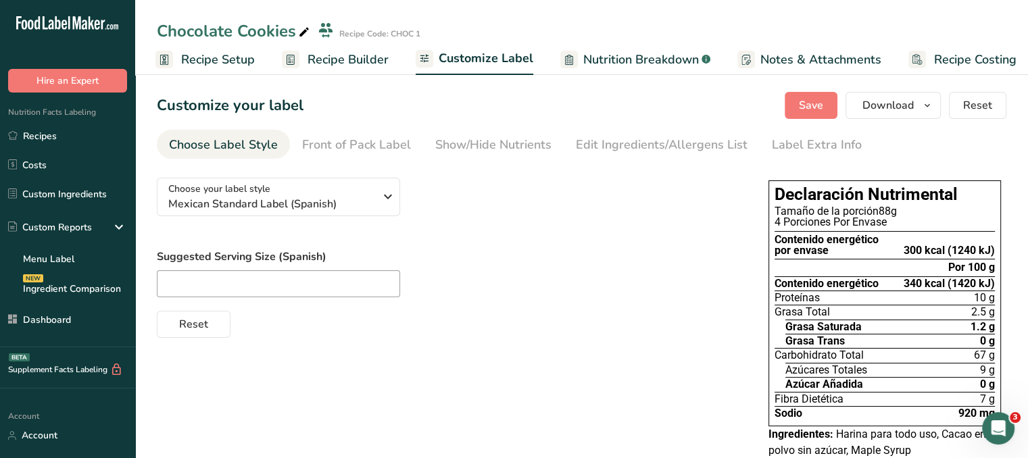
click at [68, 185] on link "Custom Ingredients" at bounding box center [67, 194] width 135 height 26
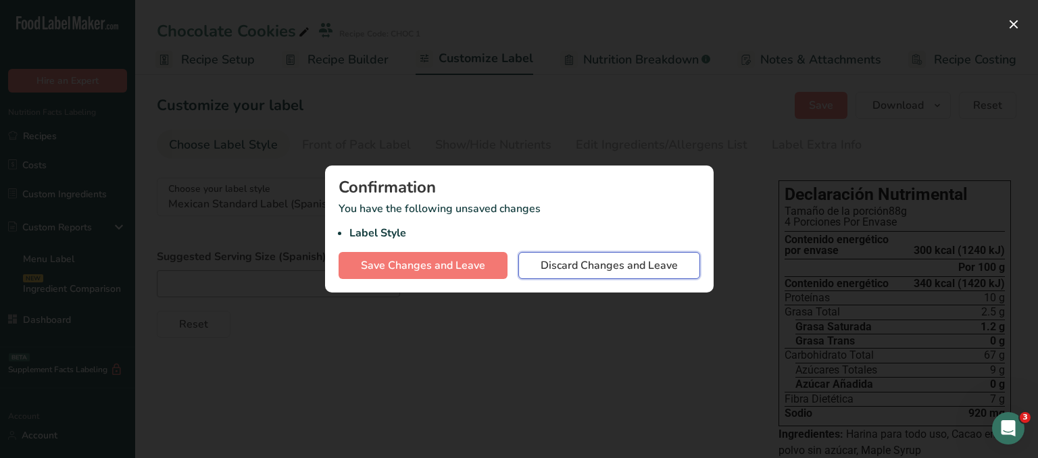
click at [559, 261] on span "Discard Changes and Leave" at bounding box center [609, 265] width 137 height 16
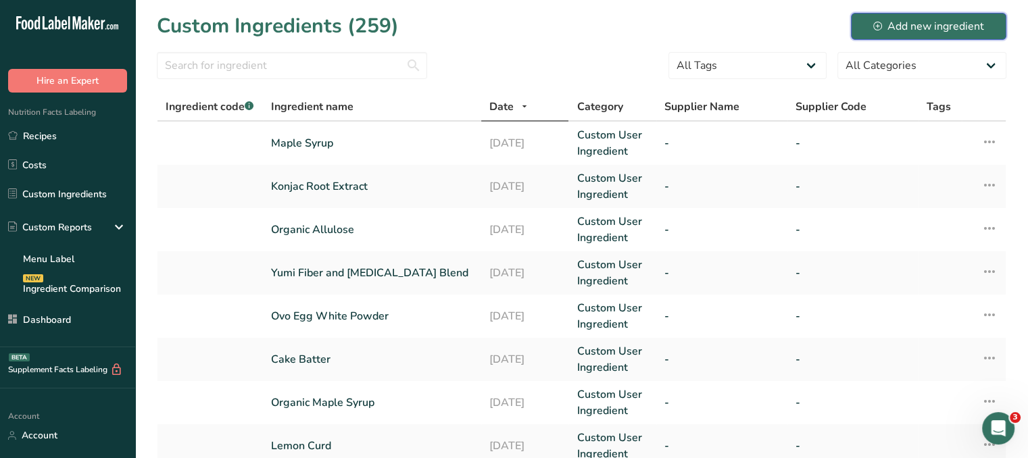
click at [889, 28] on div "Add new ingredient" at bounding box center [928, 26] width 111 height 16
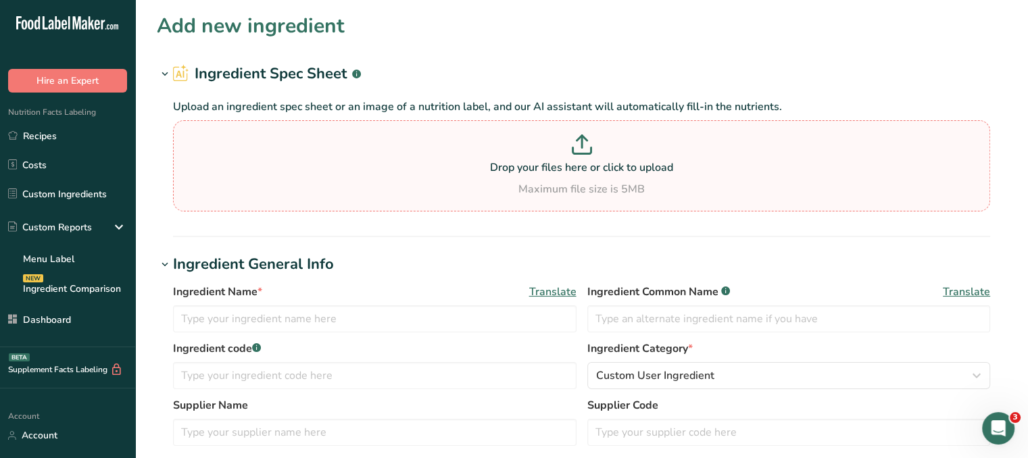
click at [600, 161] on p "Drop your files here or click to upload" at bounding box center [581, 167] width 810 height 16
click at [600, 161] on input "Drop your files here or click to upload Maximum file size is 5MB" at bounding box center [581, 165] width 817 height 91
type input "C:\fakepath\me.png"
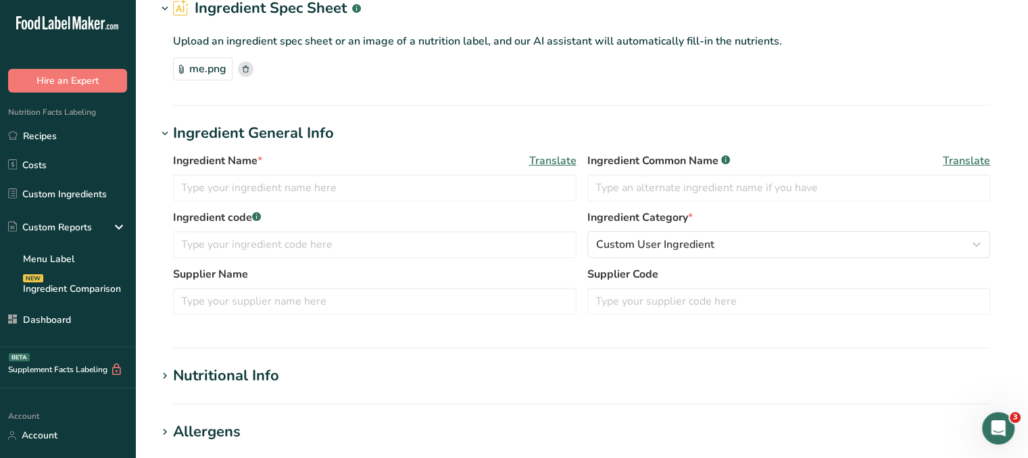
scroll to position [135, 0]
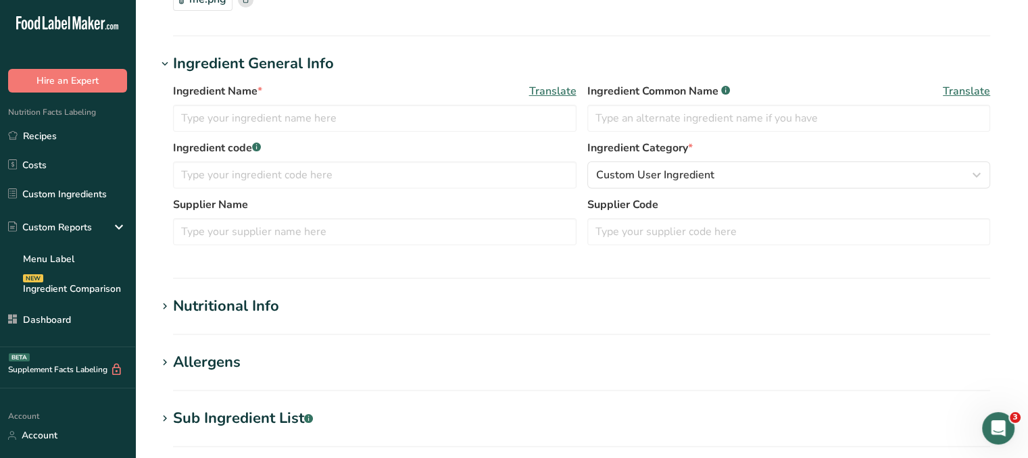
click at [259, 94] on span "*" at bounding box center [259, 91] width 5 height 15
click at [261, 105] on input "text" at bounding box center [374, 118] width 403 height 27
type input "Sausage"
click at [635, 125] on input "text" at bounding box center [788, 118] width 403 height 27
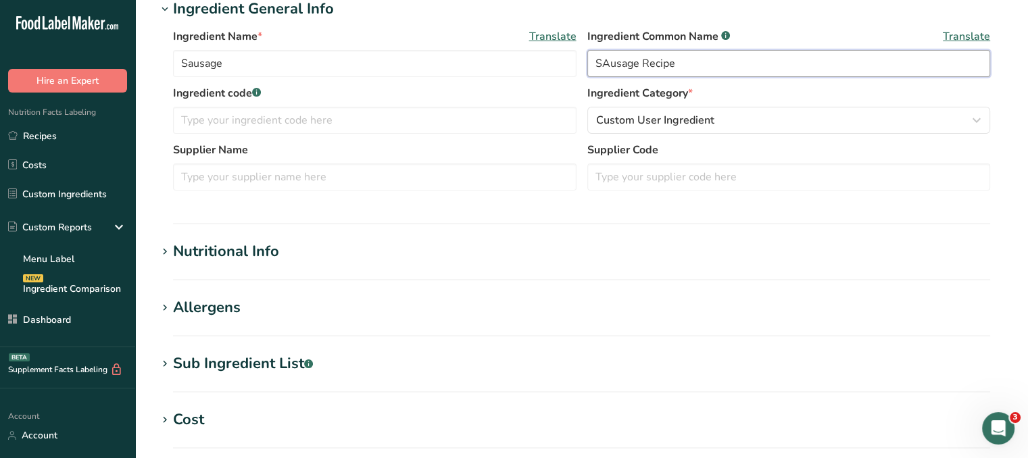
scroll to position [270, 0]
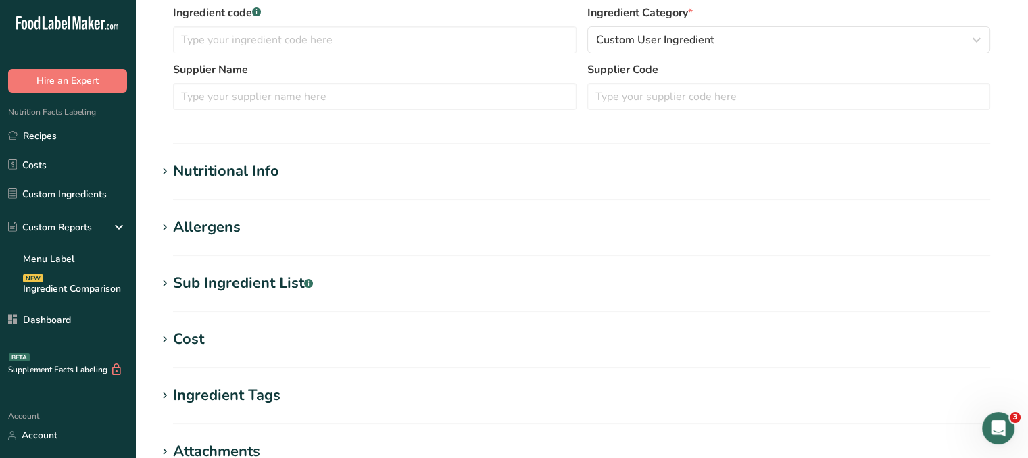
type input "SAusage Recipe"
click at [265, 159] on section "Add new ingredient Ingredient Spec Sheet .a-a{fill:#347362;}.b-a{fill:#fff;} Up…" at bounding box center [581, 193] width 893 height 927
click at [277, 174] on div "Nutritional Info" at bounding box center [226, 171] width 106 height 22
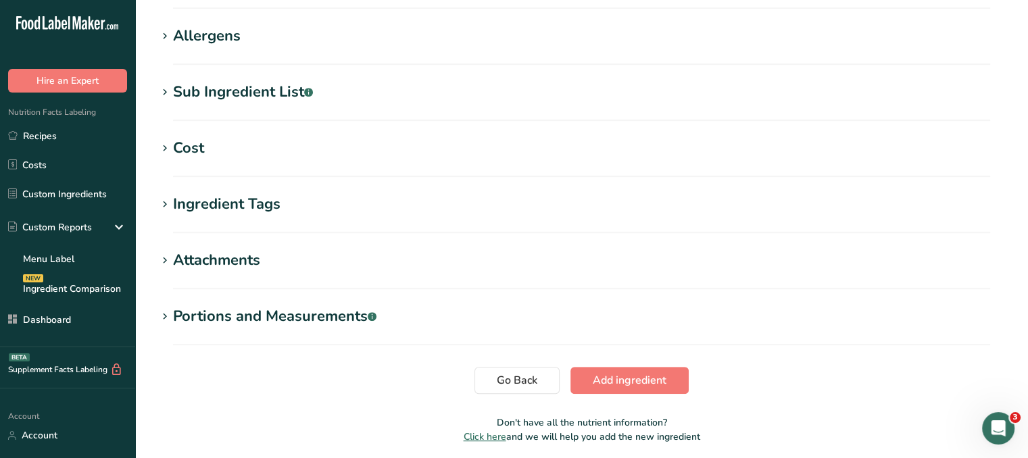
scroll to position [743, 0]
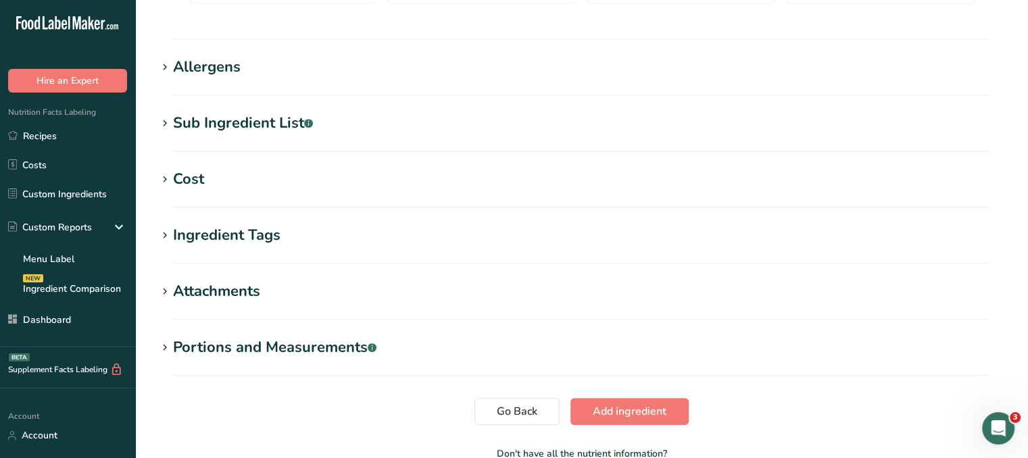
click at [230, 64] on div "Allergens" at bounding box center [207, 67] width 68 height 22
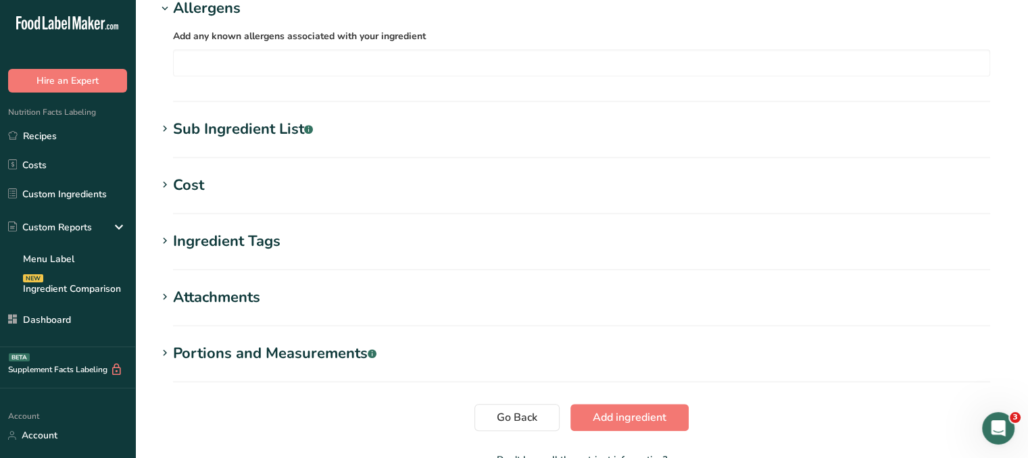
scroll to position [889, 0]
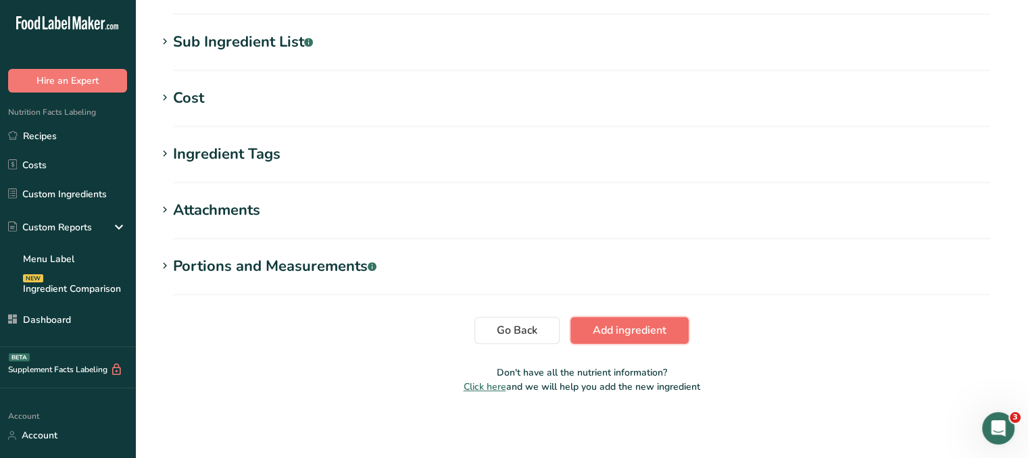
click at [666, 325] on span "Add ingredient" at bounding box center [630, 330] width 74 height 16
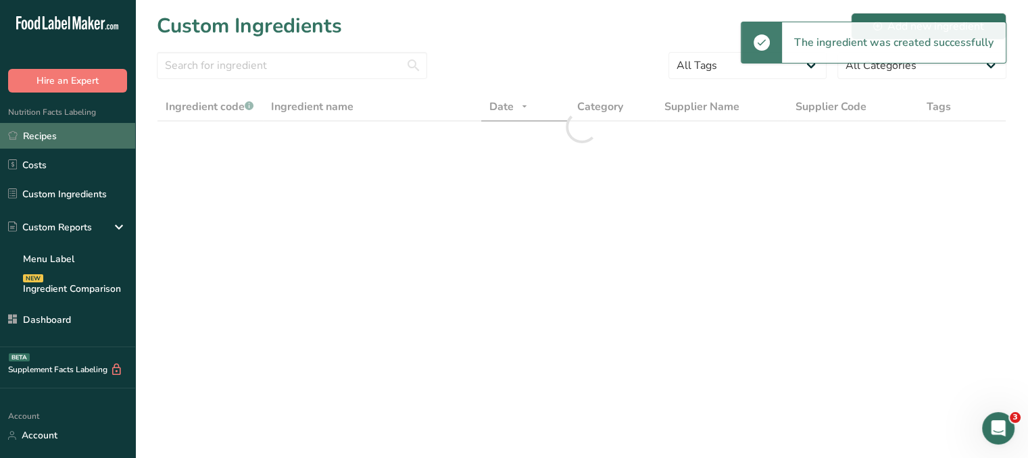
click at [52, 128] on link "Recipes" at bounding box center [67, 136] width 135 height 26
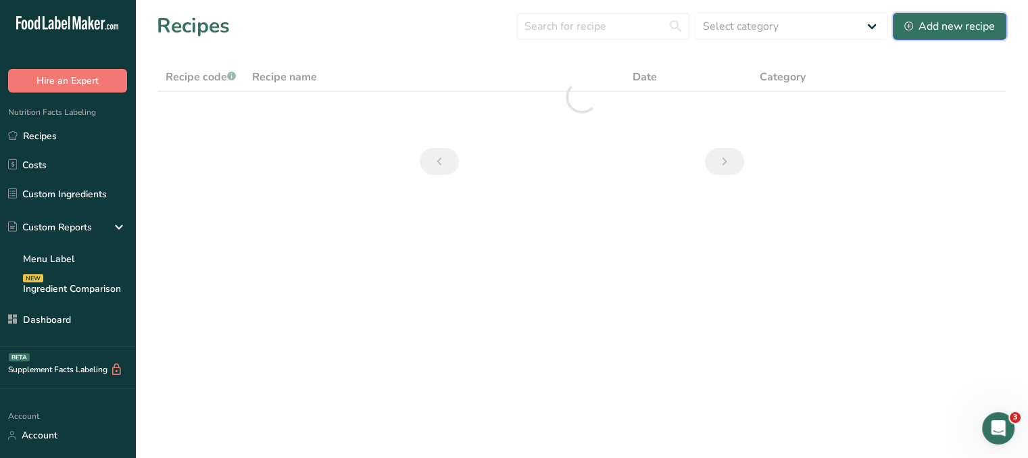
click at [980, 20] on div "Add new recipe" at bounding box center [949, 26] width 91 height 16
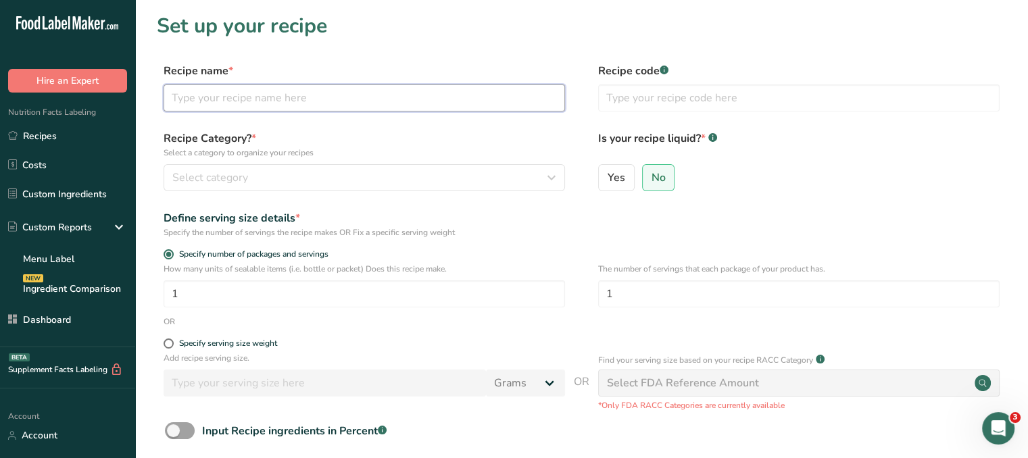
click at [468, 99] on input "text" at bounding box center [364, 97] width 401 height 27
type input "Sausage"
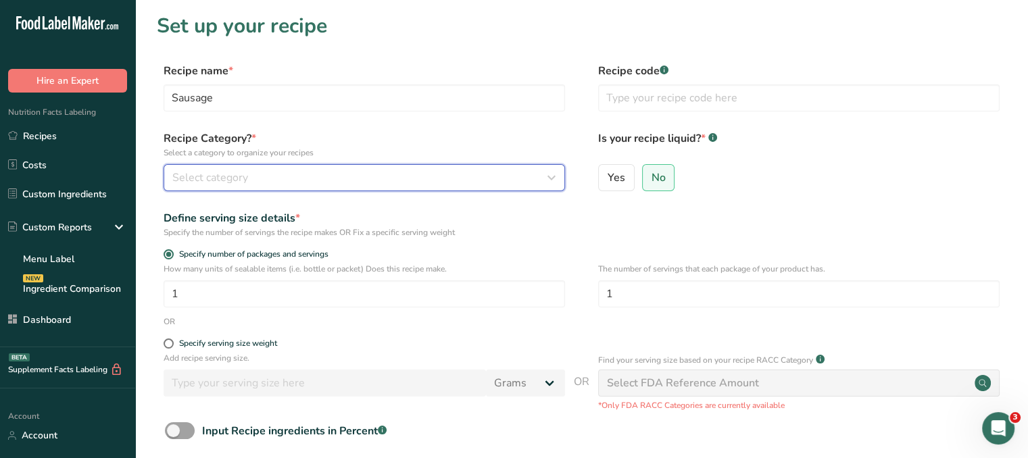
click at [466, 185] on div "Select category" at bounding box center [360, 178] width 376 height 16
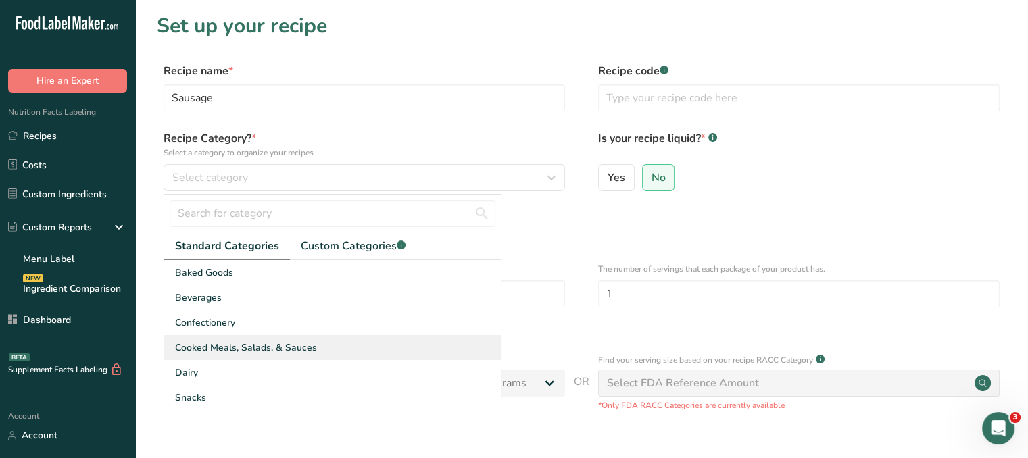
click at [265, 344] on span "Cooked Meals, Salads, & Sauces" at bounding box center [246, 348] width 142 height 14
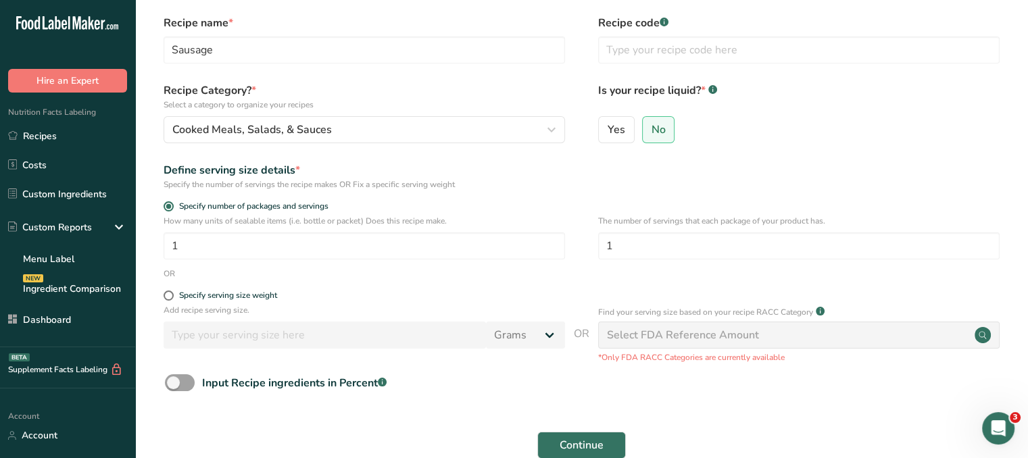
scroll to position [68, 0]
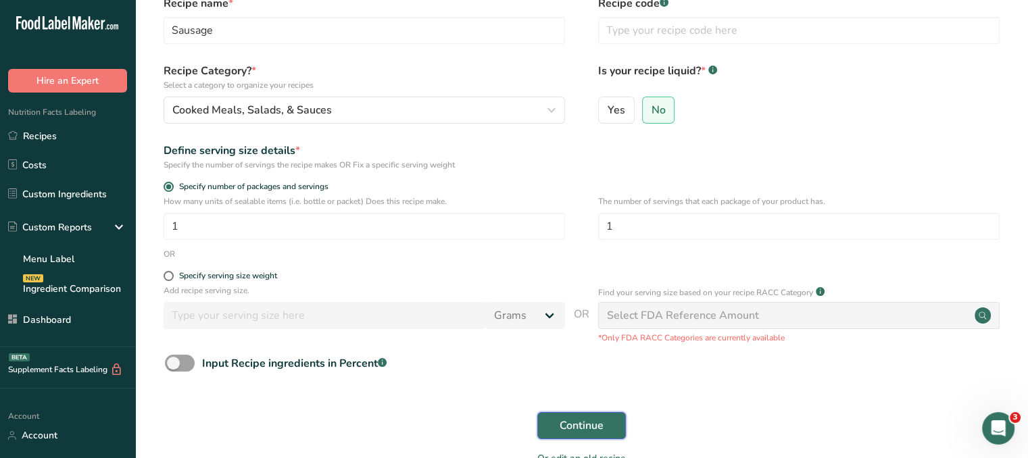
click at [608, 417] on button "Continue" at bounding box center [581, 425] width 89 height 27
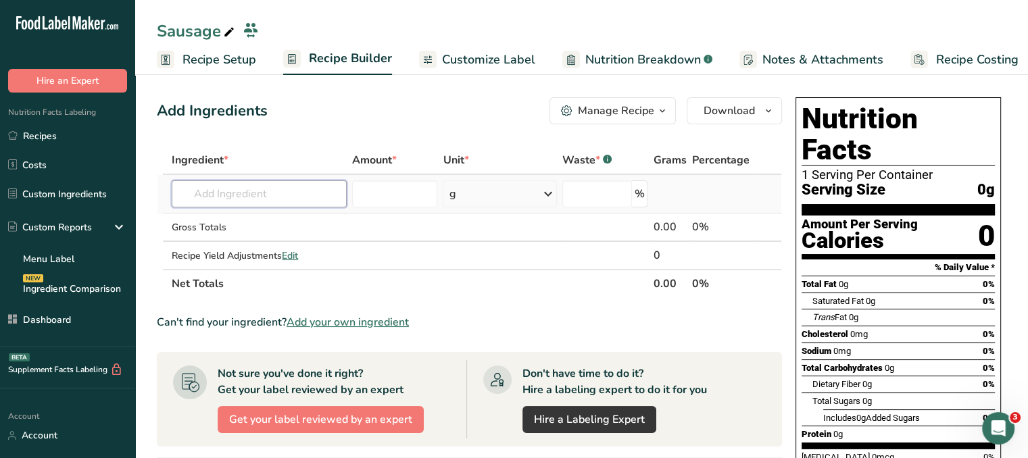
click at [297, 191] on input "text" at bounding box center [259, 193] width 175 height 27
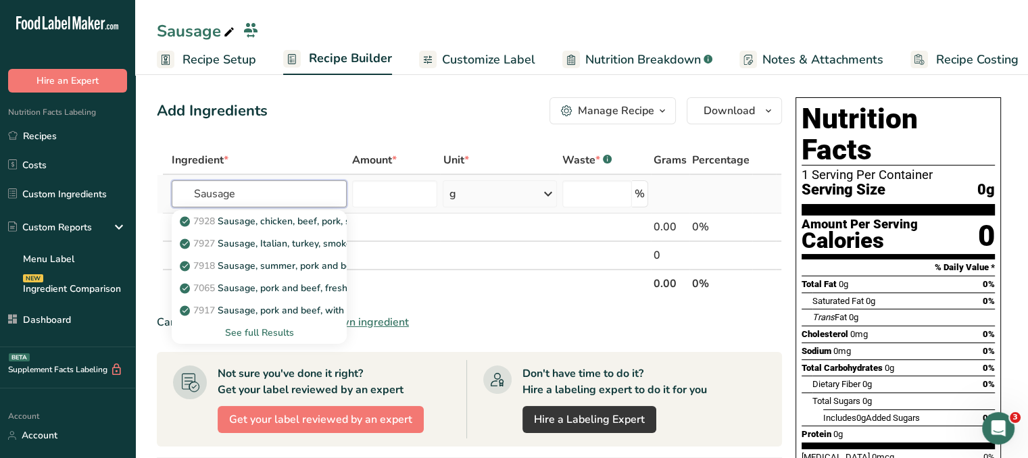
type input "Sausage"
click at [278, 337] on div "See full Results" at bounding box center [258, 333] width 153 height 14
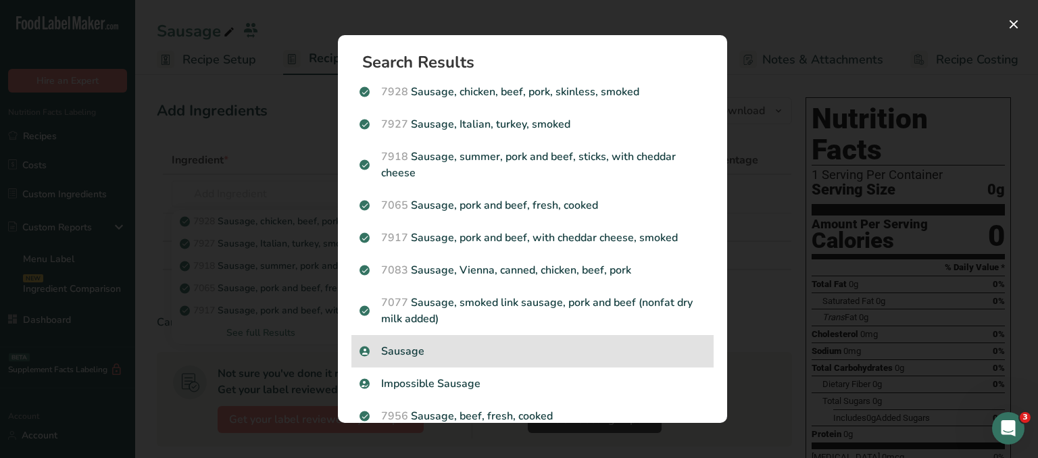
click at [474, 349] on p "Sausage" at bounding box center [532, 351] width 346 height 16
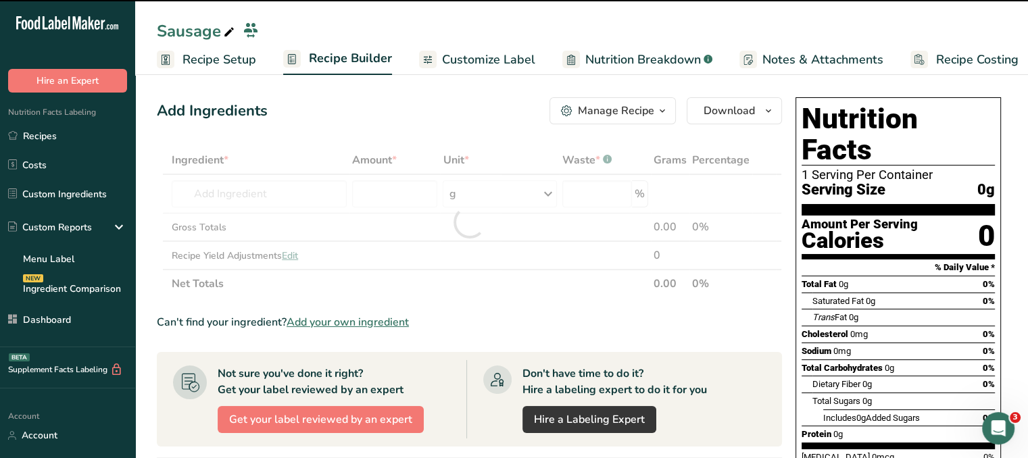
type input "0"
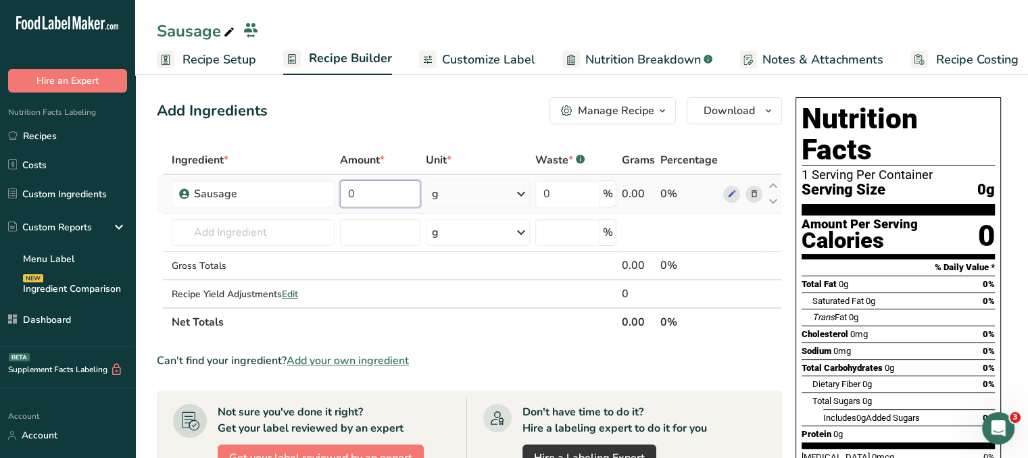
click at [369, 188] on input "0" at bounding box center [380, 193] width 80 height 27
type input "300"
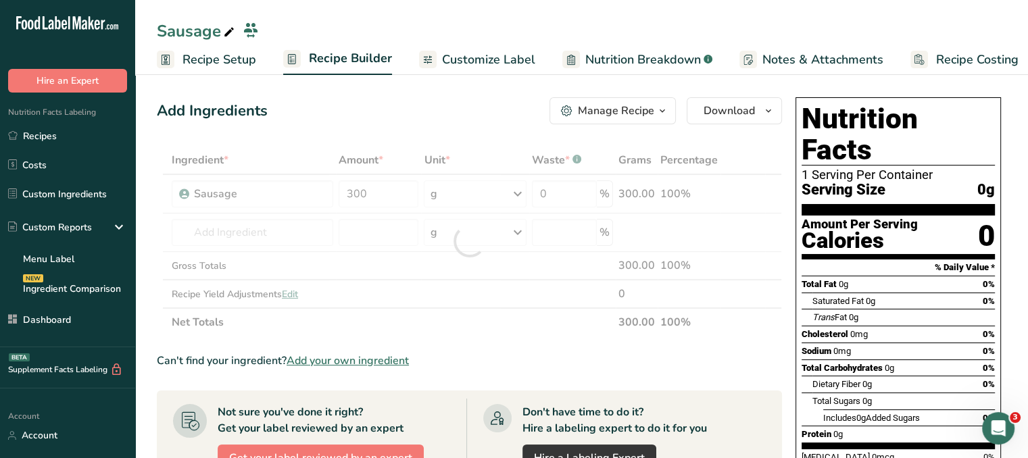
click at [468, 104] on div "Add Ingredients Manage Recipe Delete Recipe Duplicate Recipe Scale Recipe Save …" at bounding box center [469, 110] width 625 height 27
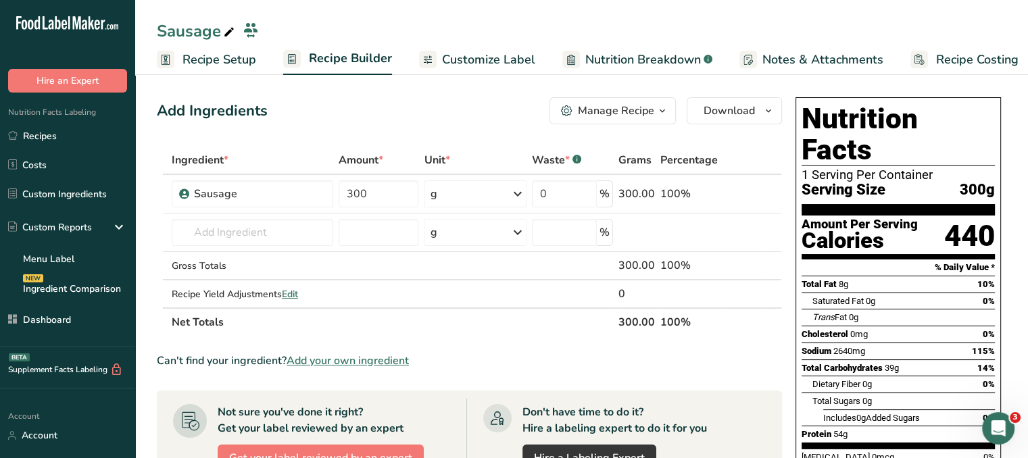
click at [449, 68] on span "Customize Label" at bounding box center [488, 60] width 93 height 18
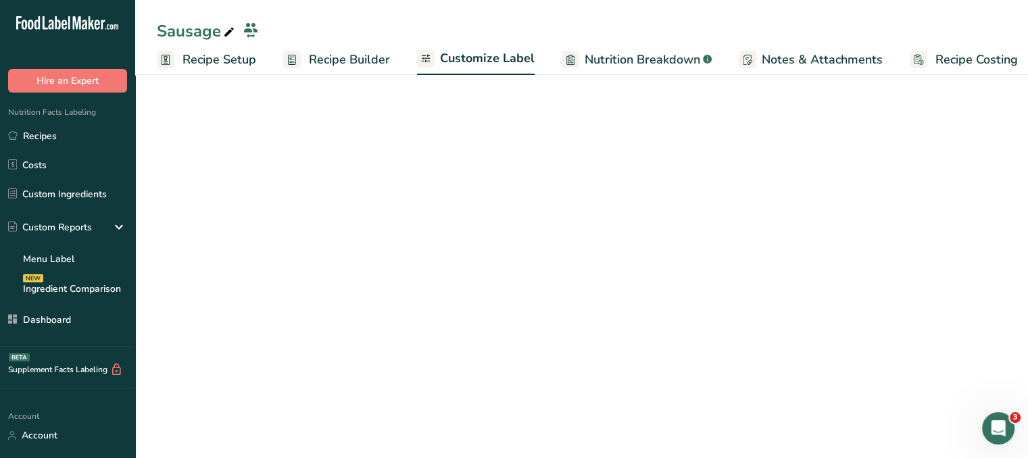
scroll to position [0, 11]
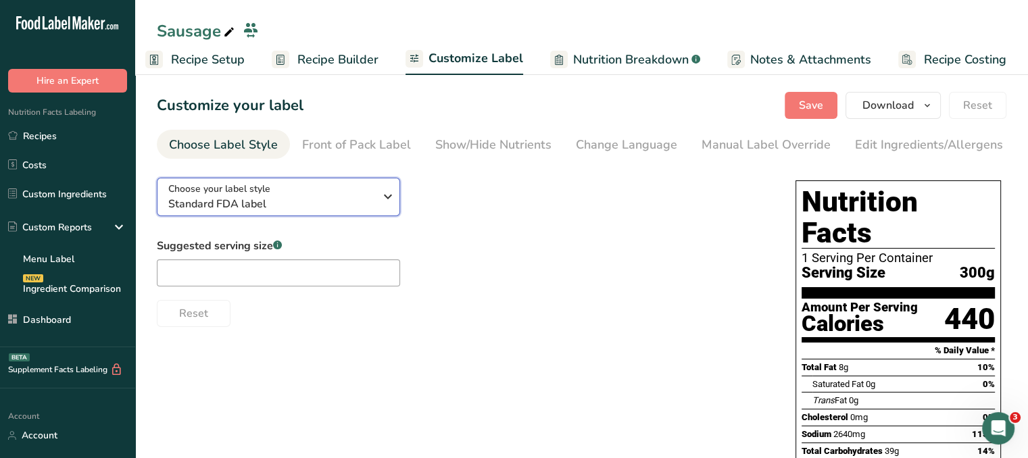
click at [351, 206] on span "Standard FDA label" at bounding box center [271, 204] width 206 height 16
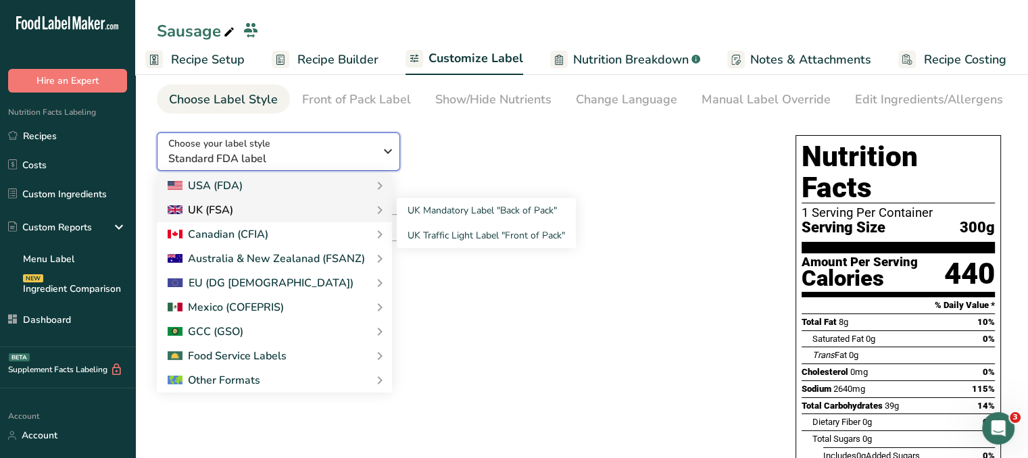
scroll to position [68, 0]
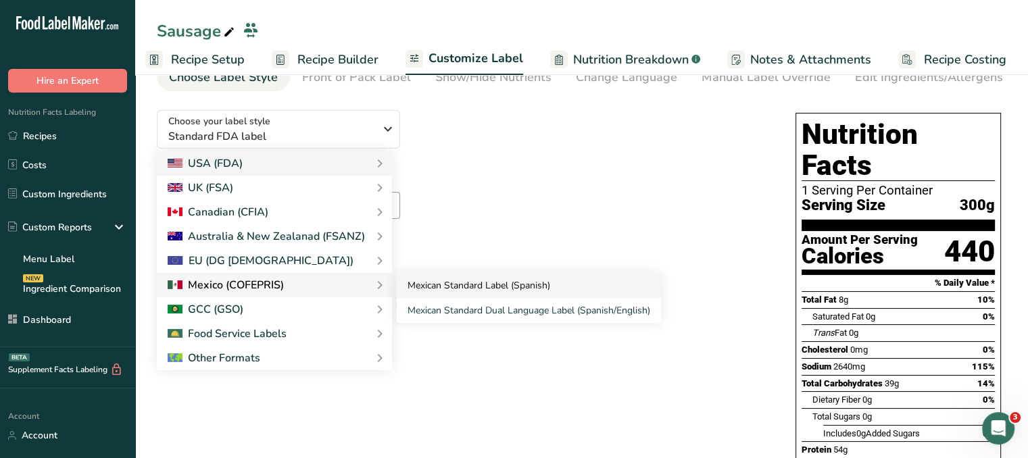
click at [433, 289] on link "Mexican Standard Label (Spanish)" at bounding box center [529, 285] width 264 height 25
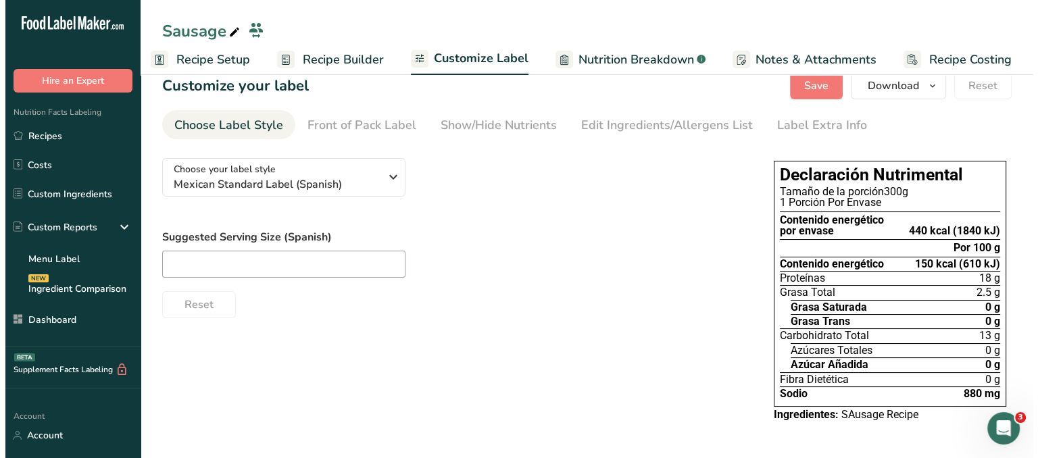
scroll to position [18, 0]
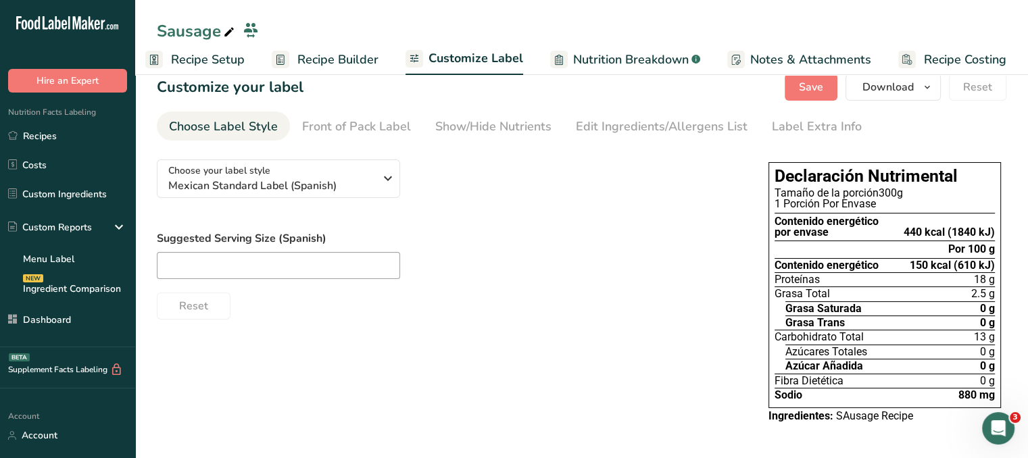
click at [349, 64] on span "Recipe Builder" at bounding box center [337, 60] width 81 height 18
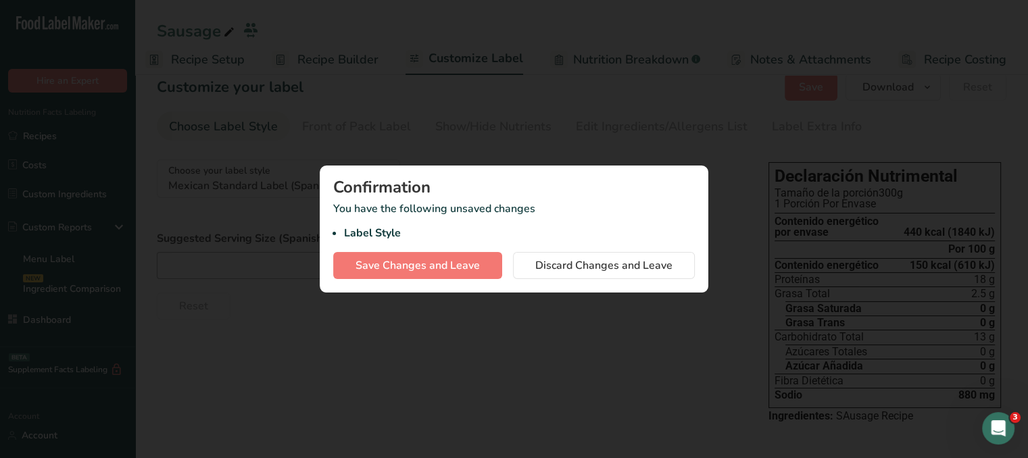
scroll to position [0, 1]
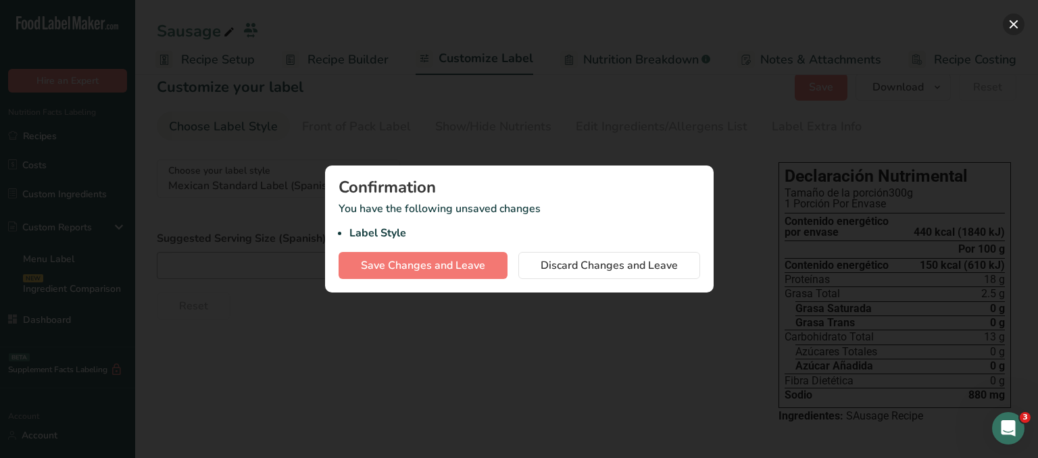
click at [1017, 18] on button "button" at bounding box center [1014, 25] width 22 height 22
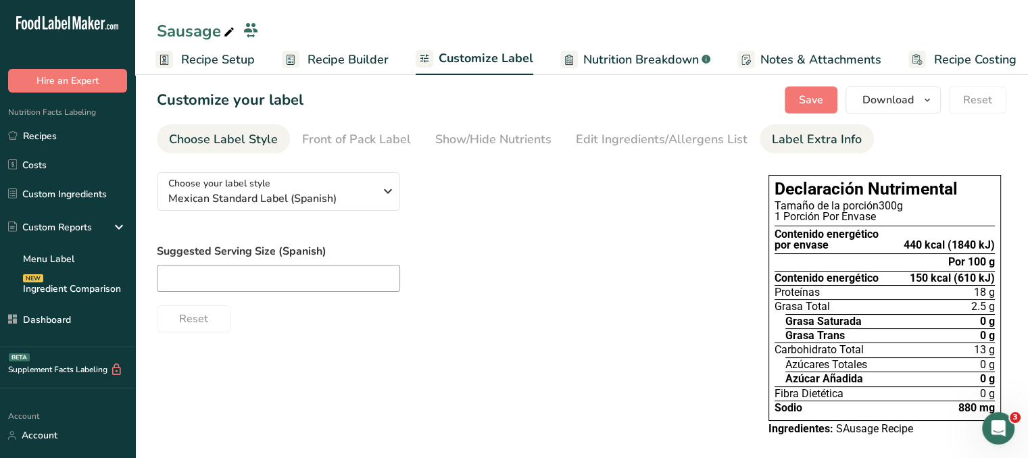
scroll to position [0, 0]
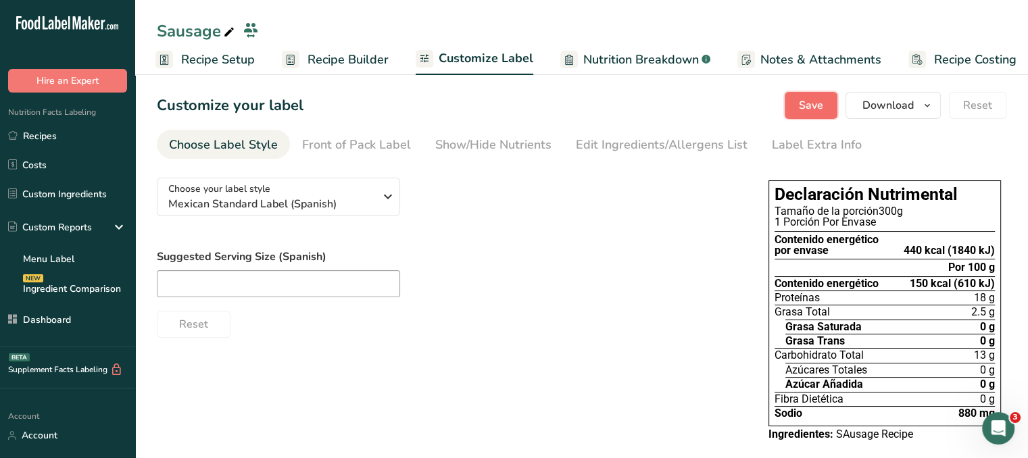
click at [807, 101] on span "Save" at bounding box center [811, 105] width 24 height 16
click at [343, 68] on span "Recipe Builder" at bounding box center [347, 60] width 81 height 18
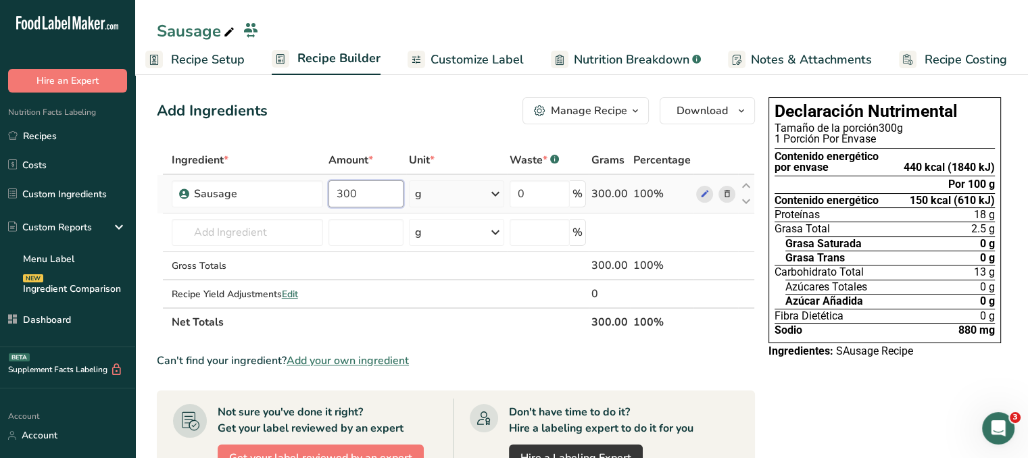
click at [342, 193] on input "300" at bounding box center [365, 193] width 75 height 27
type input "100"
click at [405, 134] on div "Add Ingredients Manage Recipe Delete Recipe Duplicate Recipe Scale Recipe Save …" at bounding box center [460, 460] width 606 height 737
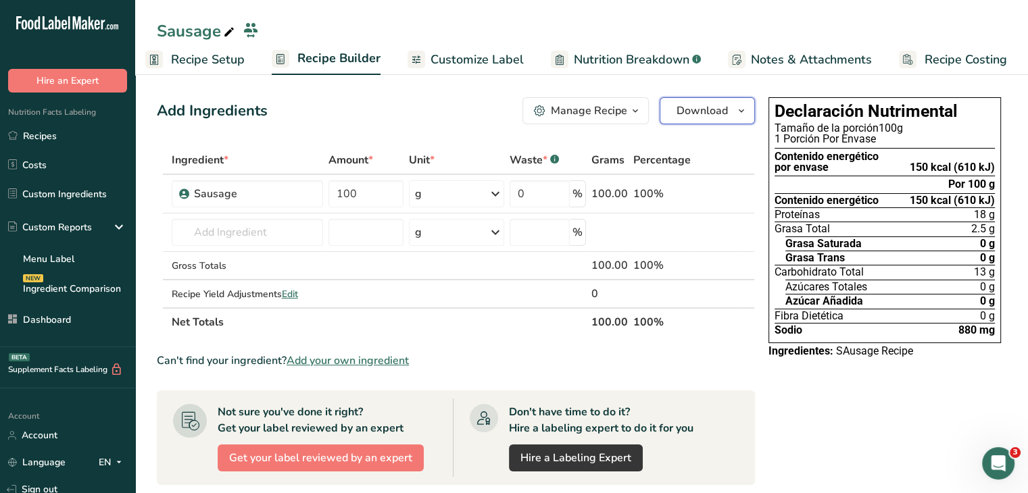
click at [722, 108] on span "Download" at bounding box center [701, 111] width 51 height 16
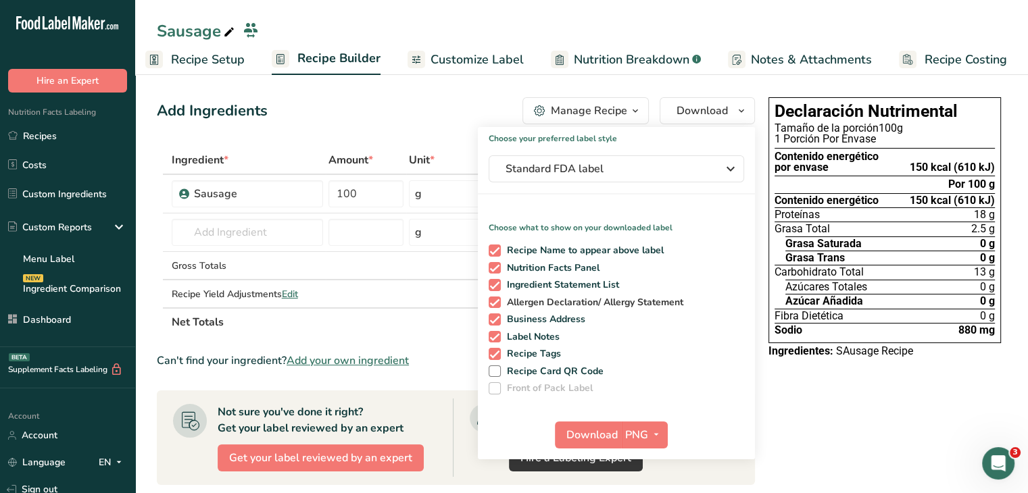
click at [493, 298] on span at bounding box center [495, 303] width 12 height 12
click at [493, 298] on input "Allergen Declaration/ Allergy Statement" at bounding box center [493, 302] width 9 height 9
click at [491, 299] on span at bounding box center [495, 303] width 12 height 12
click at [491, 299] on input "Allergen Declaration/ Allergy Statement" at bounding box center [493, 302] width 9 height 9
checkbox input "true"
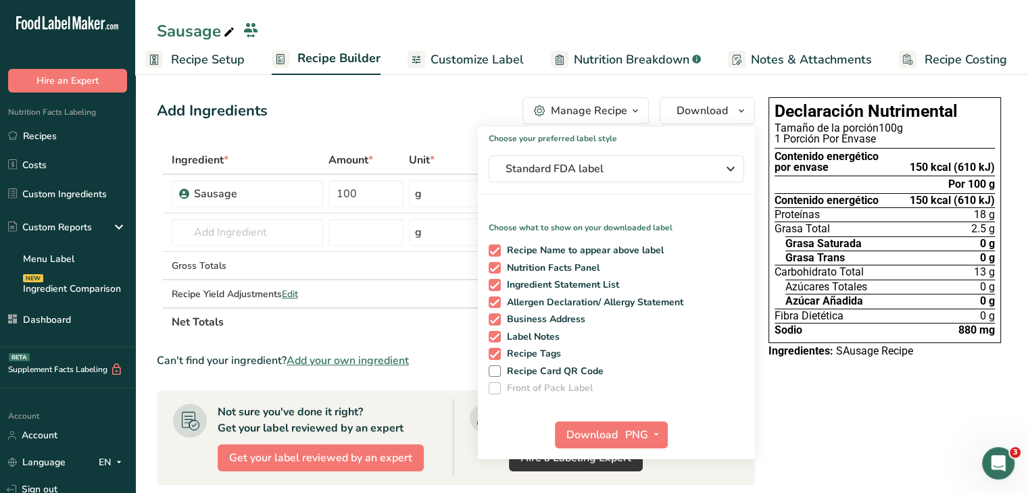
click at [433, 86] on section "Add Ingredients Manage Recipe Delete Recipe Duplicate Recipe Scale Recipe Save …" at bounding box center [581, 460] width 893 height 780
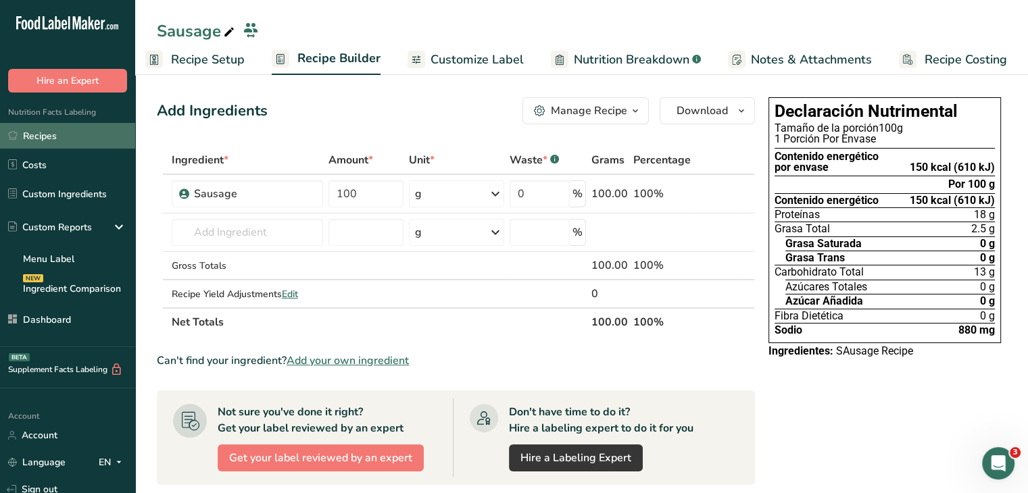
click at [63, 147] on link "Recipes" at bounding box center [67, 136] width 135 height 26
